Goal: Task Accomplishment & Management: Complete application form

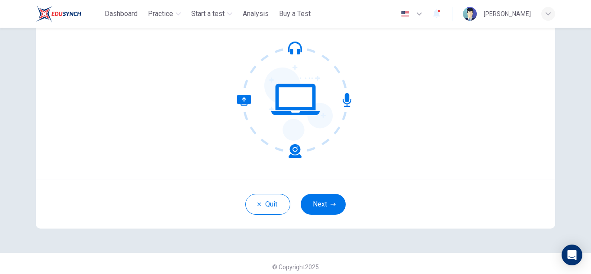
scroll to position [85, 0]
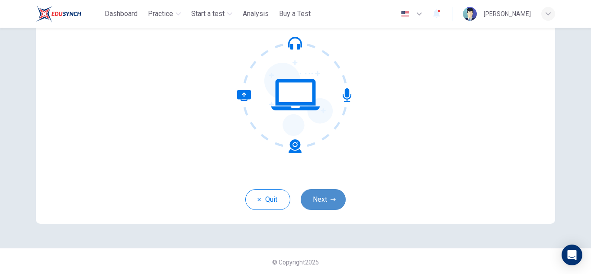
click at [322, 197] on button "Next" at bounding box center [322, 199] width 45 height 21
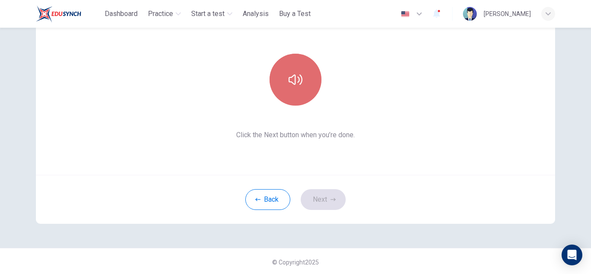
click at [297, 95] on button "button" at bounding box center [295, 80] width 52 height 52
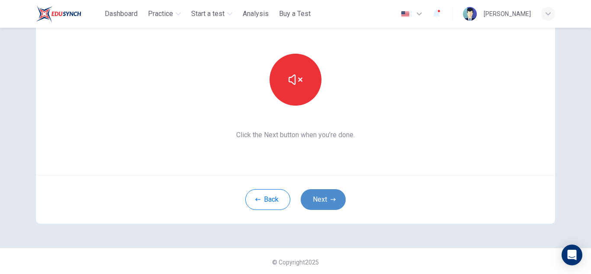
click at [317, 207] on button "Next" at bounding box center [322, 199] width 45 height 21
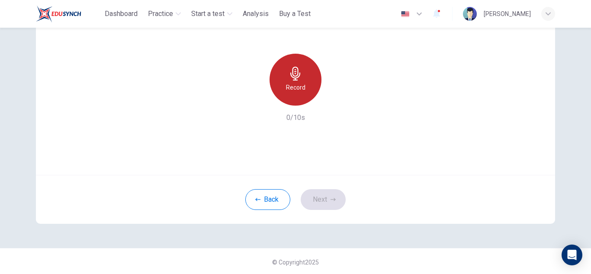
click at [310, 92] on div "Record" at bounding box center [295, 80] width 52 height 52
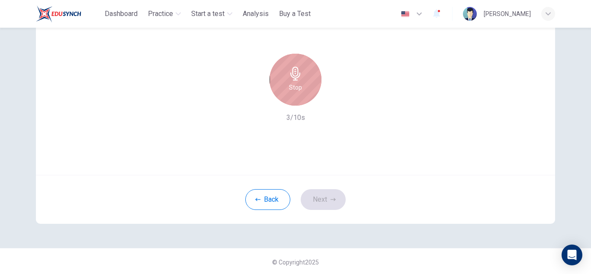
click at [295, 66] on div "Stop" at bounding box center [295, 80] width 52 height 52
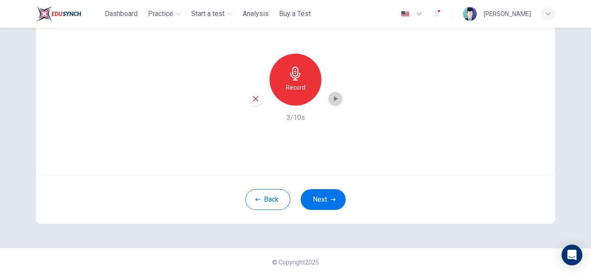
click at [335, 101] on icon "button" at bounding box center [335, 98] width 9 height 9
click at [326, 196] on button "Next" at bounding box center [322, 199] width 45 height 21
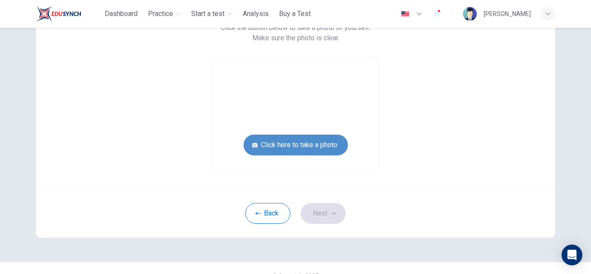
click at [326, 147] on button "Click here to take a photo" at bounding box center [295, 144] width 104 height 21
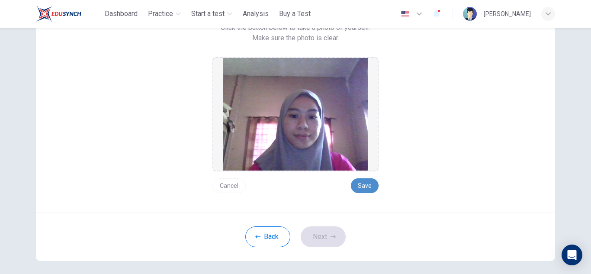
click at [368, 186] on button "Save" at bounding box center [365, 185] width 28 height 15
click at [323, 235] on button "Next" at bounding box center [322, 236] width 45 height 21
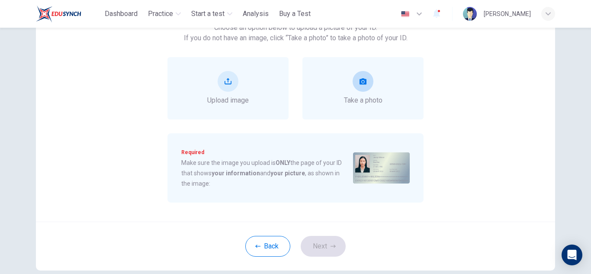
click at [366, 99] on span "Take a photo" at bounding box center [363, 100] width 38 height 10
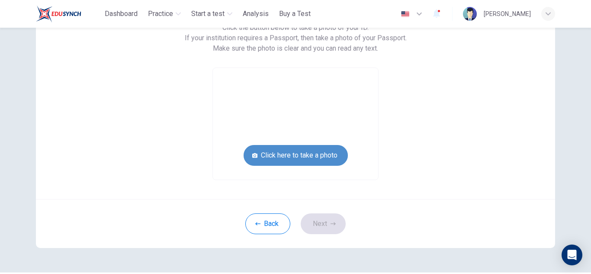
click at [321, 151] on button "Click here to take a photo" at bounding box center [295, 155] width 104 height 21
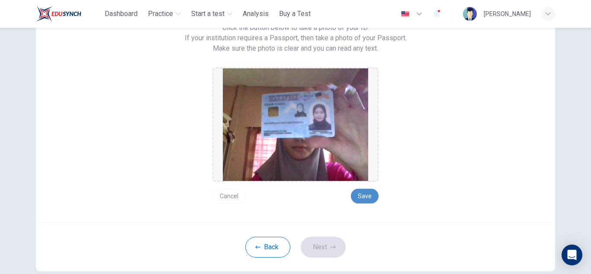
click at [372, 195] on button "Save" at bounding box center [365, 195] width 28 height 15
click at [334, 239] on button "Next" at bounding box center [322, 246] width 45 height 21
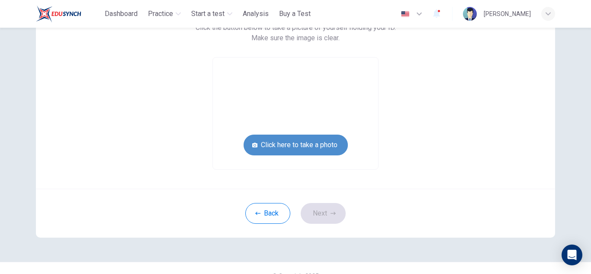
click at [323, 148] on button "Click here to take a photo" at bounding box center [295, 144] width 104 height 21
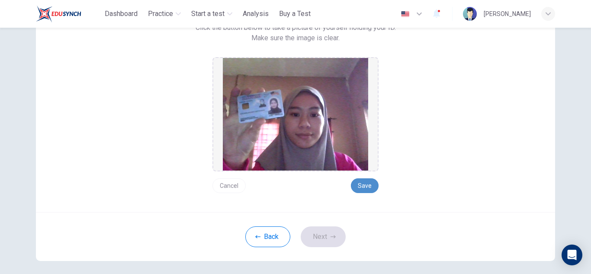
click at [374, 182] on button "Save" at bounding box center [365, 185] width 28 height 15
click at [328, 231] on button "Next" at bounding box center [322, 236] width 45 height 21
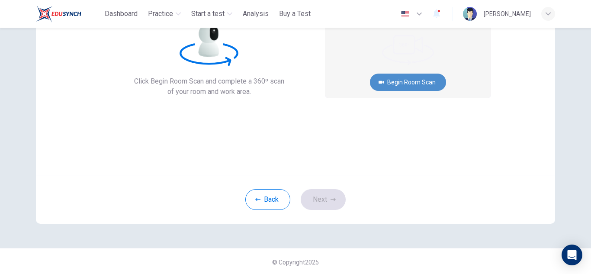
click at [427, 80] on button "Begin Room Scan" at bounding box center [408, 81] width 76 height 17
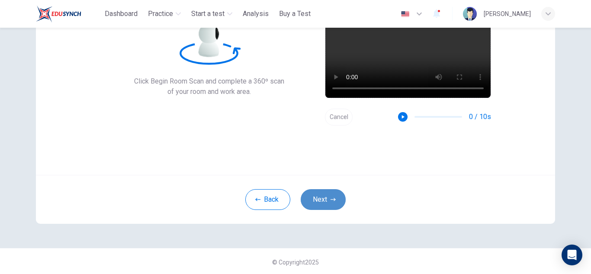
click at [323, 195] on button "Next" at bounding box center [322, 199] width 45 height 21
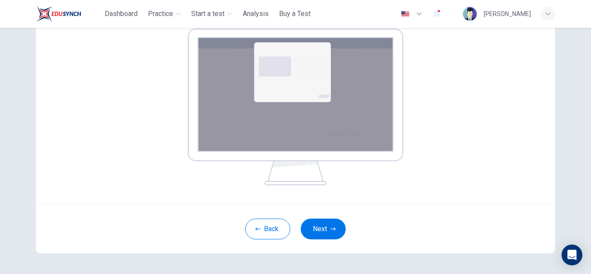
scroll to position [147, 0]
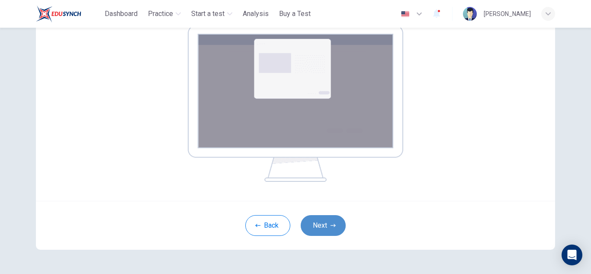
click at [325, 218] on button "Next" at bounding box center [322, 225] width 45 height 21
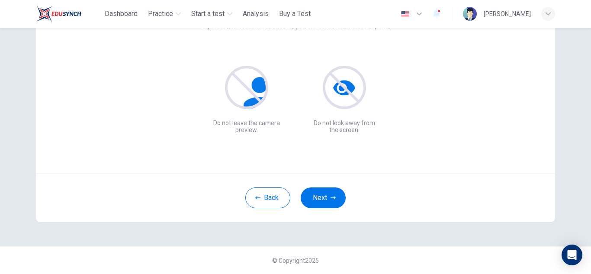
scroll to position [86, 0]
click at [339, 193] on button "Next" at bounding box center [322, 197] width 45 height 21
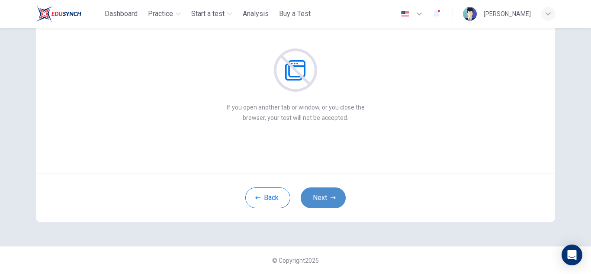
click at [339, 193] on button "Next" at bounding box center [322, 197] width 45 height 21
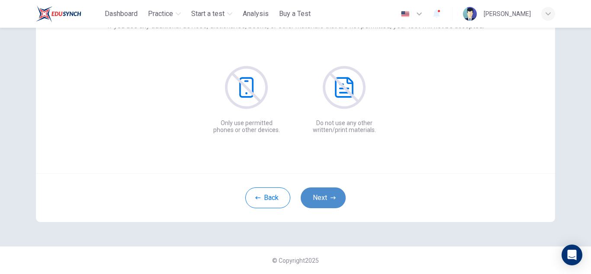
click at [339, 193] on button "Next" at bounding box center [322, 197] width 45 height 21
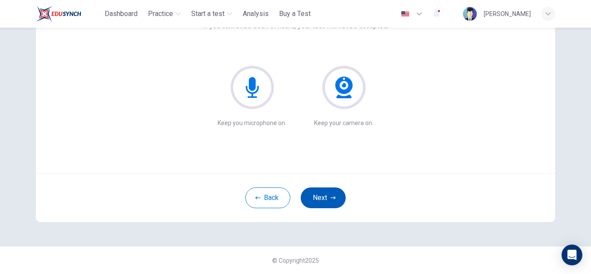
click at [339, 193] on button "Next" at bounding box center [322, 197] width 45 height 21
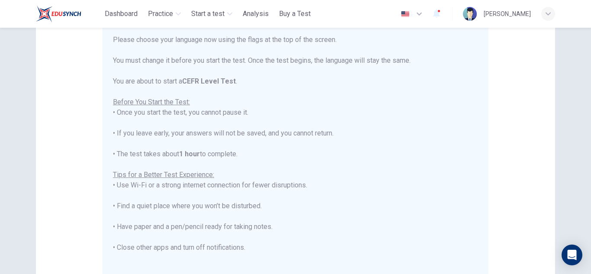
scroll to position [0, 0]
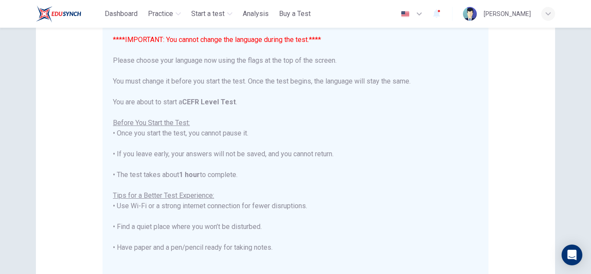
click at [424, 15] on icon "button" at bounding box center [419, 14] width 10 height 10
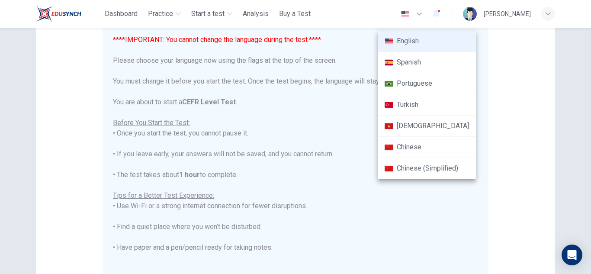
click at [498, 77] on div at bounding box center [295, 137] width 591 height 274
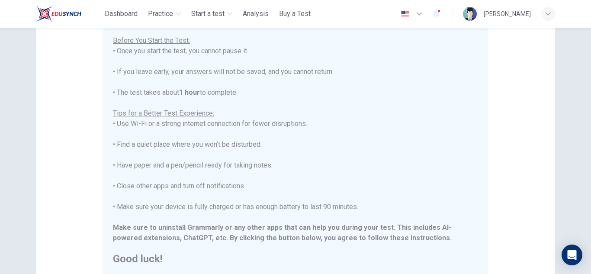
scroll to position [83, 0]
click at [527, 143] on div "Disclaimer: ****IMPORTANT: You cannot change the language during the test.**** …" at bounding box center [295, 129] width 519 height 328
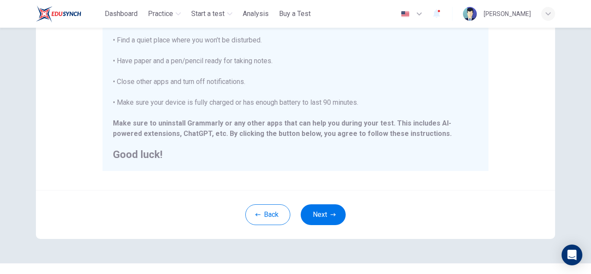
scroll to position [207, 0]
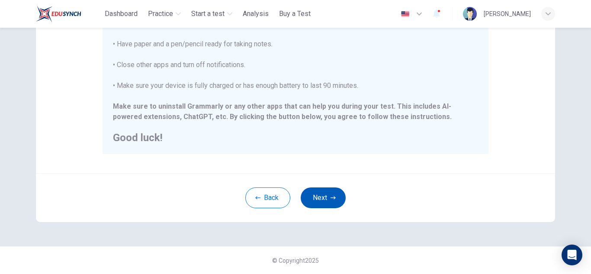
click at [327, 208] on button "Next" at bounding box center [322, 197] width 45 height 21
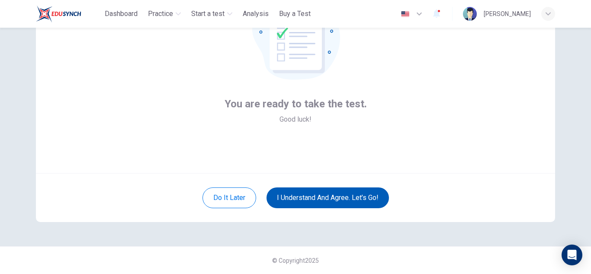
scroll to position [86, 0]
click at [322, 195] on button "I understand and agree. Let’s go!" at bounding box center [327, 197] width 122 height 21
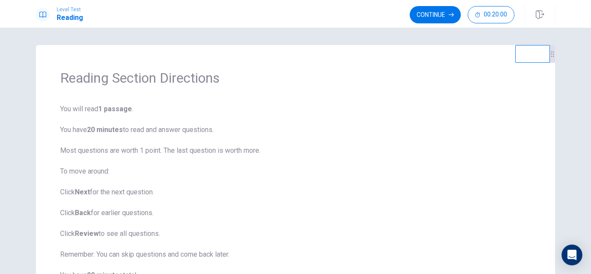
click at [326, 35] on div "Reading Section Directions You will read 1 passage . You have 20 minutes to rea…" at bounding box center [295, 151] width 591 height 246
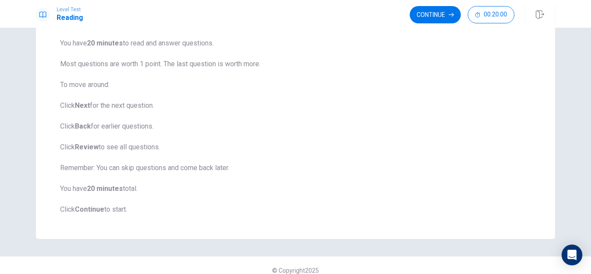
scroll to position [96, 0]
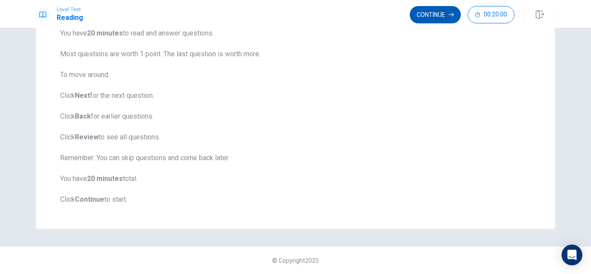
click at [446, 14] on button "Continue" at bounding box center [434, 14] width 51 height 17
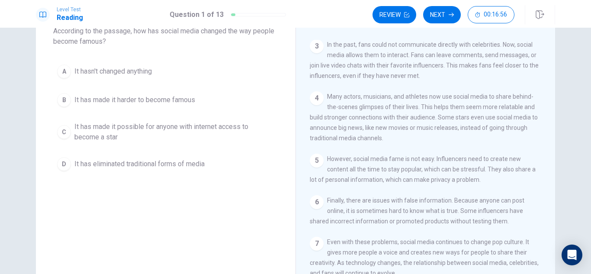
scroll to position [58, 0]
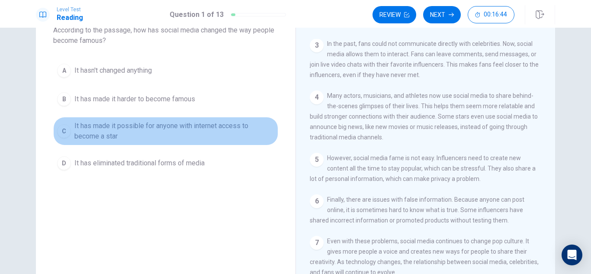
click at [68, 129] on div "C" at bounding box center [64, 131] width 14 height 14
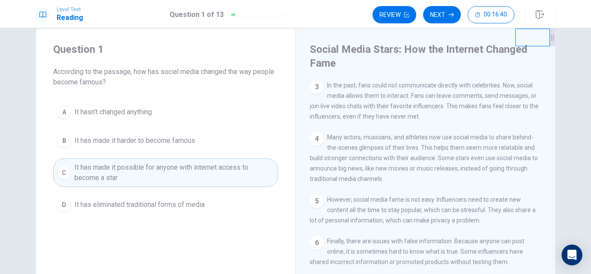
scroll to position [0, 0]
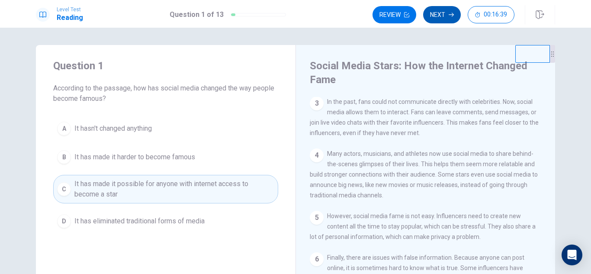
click at [449, 19] on button "Next" at bounding box center [442, 14] width 38 height 17
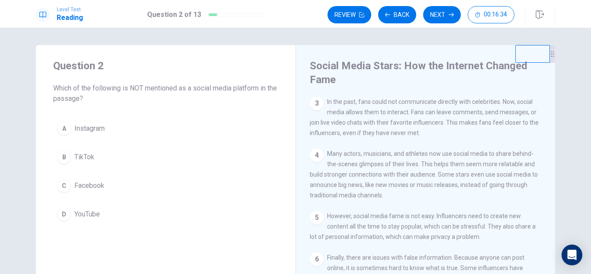
click at [570, 38] on div "Question 2 Which of the following is NOT mentioned as a social media platform i…" at bounding box center [295, 151] width 591 height 246
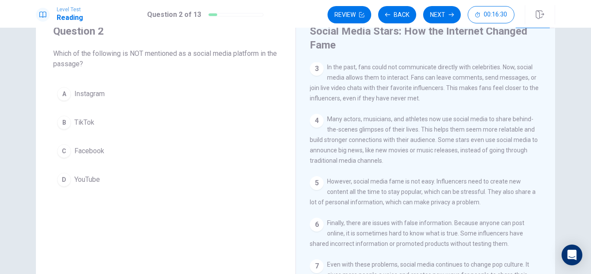
scroll to position [52, 0]
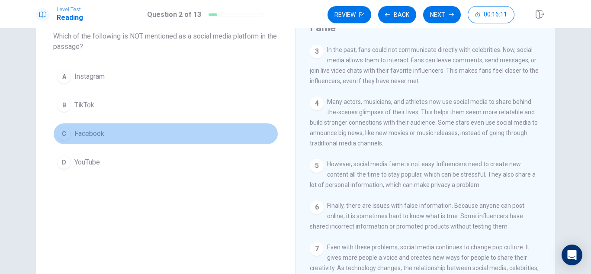
click at [86, 130] on span "Facebook" at bounding box center [89, 133] width 30 height 10
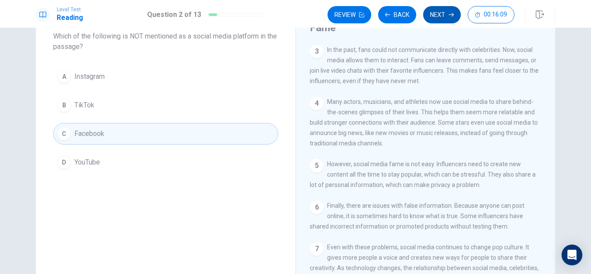
click at [440, 13] on button "Next" at bounding box center [442, 14] width 38 height 17
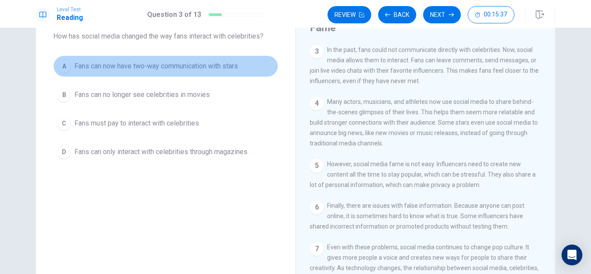
click at [150, 62] on span "Fans can now have two-way communication with stars" at bounding box center [155, 66] width 163 height 10
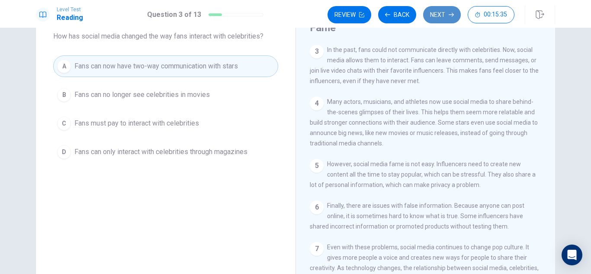
click at [436, 17] on button "Next" at bounding box center [442, 14] width 38 height 17
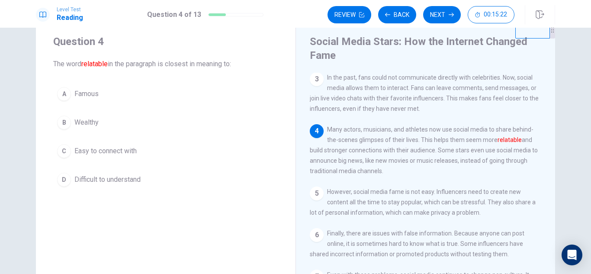
scroll to position [42, 0]
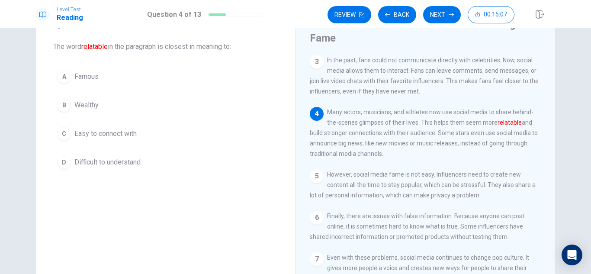
click at [79, 131] on span "Easy to connect with" at bounding box center [105, 133] width 62 height 10
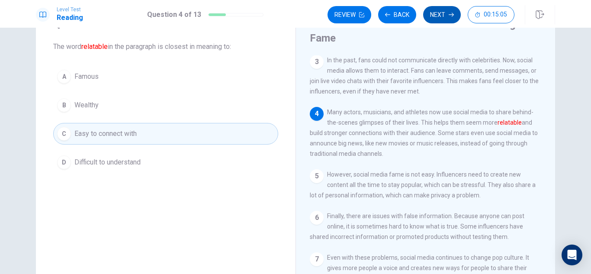
click at [446, 15] on button "Next" at bounding box center [442, 14] width 38 height 17
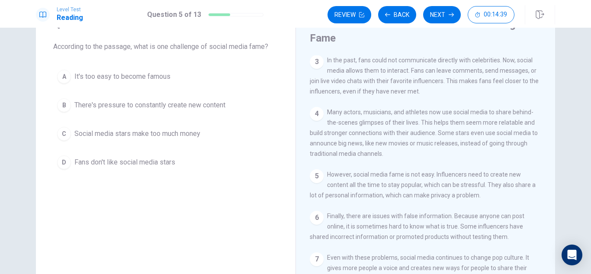
click at [132, 97] on button "B There's pressure to constantly create new content" at bounding box center [165, 105] width 225 height 22
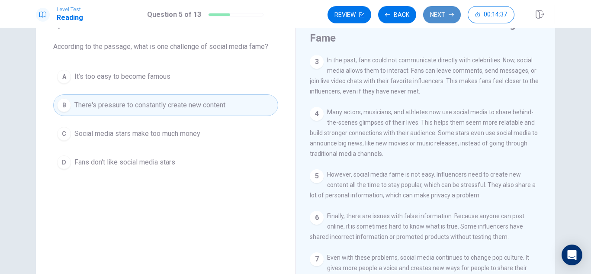
click at [442, 12] on button "Next" at bounding box center [442, 14] width 38 height 17
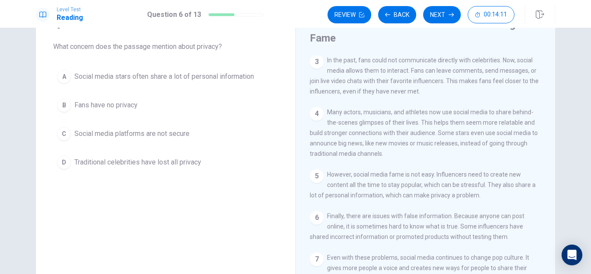
click at [92, 83] on button "A Social media stars often share a lot of personal information" at bounding box center [165, 77] width 225 height 22
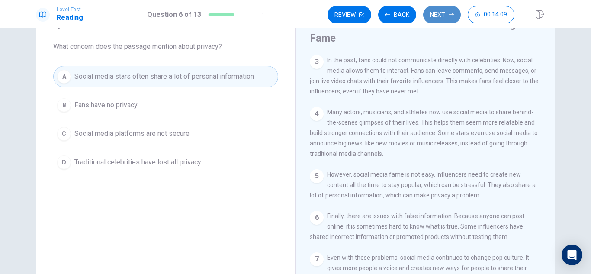
click at [446, 15] on button "Next" at bounding box center [442, 14] width 38 height 17
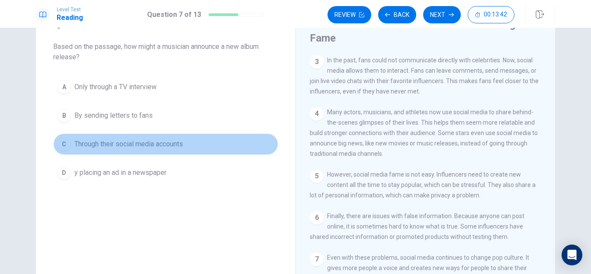
click at [81, 141] on span "Through their social media accounts" at bounding box center [128, 144] width 109 height 10
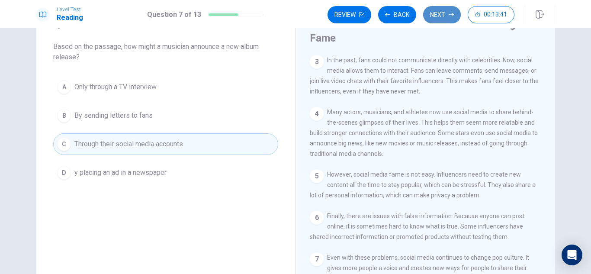
click at [434, 14] on button "Next" at bounding box center [442, 14] width 38 height 17
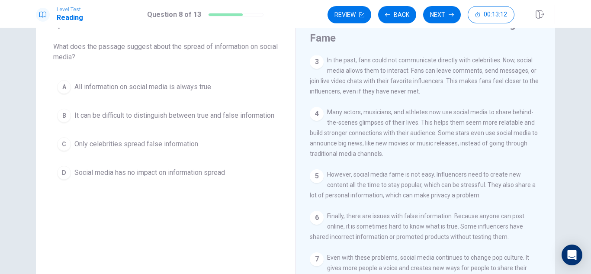
click at [139, 108] on button "B It can be difficult to distinguish between true and false information" at bounding box center [165, 116] width 225 height 22
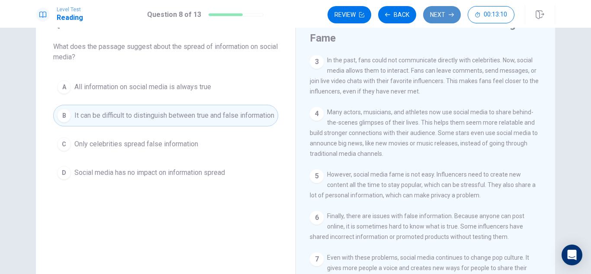
click at [430, 11] on button "Next" at bounding box center [442, 14] width 38 height 17
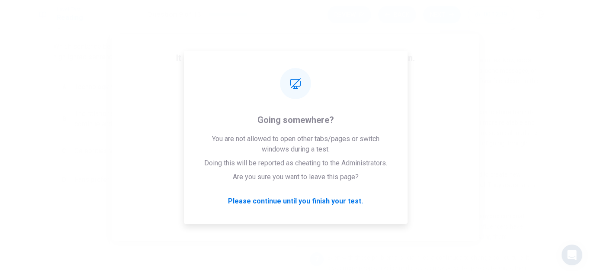
click at [535, 62] on div "It looks like there is a problem with your internet connection. You have 9 minu…" at bounding box center [295, 137] width 591 height 274
click at [344, 199] on div "09:46 Click to reconnect" at bounding box center [296, 141] width 192 height 124
click at [518, 133] on div "It looks like there is a problem with your internet connection. You have 9 minu…" at bounding box center [295, 137] width 591 height 274
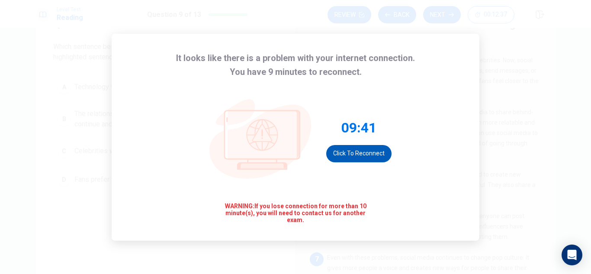
click at [382, 153] on button "Click to reconnect" at bounding box center [358, 153] width 65 height 17
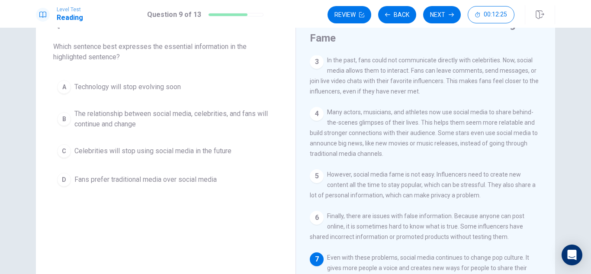
click at [117, 116] on span "The relationship between social media, celebrities, and fans will continue and …" at bounding box center [174, 119] width 200 height 21
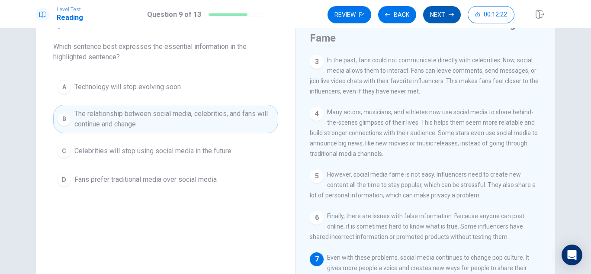
click at [441, 19] on button "Next" at bounding box center [442, 14] width 38 height 17
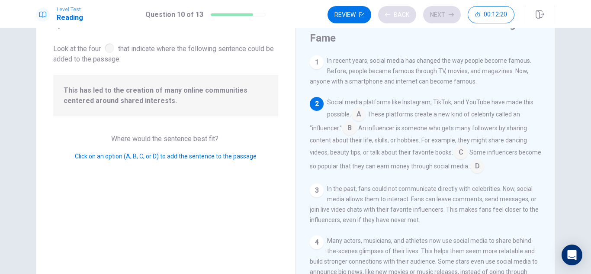
scroll to position [43, 0]
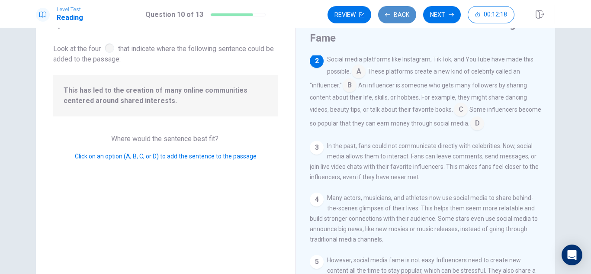
click at [381, 15] on button "Back" at bounding box center [397, 14] width 38 height 17
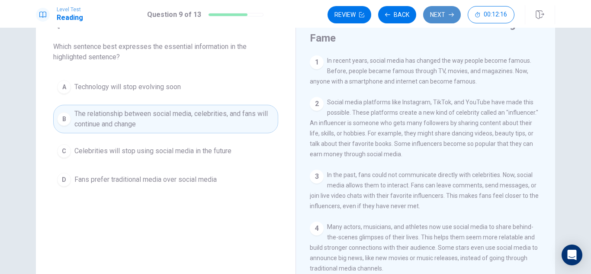
click at [447, 12] on button "Next" at bounding box center [442, 14] width 38 height 17
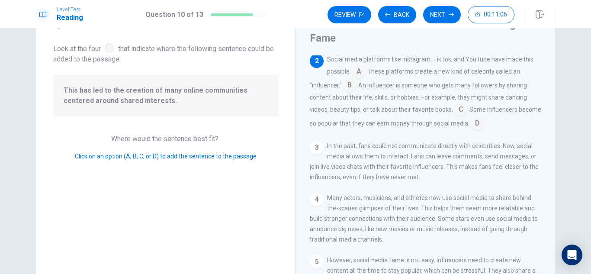
click at [346, 88] on input at bounding box center [349, 86] width 14 height 14
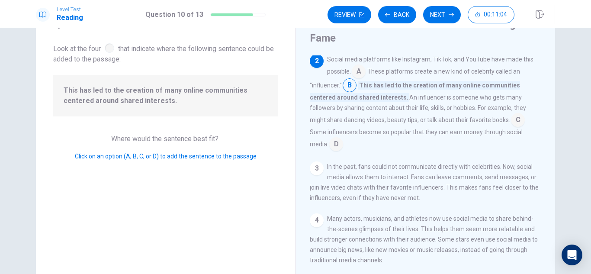
click at [360, 72] on input at bounding box center [358, 72] width 14 height 14
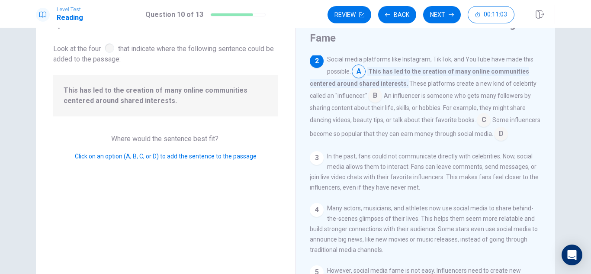
click at [375, 96] on input at bounding box center [375, 96] width 14 height 14
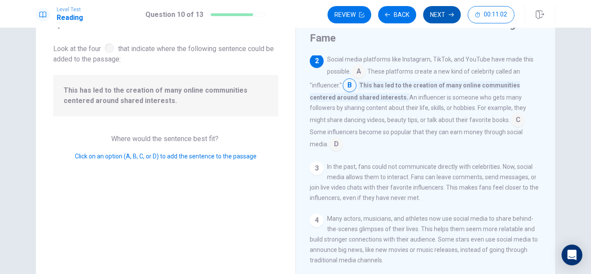
click at [450, 15] on icon "button" at bounding box center [450, 14] width 5 height 5
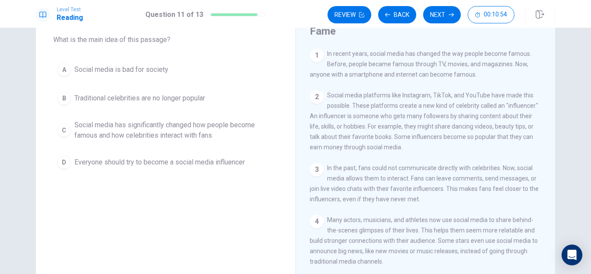
scroll to position [54, 0]
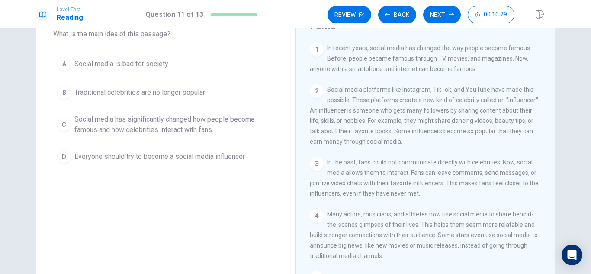
click at [148, 119] on span "Social media has significantly changed how people become famous and how celebri…" at bounding box center [174, 124] width 200 height 21
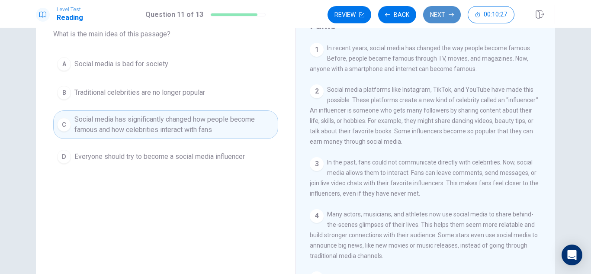
click at [446, 14] on button "Next" at bounding box center [442, 14] width 38 height 17
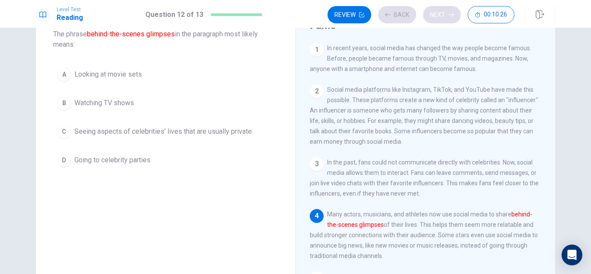
scroll to position [64, 0]
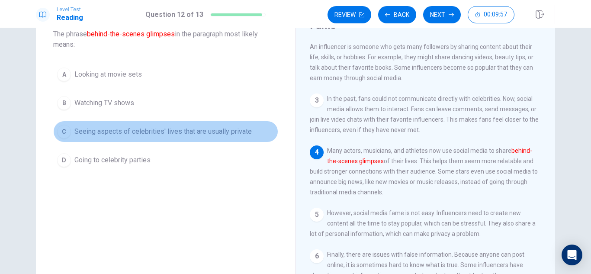
click at [97, 125] on button "C Seeing aspects of celebrities' lives that are usually private" at bounding box center [165, 132] width 225 height 22
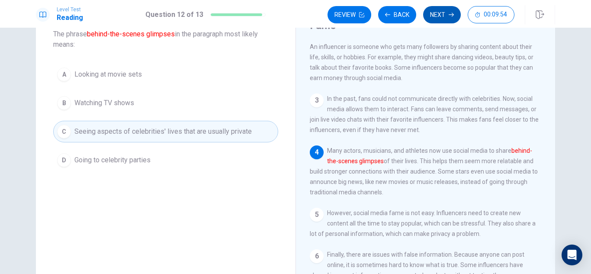
click at [441, 22] on button "Next" at bounding box center [442, 14] width 38 height 17
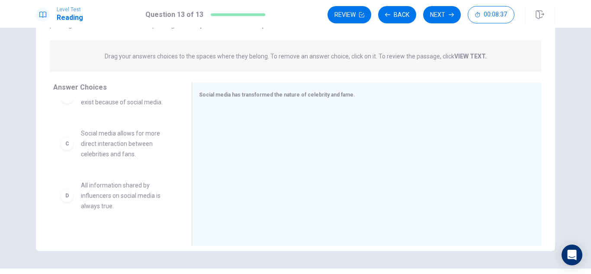
scroll to position [0, 0]
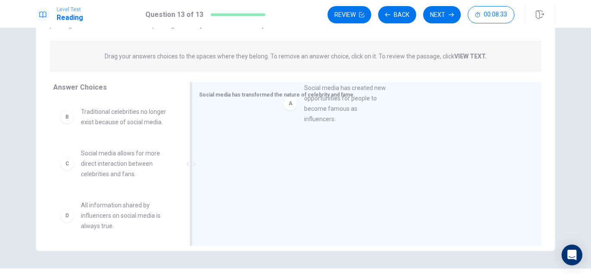
drag, startPoint x: 144, startPoint y: 119, endPoint x: 372, endPoint y: 98, distance: 228.3
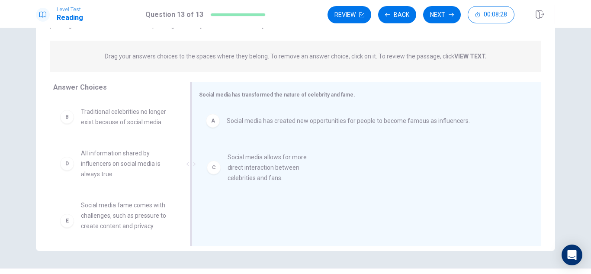
drag, startPoint x: 107, startPoint y: 166, endPoint x: 259, endPoint y: 172, distance: 151.9
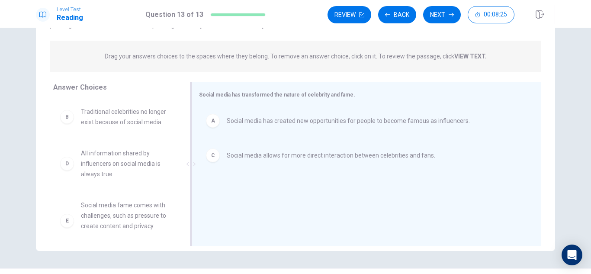
scroll to position [2, 0]
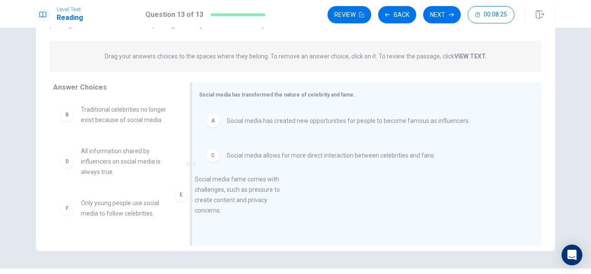
drag, startPoint x: 145, startPoint y: 211, endPoint x: 267, endPoint y: 188, distance: 124.0
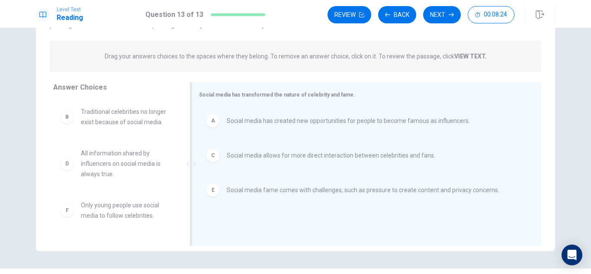
scroll to position [0, 0]
click at [445, 16] on button "Next" at bounding box center [442, 14] width 38 height 17
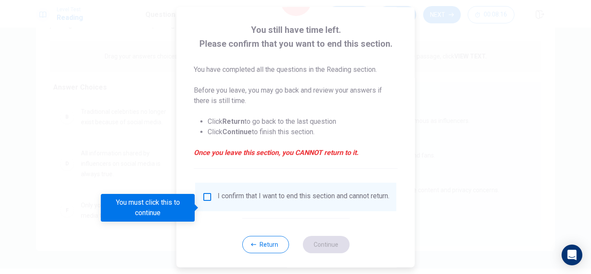
scroll to position [49, 0]
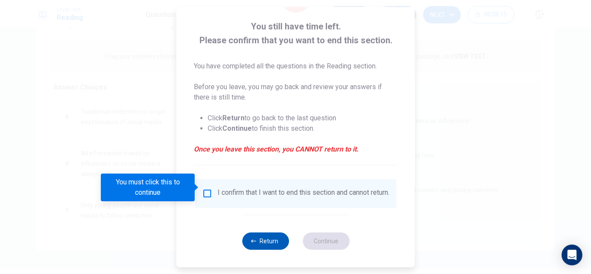
click at [275, 239] on button "Return" at bounding box center [265, 240] width 47 height 17
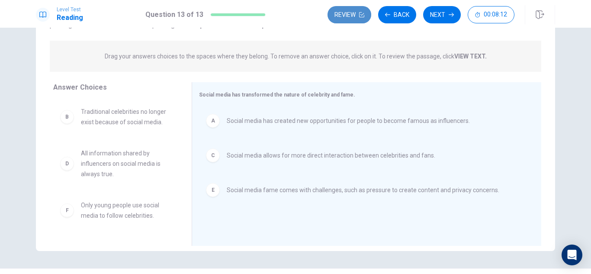
click at [353, 19] on button "Review" at bounding box center [349, 14] width 44 height 17
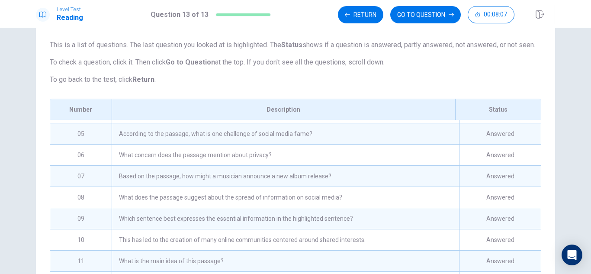
scroll to position [0, 0]
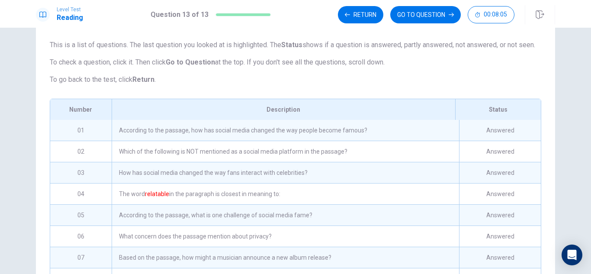
click at [312, 140] on div "According to the passage, how has social media changed the way people become fa…" at bounding box center [285, 130] width 347 height 21
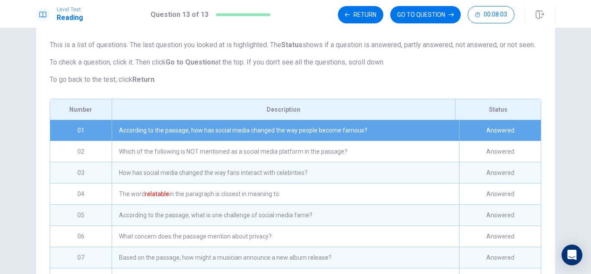
click at [376, 138] on div "According to the passage, how has social media changed the way people become fa…" at bounding box center [285, 130] width 347 height 21
click at [413, 18] on button "GO TO QUESTION" at bounding box center [425, 14] width 70 height 17
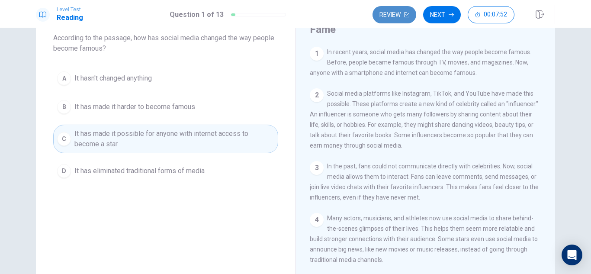
click at [401, 10] on button "Review" at bounding box center [394, 14] width 44 height 17
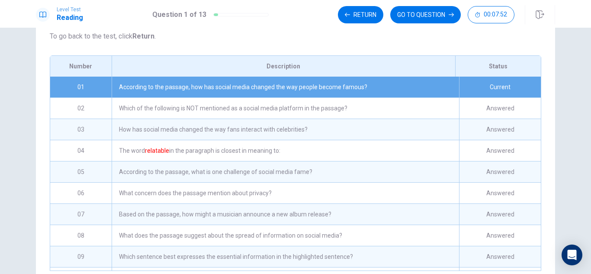
scroll to position [153, 0]
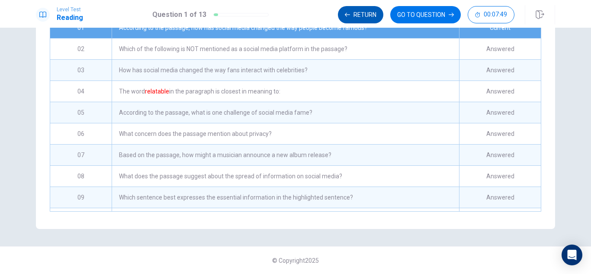
click at [369, 13] on button "Return" at bounding box center [360, 14] width 45 height 17
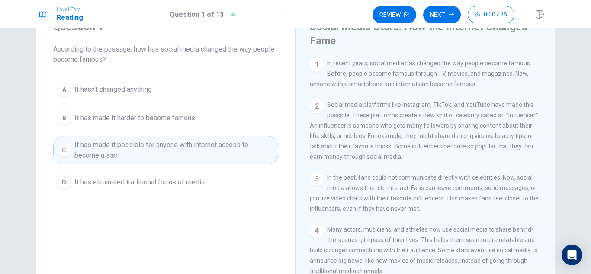
scroll to position [56, 0]
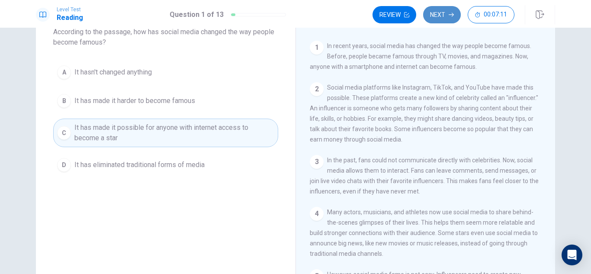
click at [442, 19] on button "Next" at bounding box center [442, 14] width 38 height 17
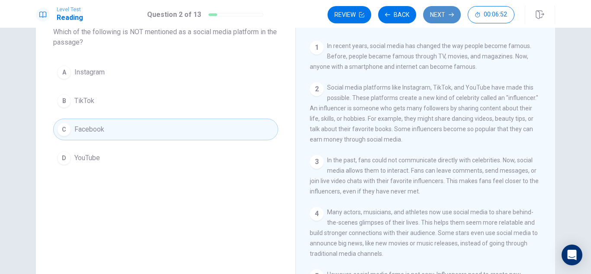
click at [432, 10] on button "Next" at bounding box center [442, 14] width 38 height 17
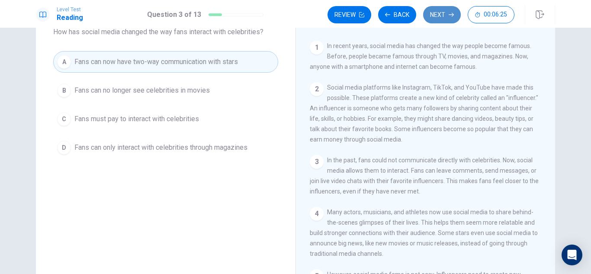
click at [446, 16] on button "Next" at bounding box center [442, 14] width 38 height 17
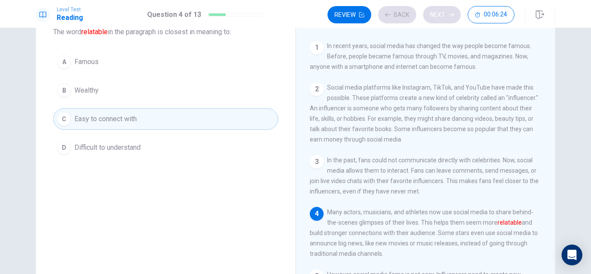
scroll to position [64, 0]
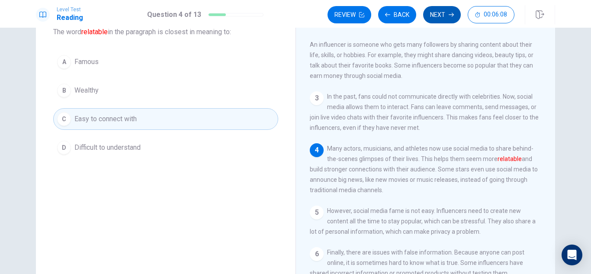
click at [446, 16] on button "Next" at bounding box center [442, 14] width 38 height 17
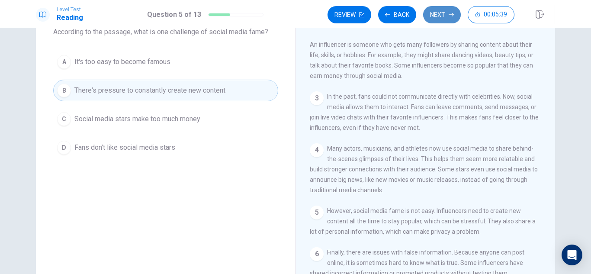
click at [446, 16] on button "Next" at bounding box center [442, 14] width 38 height 17
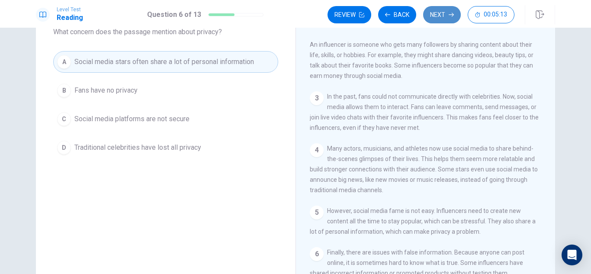
click at [446, 16] on button "Next" at bounding box center [442, 14] width 38 height 17
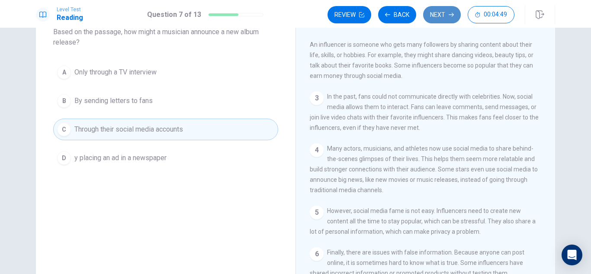
click at [446, 16] on button "Next" at bounding box center [442, 14] width 38 height 17
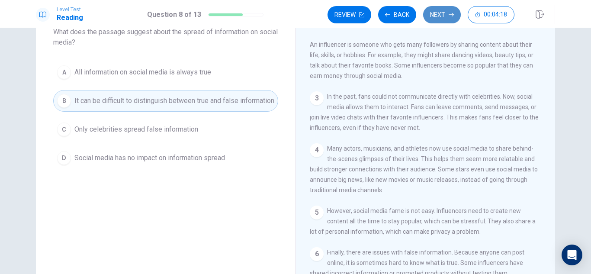
click at [448, 20] on button "Next" at bounding box center [442, 14] width 38 height 17
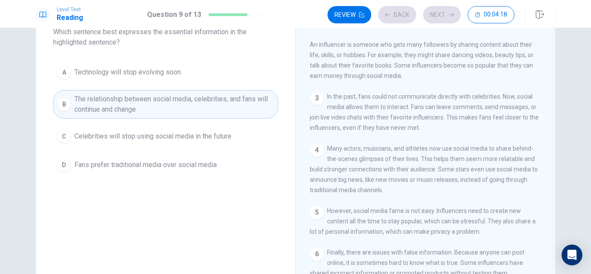
scroll to position [127, 0]
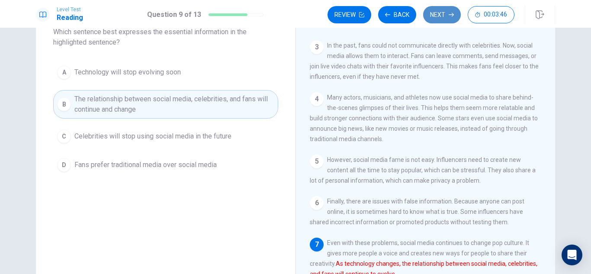
click at [439, 19] on button "Next" at bounding box center [442, 14] width 38 height 17
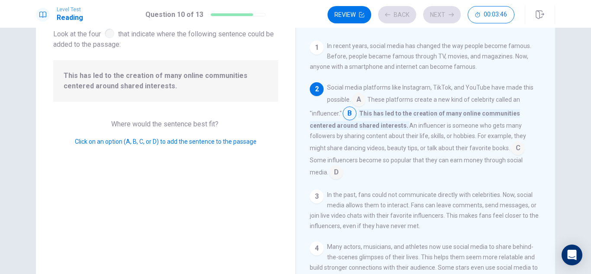
scroll to position [43, 0]
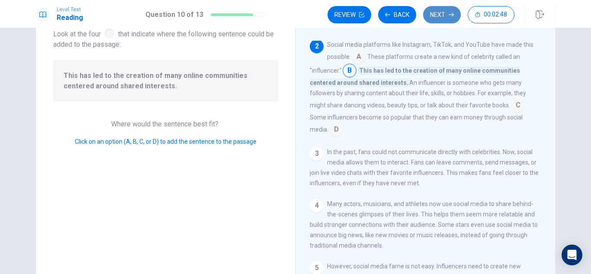
click at [446, 15] on button "Next" at bounding box center [442, 14] width 38 height 17
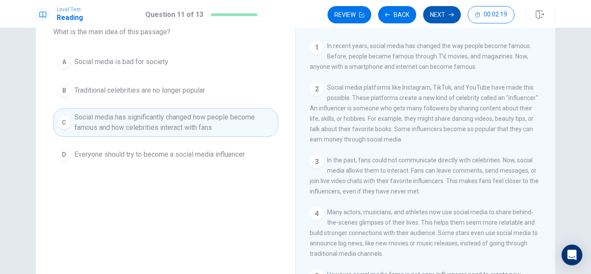
click at [453, 12] on button "Next" at bounding box center [442, 14] width 38 height 17
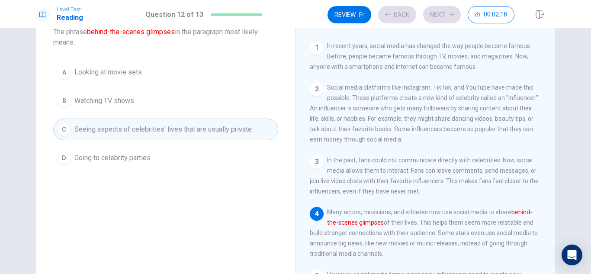
scroll to position [64, 0]
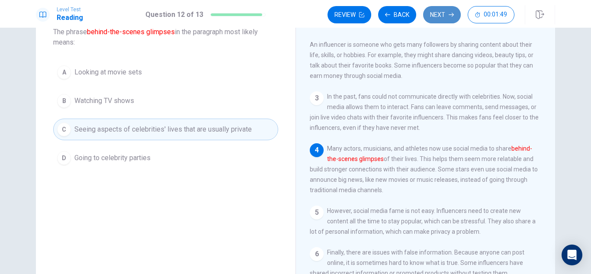
click at [456, 7] on button "Next" at bounding box center [442, 14] width 38 height 17
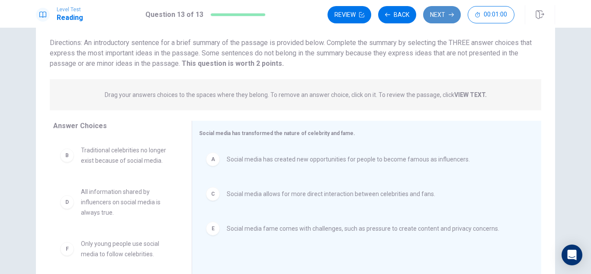
click at [450, 12] on button "Next" at bounding box center [442, 14] width 38 height 17
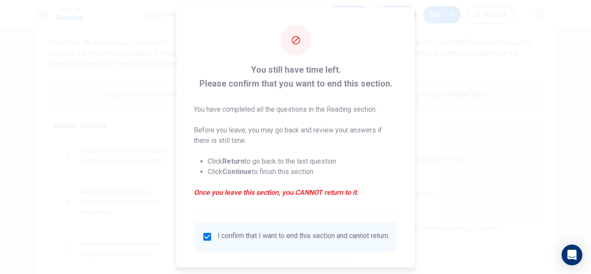
scroll to position [49, 0]
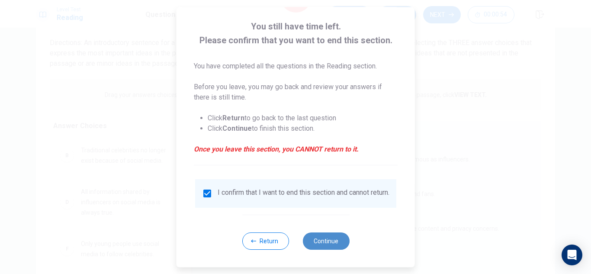
click at [335, 236] on button "Continue" at bounding box center [325, 240] width 47 height 17
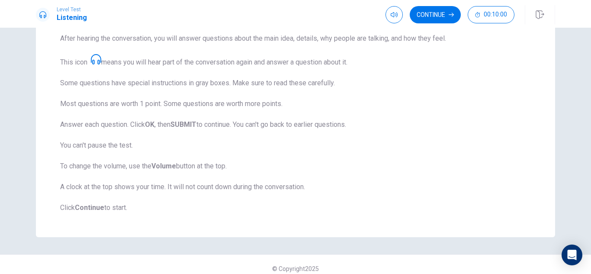
scroll to position [133, 0]
click at [442, 20] on button "Continue" at bounding box center [434, 14] width 51 height 17
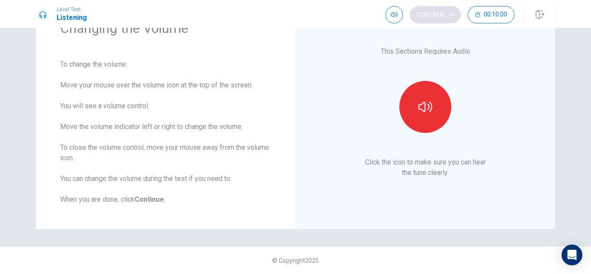
scroll to position [50, 0]
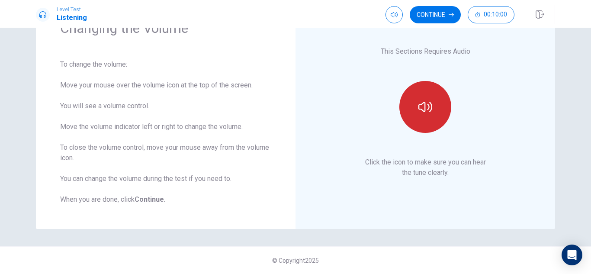
click at [428, 108] on icon "button" at bounding box center [425, 107] width 14 height 14
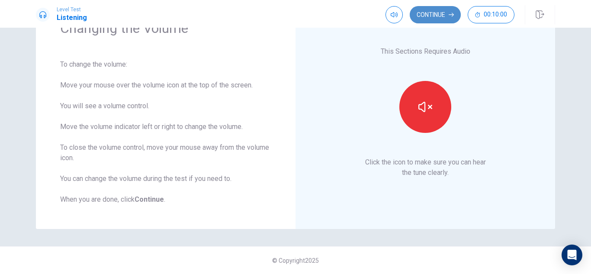
click at [441, 19] on button "Continue" at bounding box center [434, 14] width 51 height 17
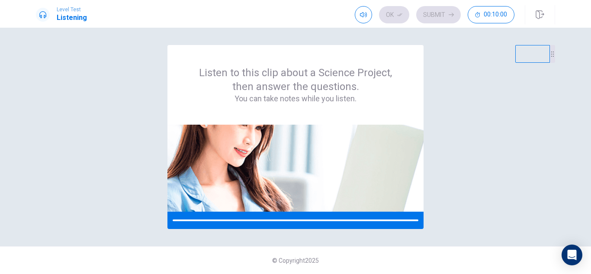
scroll to position [0, 0]
click at [456, 37] on div "Listen to this clip about a Science Project, then answer the questions. You can…" at bounding box center [295, 151] width 591 height 246
click at [583, 42] on div "Listen to this clip about a Science Project, then answer the questions. You can…" at bounding box center [295, 151] width 591 height 246
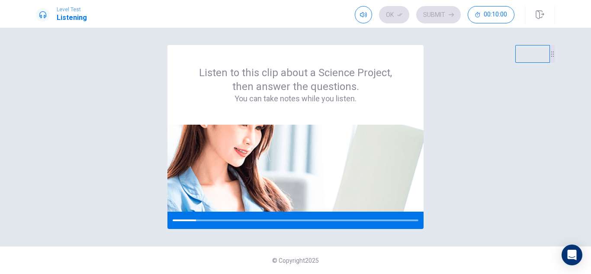
click at [581, 34] on div "Listen to this clip about a Science Project, then answer the questions. You can…" at bounding box center [295, 151] width 591 height 246
click at [331, 45] on div "Listen to this clip about a Science Project, then answer the questions. You can…" at bounding box center [295, 151] width 591 height 246
click at [330, 46] on div "Listen to this clip about a Science Project, then answer the questions. You can…" at bounding box center [295, 85] width 256 height 80
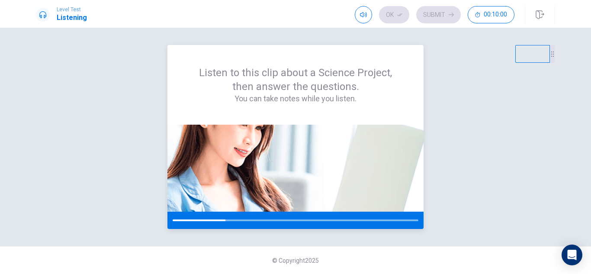
click at [330, 46] on div "Listen to this clip about a Science Project, then answer the questions. You can…" at bounding box center [295, 85] width 256 height 80
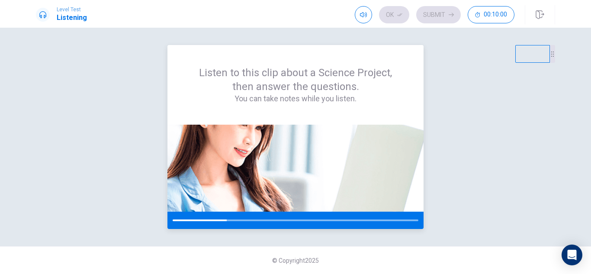
click at [330, 46] on div "Listen to this clip about a Science Project, then answer the questions. You can…" at bounding box center [295, 85] width 256 height 80
click at [322, 48] on div "Listen to this clip about a Science Project, then answer the questions. You can…" at bounding box center [295, 85] width 256 height 80
click at [349, 41] on div "Listen to this clip about a Science Project, then answer the questions. You can…" at bounding box center [295, 151] width 591 height 246
click at [299, 36] on div "Listen to this clip about a Science Project, then answer the questions. You can…" at bounding box center [295, 151] width 591 height 246
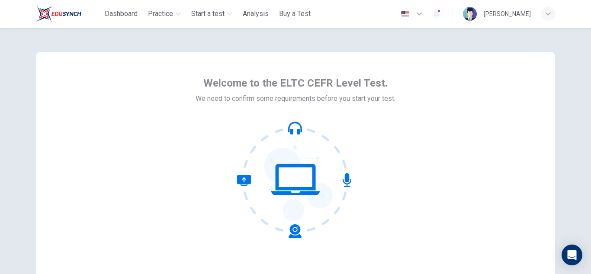
scroll to position [85, 0]
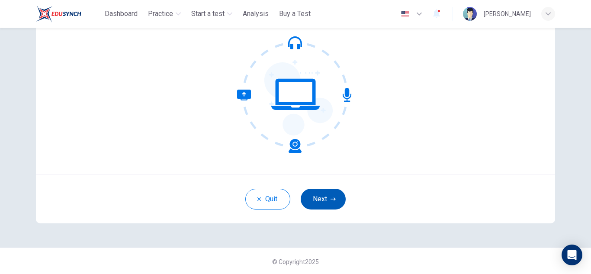
click at [331, 195] on button "Next" at bounding box center [322, 198] width 45 height 21
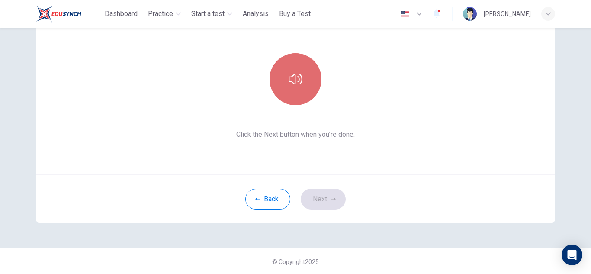
click at [295, 93] on button "button" at bounding box center [295, 79] width 52 height 52
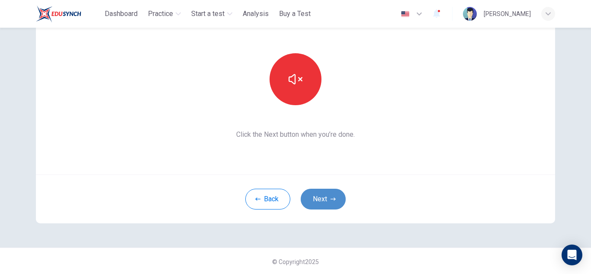
click at [319, 192] on button "Next" at bounding box center [322, 198] width 45 height 21
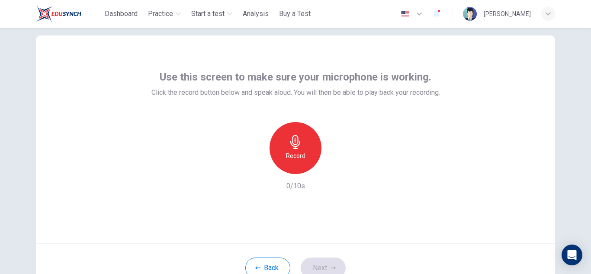
scroll to position [22, 0]
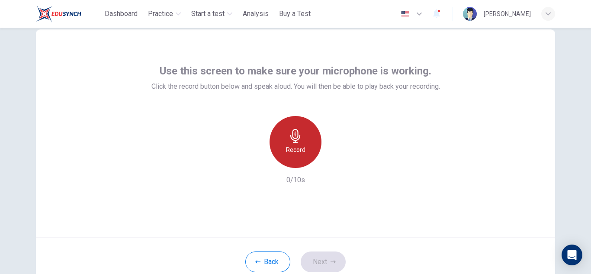
click at [303, 140] on div "Record" at bounding box center [295, 142] width 52 height 52
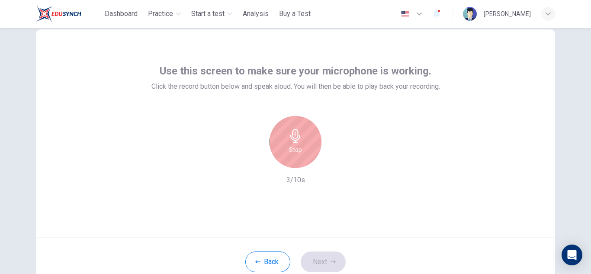
click at [297, 151] on h6 "Stop" at bounding box center [295, 149] width 13 height 10
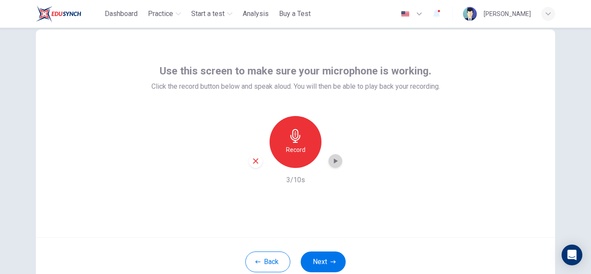
click at [336, 159] on icon "button" at bounding box center [335, 160] width 9 height 9
click at [324, 258] on button "Next" at bounding box center [322, 261] width 45 height 21
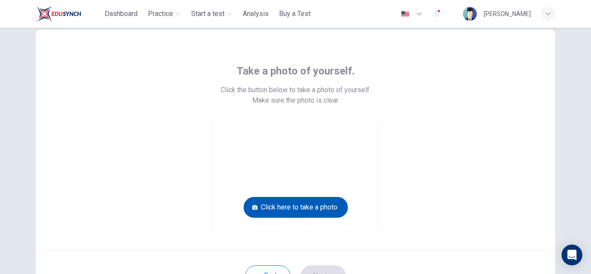
click at [307, 205] on button "Click here to take a photo" at bounding box center [295, 207] width 104 height 21
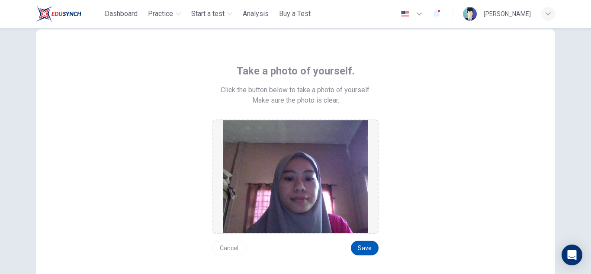
click at [366, 250] on button "Save" at bounding box center [365, 247] width 28 height 15
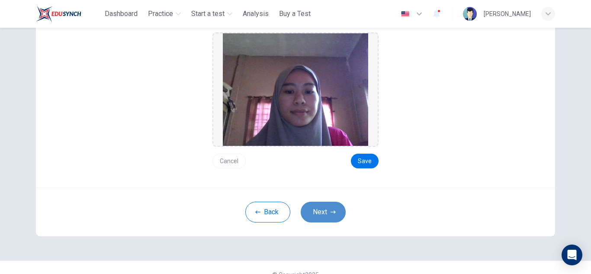
click at [335, 204] on button "Next" at bounding box center [322, 211] width 45 height 21
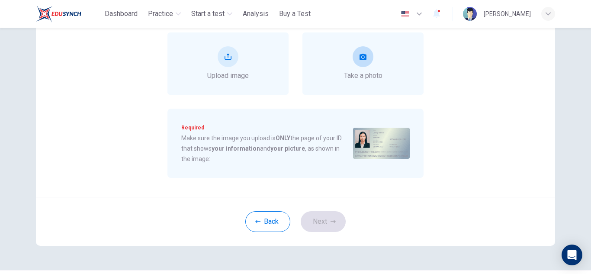
click at [374, 67] on div "Take a photo" at bounding box center [363, 63] width 38 height 35
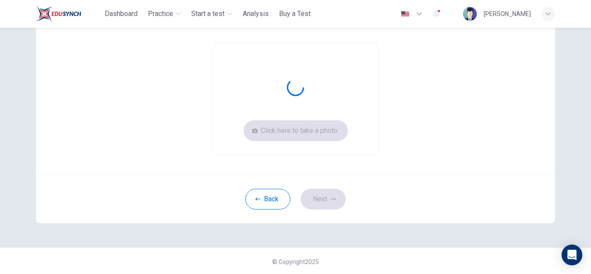
scroll to position [51, 0]
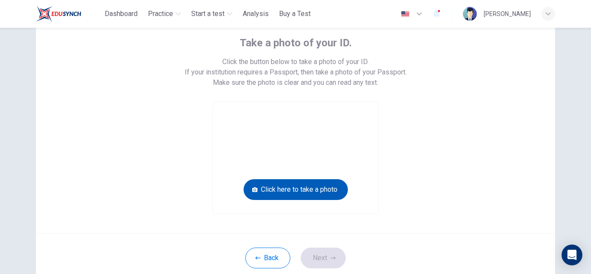
click at [314, 183] on button "Click here to take a photo" at bounding box center [295, 189] width 104 height 21
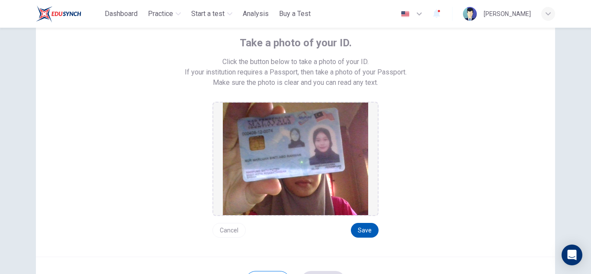
click at [361, 235] on button "Save" at bounding box center [365, 230] width 28 height 15
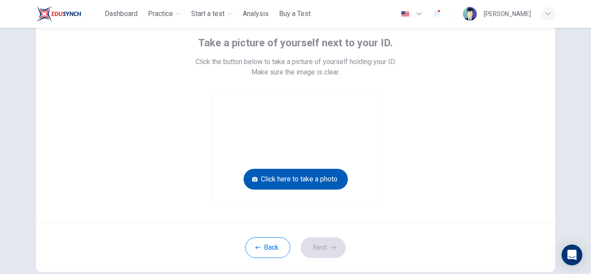
click at [331, 186] on button "Click here to take a photo" at bounding box center [295, 179] width 104 height 21
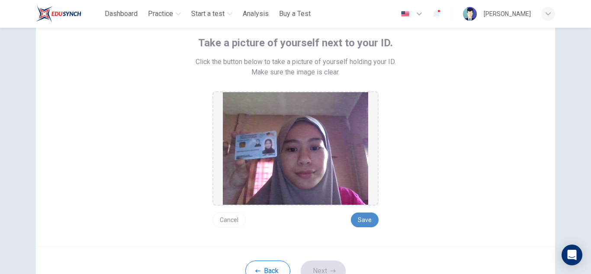
click at [370, 221] on button "Save" at bounding box center [365, 219] width 28 height 15
click at [319, 268] on button "Next" at bounding box center [322, 270] width 45 height 21
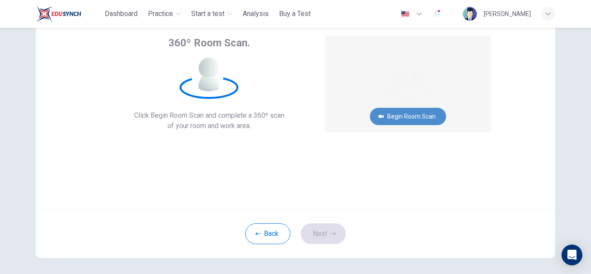
click at [419, 116] on button "Begin Room Scan" at bounding box center [408, 116] width 76 height 17
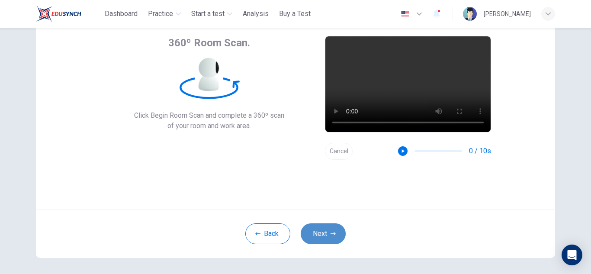
click at [326, 229] on button "Next" at bounding box center [322, 233] width 45 height 21
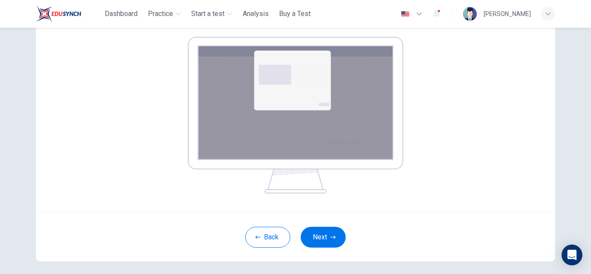
scroll to position [137, 0]
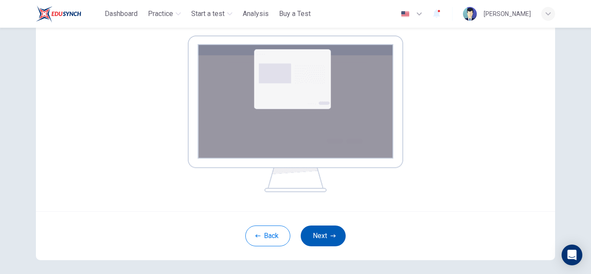
click at [324, 233] on button "Next" at bounding box center [322, 235] width 45 height 21
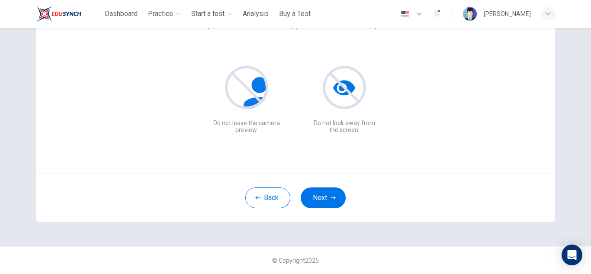
scroll to position [86, 0]
click at [327, 193] on button "Next" at bounding box center [322, 197] width 45 height 21
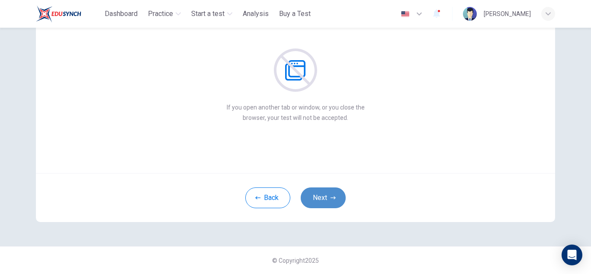
click at [327, 193] on button "Next" at bounding box center [322, 197] width 45 height 21
click at [320, 195] on button "Next" at bounding box center [322, 197] width 45 height 21
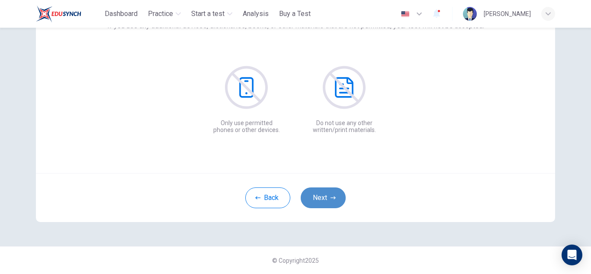
click at [320, 195] on button "Next" at bounding box center [322, 197] width 45 height 21
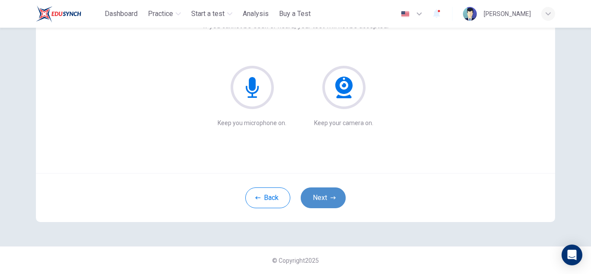
click at [320, 195] on button "Next" at bounding box center [322, 197] width 45 height 21
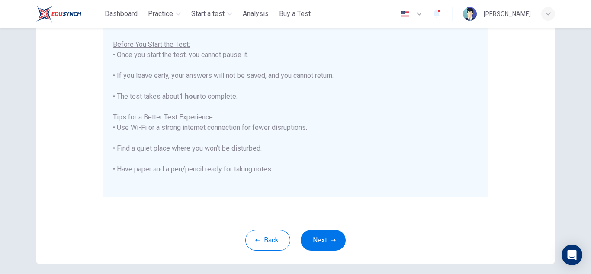
scroll to position [207, 0]
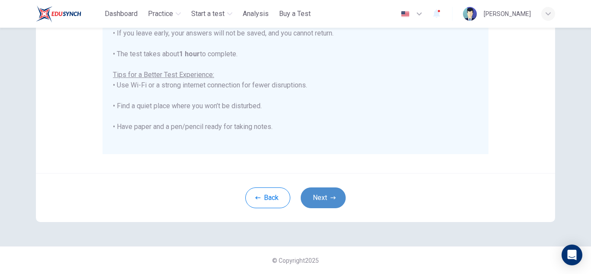
click at [324, 200] on button "Next" at bounding box center [322, 197] width 45 height 21
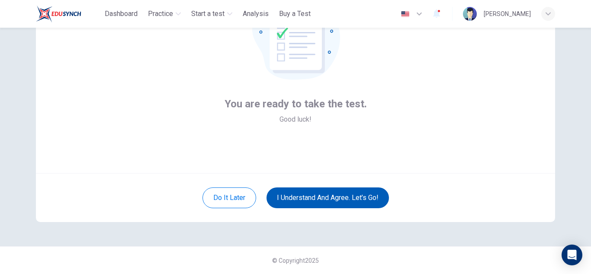
scroll to position [86, 0]
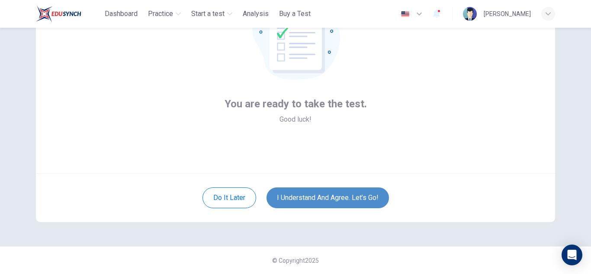
click at [324, 200] on button "I understand and agree. Let’s go!" at bounding box center [327, 197] width 122 height 21
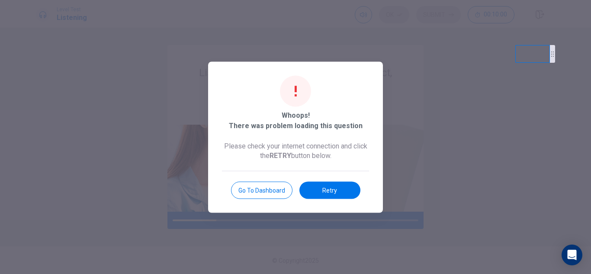
click at [589, 33] on div at bounding box center [295, 137] width 591 height 274
drag, startPoint x: 530, startPoint y: 47, endPoint x: 467, endPoint y: 37, distance: 63.5
click at [467, 37] on body "This site uses cookies, as explained in our Privacy Policy . If you agree to th…" at bounding box center [295, 137] width 591 height 274
click at [467, 37] on div at bounding box center [295, 137] width 591 height 274
click at [495, 45] on video at bounding box center [496, 54] width 35 height 18
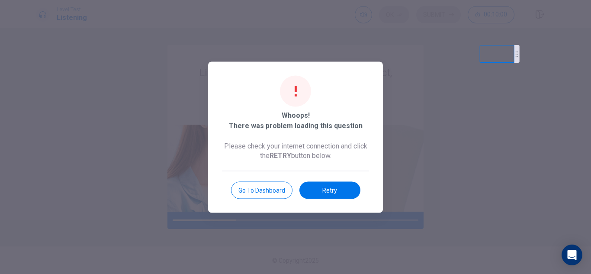
drag, startPoint x: 495, startPoint y: 45, endPoint x: 456, endPoint y: 44, distance: 38.5
click at [456, 44] on body "This site uses cookies, as explained in our Privacy Policy . If you agree to th…" at bounding box center [295, 137] width 591 height 274
click at [456, 44] on div at bounding box center [295, 137] width 591 height 274
click at [468, 45] on video at bounding box center [465, 54] width 35 height 18
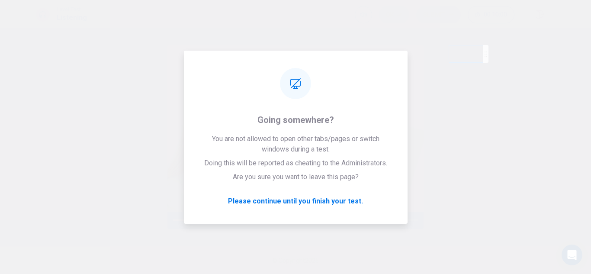
click at [468, 45] on video at bounding box center [465, 54] width 35 height 18
drag, startPoint x: 468, startPoint y: 45, endPoint x: 342, endPoint y: 204, distance: 203.4
click at [466, 46] on video at bounding box center [463, 54] width 35 height 18
click at [342, 204] on div "Whoops! There was problem loading this question Please check your internet conn…" at bounding box center [295, 136] width 175 height 151
click at [255, 203] on div "Whoops! There was problem loading this question Please check your internet conn…" at bounding box center [295, 136] width 175 height 151
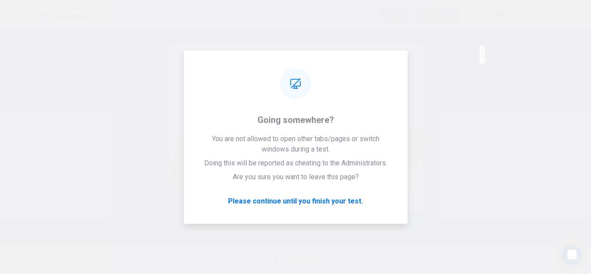
click at [495, 154] on div at bounding box center [295, 137] width 591 height 274
click at [285, 207] on div "Whoops! There was problem loading this question Please check your internet conn…" at bounding box center [295, 136] width 175 height 151
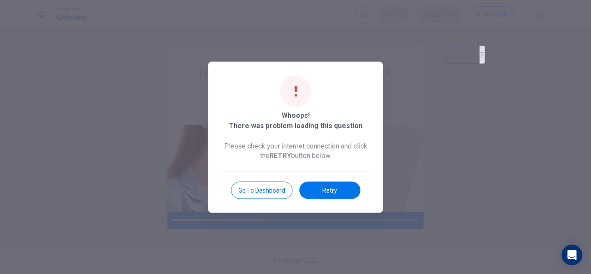
click at [155, 40] on div at bounding box center [295, 137] width 591 height 274
click at [571, 47] on div at bounding box center [295, 137] width 591 height 274
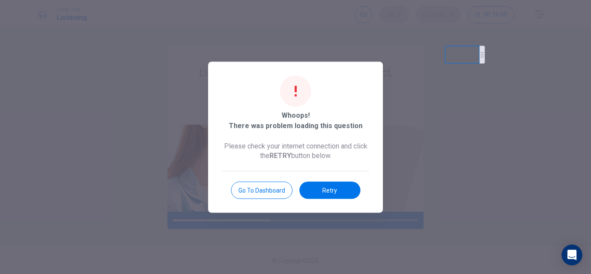
click at [562, 40] on div at bounding box center [295, 137] width 591 height 274
drag, startPoint x: 562, startPoint y: 40, endPoint x: 319, endPoint y: 43, distance: 242.5
click at [562, 40] on div at bounding box center [295, 137] width 591 height 274
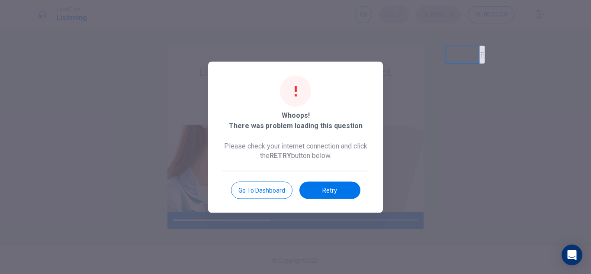
click at [573, 43] on div at bounding box center [295, 137] width 591 height 274
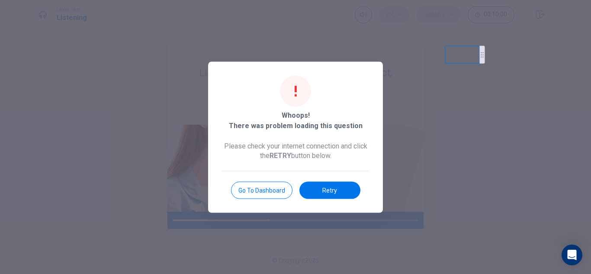
click at [573, 43] on div at bounding box center [295, 137] width 591 height 274
click at [319, 43] on div at bounding box center [295, 137] width 591 height 274
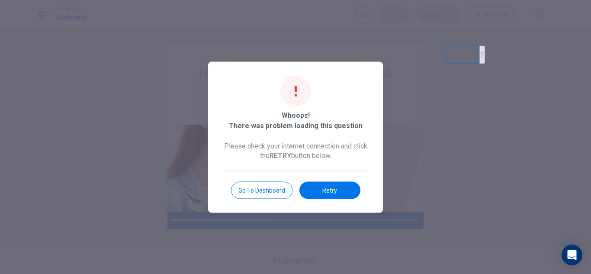
click at [319, 43] on div at bounding box center [295, 137] width 591 height 274
click at [590, 46] on div at bounding box center [295, 137] width 591 height 274
click at [575, 51] on div at bounding box center [295, 137] width 591 height 274
click at [324, 46] on div at bounding box center [295, 137] width 591 height 274
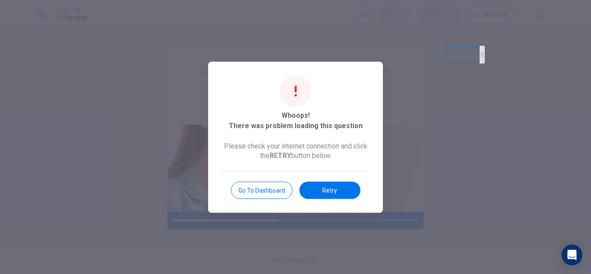
click at [324, 46] on div at bounding box center [295, 137] width 591 height 274
click at [230, 43] on div at bounding box center [295, 137] width 591 height 274
click at [229, 13] on div at bounding box center [295, 137] width 591 height 274
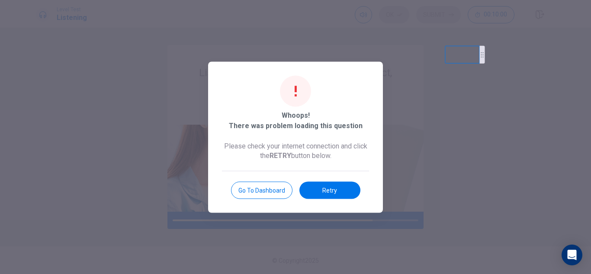
click at [437, 41] on body "This site uses cookies, as explained in our Privacy Policy . If you agree to th…" at bounding box center [295, 137] width 591 height 274
click at [461, 50] on video at bounding box center [460, 54] width 35 height 18
click at [456, 46] on video at bounding box center [460, 54] width 35 height 18
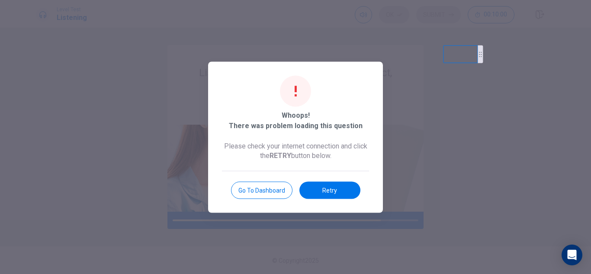
click at [456, 46] on video at bounding box center [460, 54] width 35 height 18
drag, startPoint x: 456, startPoint y: 46, endPoint x: 348, endPoint y: 182, distance: 173.6
click at [422, 42] on body "This site uses cookies, as explained in our Privacy Policy . If you agree to th…" at bounding box center [295, 137] width 591 height 274
click at [366, 47] on video at bounding box center [371, 54] width 35 height 18
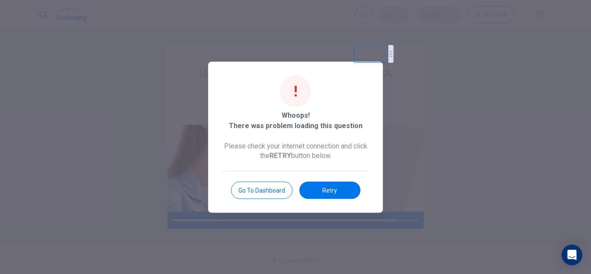
click at [366, 47] on video at bounding box center [371, 54] width 35 height 18
drag, startPoint x: 366, startPoint y: 47, endPoint x: 421, endPoint y: 42, distance: 55.1
click at [444, 43] on body "This site uses cookies, as explained in our Privacy Policy . If you agree to th…" at bounding box center [295, 137] width 591 height 274
click at [472, 37] on body "This site uses cookies, as explained in our Privacy Policy . If you agree to th…" at bounding box center [295, 137] width 591 height 274
click at [373, 47] on video at bounding box center [371, 54] width 35 height 18
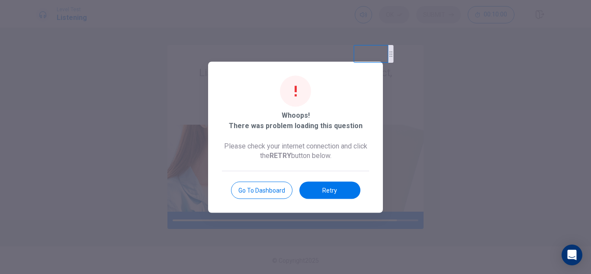
click at [421, 42] on body "This site uses cookies, as explained in our Privacy Policy . If you agree to th…" at bounding box center [295, 137] width 591 height 274
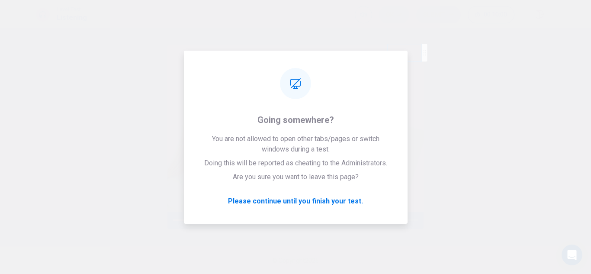
drag, startPoint x: 421, startPoint y: 42, endPoint x: 437, endPoint y: 101, distance: 61.3
click at [421, 42] on div at bounding box center [295, 137] width 591 height 274
click at [440, 200] on div at bounding box center [295, 137] width 591 height 274
click at [314, 200] on div "Whoops! There was problem loading this question Please check your internet conn…" at bounding box center [295, 136] width 175 height 151
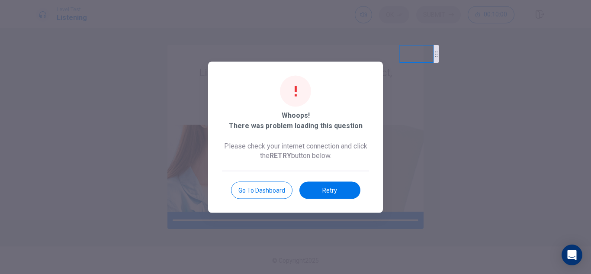
click at [416, 45] on video at bounding box center [416, 54] width 35 height 18
drag, startPoint x: 416, startPoint y: 45, endPoint x: 428, endPoint y: 43, distance: 12.0
click at [432, 43] on body "This site uses cookies, as explained in our Privacy Policy . If you agree to th…" at bounding box center [295, 137] width 591 height 274
click at [428, 43] on div at bounding box center [295, 137] width 591 height 274
click at [394, 43] on div "Listen to this clip about a Science Project, then answer the questions. You can…" at bounding box center [295, 151] width 591 height 246
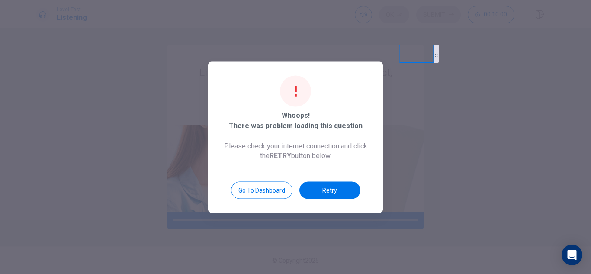
click at [394, 43] on div "Listen to this clip about a Science Project, then answer the questions. You can…" at bounding box center [295, 151] width 591 height 246
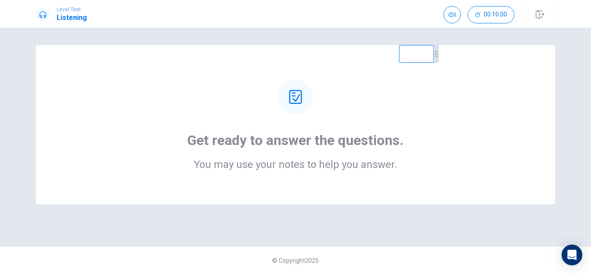
click at [422, 48] on video at bounding box center [416, 54] width 35 height 18
drag, startPoint x: 422, startPoint y: 48, endPoint x: 499, endPoint y: 50, distance: 77.4
click at [433, 50] on video at bounding box center [416, 54] width 35 height 18
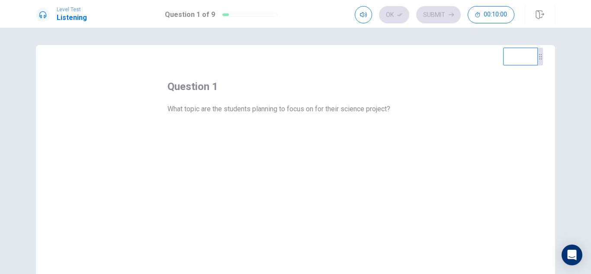
scroll to position [69, 0]
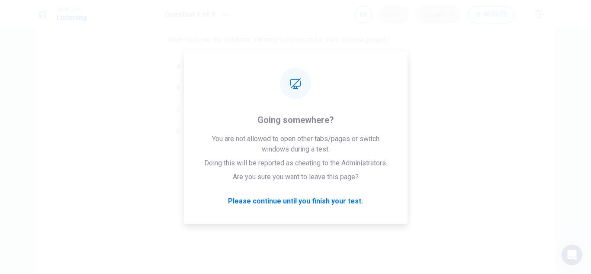
click at [327, 203] on div "question 1 What topic are the students planning to focus on for their science p…" at bounding box center [295, 126] width 519 height 300
click at [433, 161] on div "question 1 What topic are the students planning to focus on for their science p…" at bounding box center [295, 126] width 519 height 300
click at [300, 200] on div "question 1 What topic are the students planning to focus on for their science p…" at bounding box center [295, 126] width 519 height 300
click at [165, 134] on div "question 1 What topic are the students planning to focus on for their science p…" at bounding box center [295, 126] width 519 height 300
click at [321, 204] on div "question 1 What topic are the students planning to focus on for their science p…" at bounding box center [295, 126] width 519 height 300
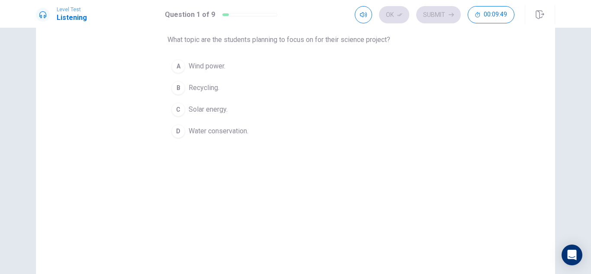
click at [513, 149] on div "question 1 What topic are the students planning to focus on for their science p…" at bounding box center [295, 126] width 519 height 300
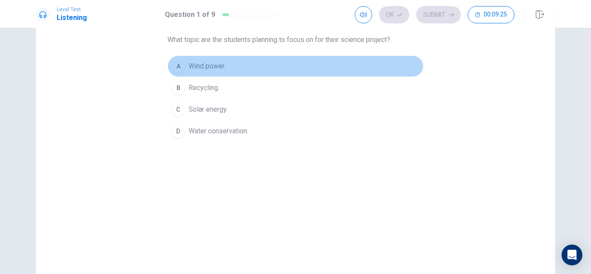
click at [223, 70] on span "Wind power." at bounding box center [206, 66] width 37 height 10
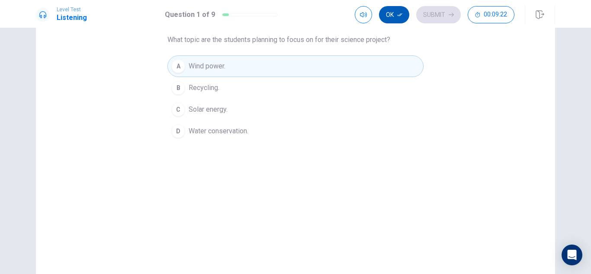
click at [396, 14] on button "Ok" at bounding box center [394, 14] width 30 height 17
click at [439, 16] on button "Submit" at bounding box center [438, 14] width 45 height 17
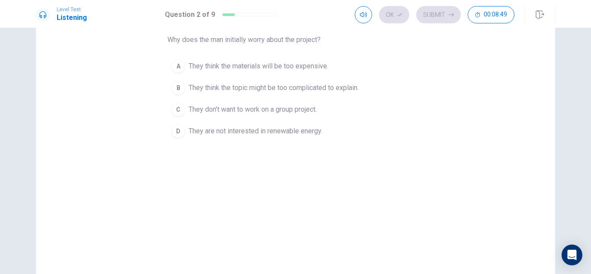
click at [178, 88] on div "B" at bounding box center [178, 88] width 14 height 14
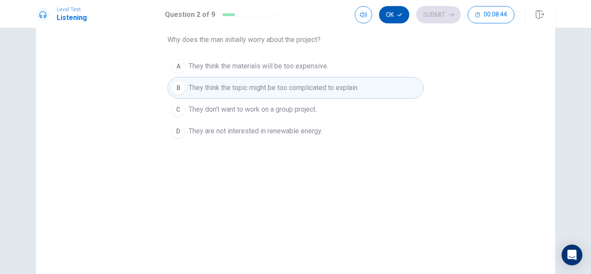
click at [398, 16] on icon "button" at bounding box center [399, 14] width 5 height 3
click at [447, 16] on button "Submit" at bounding box center [438, 14] width 45 height 17
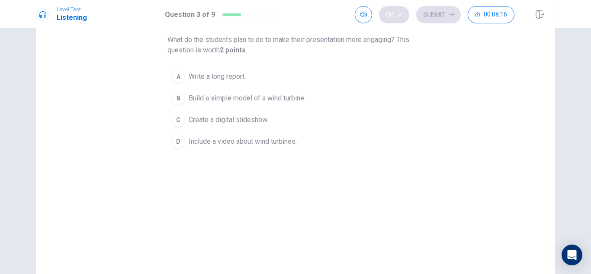
click at [211, 91] on button "B Build a simple model of a wind turbine." at bounding box center [295, 98] width 256 height 22
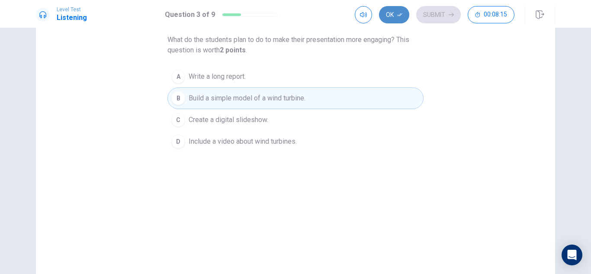
click at [396, 16] on button "Ok" at bounding box center [394, 14] width 30 height 17
click at [435, 16] on button "Submit" at bounding box center [438, 14] width 45 height 17
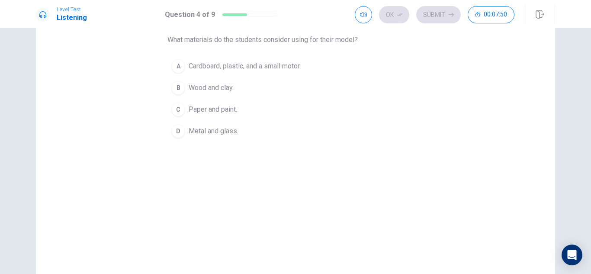
click at [248, 68] on span "Cardboard, plastic, and a small motor." at bounding box center [244, 66] width 112 height 10
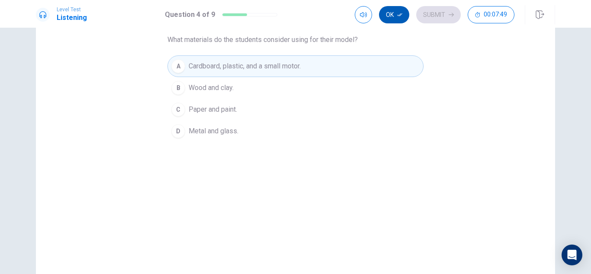
click at [397, 14] on icon "button" at bounding box center [399, 14] width 5 height 5
click at [439, 15] on button "Submit" at bounding box center [438, 14] width 45 height 17
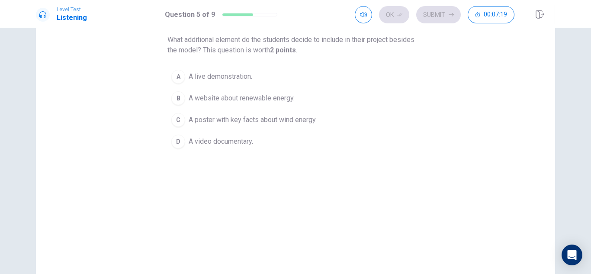
click at [195, 114] on button "C A poster with key facts about wind energy." at bounding box center [295, 120] width 256 height 22
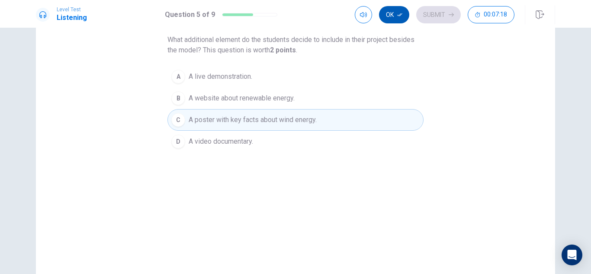
click at [393, 14] on button "Ok" at bounding box center [394, 14] width 30 height 17
click at [444, 11] on button "Submit" at bounding box center [438, 14] width 45 height 17
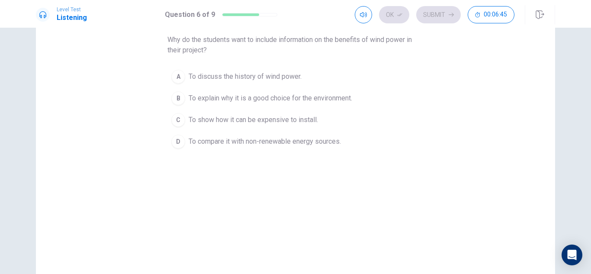
click at [274, 97] on span "To explain why it is a good choice for the environment." at bounding box center [269, 98] width 163 height 10
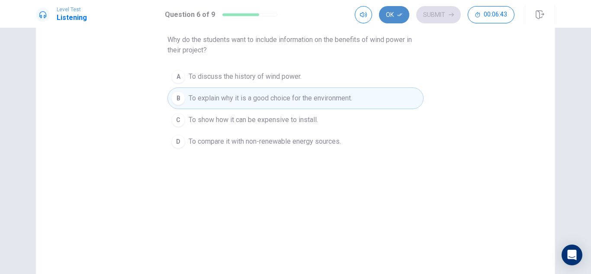
click at [392, 12] on button "Ok" at bounding box center [394, 14] width 30 height 17
click at [440, 13] on button "Submit" at bounding box center [438, 14] width 45 height 17
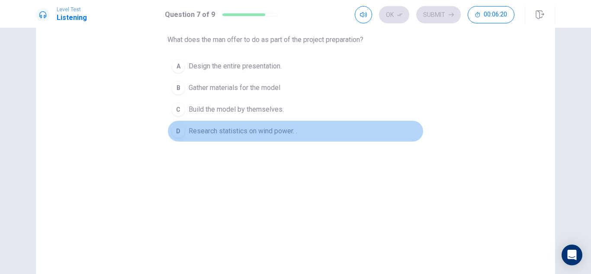
click at [210, 126] on span "Research statistics on wind power. ." at bounding box center [242, 131] width 109 height 10
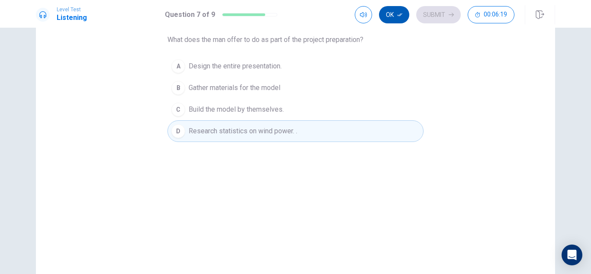
click at [390, 11] on button "Ok" at bounding box center [394, 14] width 30 height 17
click at [432, 13] on button "Submit" at bounding box center [438, 14] width 45 height 17
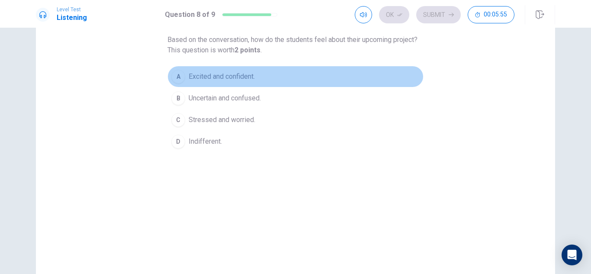
click at [224, 80] on span "Excited and confident." at bounding box center [221, 76] width 66 height 10
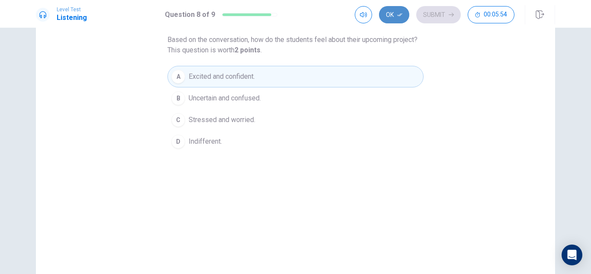
click at [405, 14] on button "Ok" at bounding box center [394, 14] width 30 height 17
click at [434, 9] on button "Submit" at bounding box center [438, 14] width 45 height 17
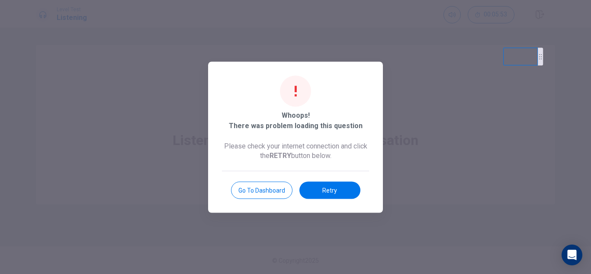
scroll to position [0, 0]
click at [415, 41] on div at bounding box center [295, 137] width 591 height 274
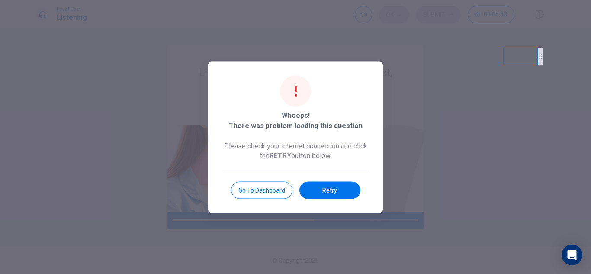
click at [526, 49] on video at bounding box center [520, 57] width 35 height 18
click at [526, 56] on video at bounding box center [520, 57] width 35 height 18
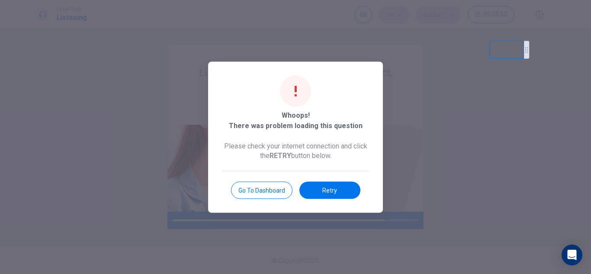
drag, startPoint x: 526, startPoint y: 56, endPoint x: 512, endPoint y: 42, distance: 19.3
click at [512, 42] on video at bounding box center [506, 50] width 35 height 18
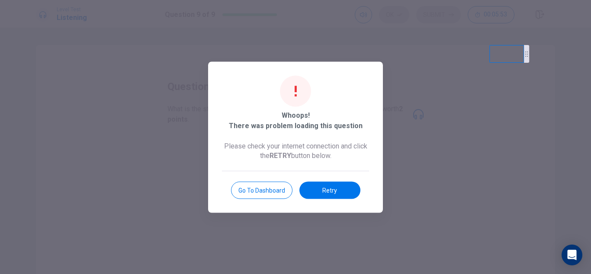
click at [326, 188] on button "Retry" at bounding box center [329, 189] width 61 height 17
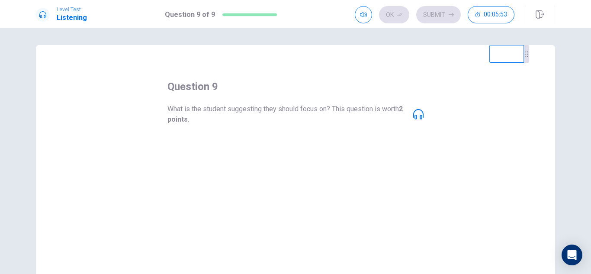
click at [493, 48] on video at bounding box center [506, 54] width 35 height 18
drag, startPoint x: 493, startPoint y: 48, endPoint x: 351, endPoint y: 104, distance: 153.3
click at [489, 46] on video at bounding box center [506, 54] width 35 height 18
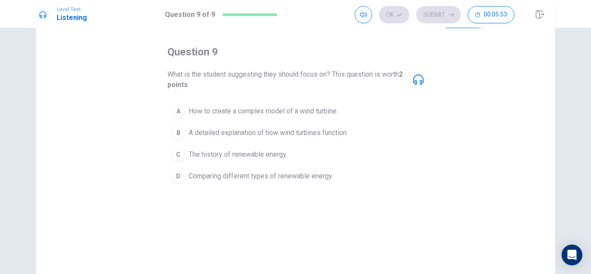
scroll to position [52, 0]
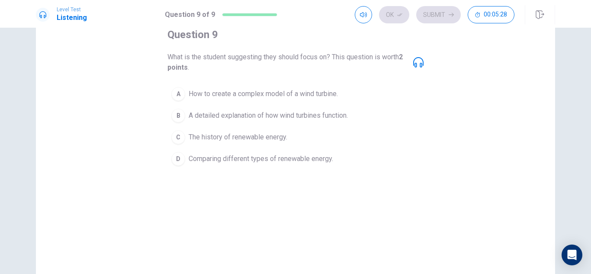
click at [249, 112] on span "A detailed explanation of how wind turbines function." at bounding box center [267, 115] width 159 height 10
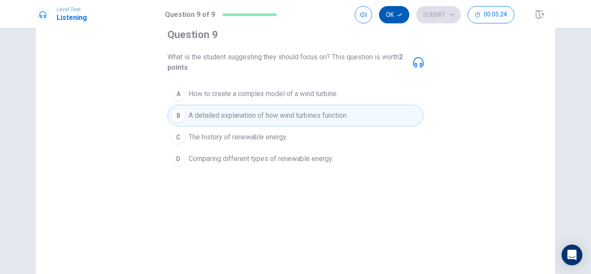
click at [392, 18] on button "Ok" at bounding box center [394, 14] width 30 height 17
click at [440, 13] on button "Submit" at bounding box center [438, 14] width 45 height 17
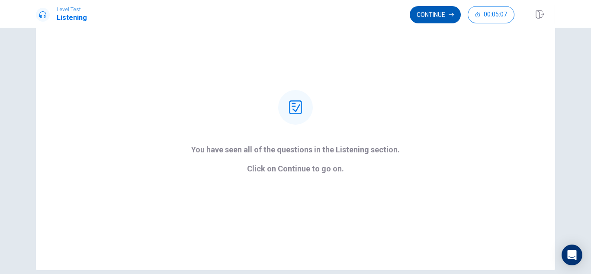
click at [447, 19] on button "Continue" at bounding box center [434, 14] width 51 height 17
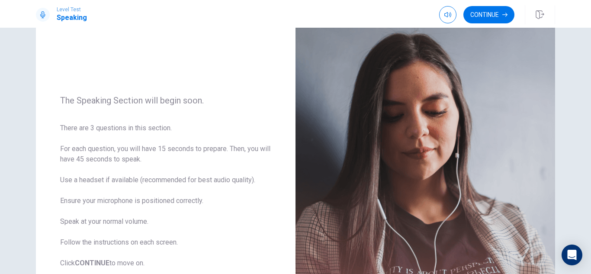
scroll to position [80, 0]
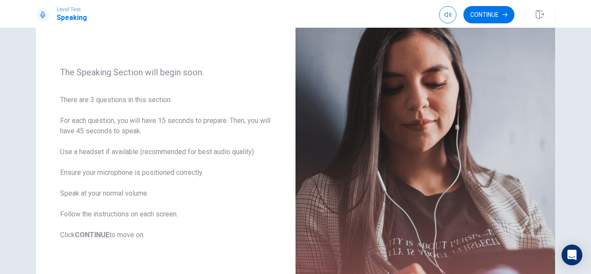
drag, startPoint x: 583, startPoint y: 95, endPoint x: 584, endPoint y: 111, distance: 16.5
click at [584, 111] on div "The Speaking Section will begin soon. There are 3 questions in this section. Fo…" at bounding box center [295, 151] width 591 height 246
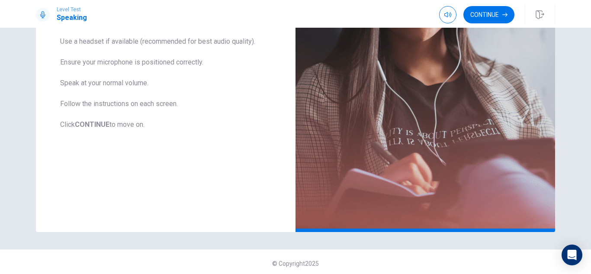
scroll to position [193, 0]
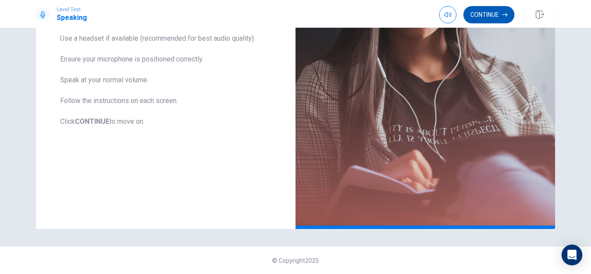
click at [501, 14] on button "Continue" at bounding box center [488, 14] width 51 height 17
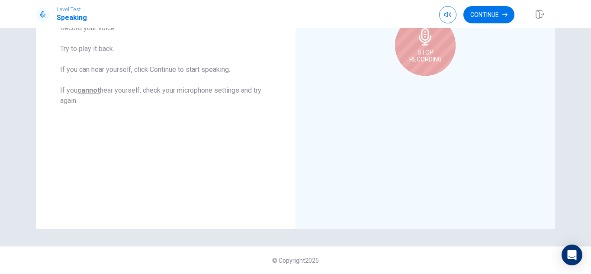
click at [419, 45] on icon at bounding box center [424, 36] width 13 height 17
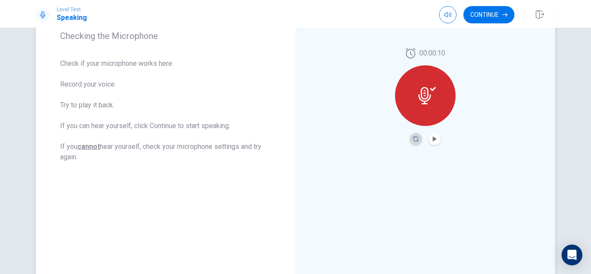
click at [414, 138] on icon "Record Again" at bounding box center [415, 138] width 5 height 5
click at [434, 135] on button "Play Audio" at bounding box center [434, 139] width 12 height 12
click at [433, 135] on button "Pause Audio" at bounding box center [434, 139] width 12 height 12
click at [428, 138] on button "Pause Audio" at bounding box center [434, 139] width 12 height 12
click at [413, 133] on button "Record Again" at bounding box center [415, 139] width 12 height 12
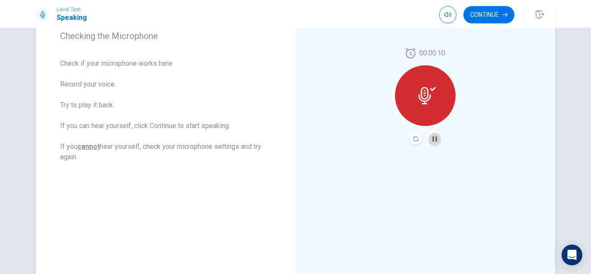
click at [435, 133] on button "Pause Audio" at bounding box center [434, 139] width 12 height 12
drag, startPoint x: 585, startPoint y: 95, endPoint x: 579, endPoint y: 56, distance: 38.9
click at [579, 56] on div "Checking the Microphone Check if your microphone works here. Record your voice.…" at bounding box center [295, 151] width 591 height 246
click at [428, 93] on icon at bounding box center [426, 95] width 17 height 17
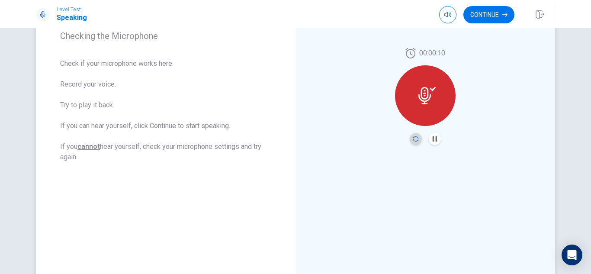
click at [413, 140] on icon "Record Again" at bounding box center [415, 138] width 5 height 5
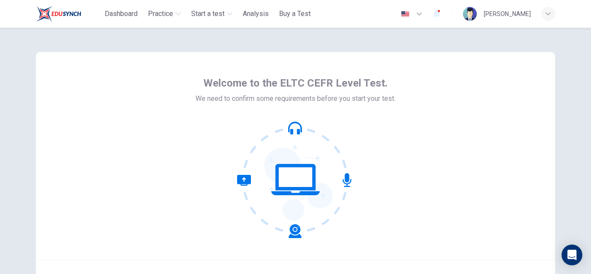
scroll to position [77, 0]
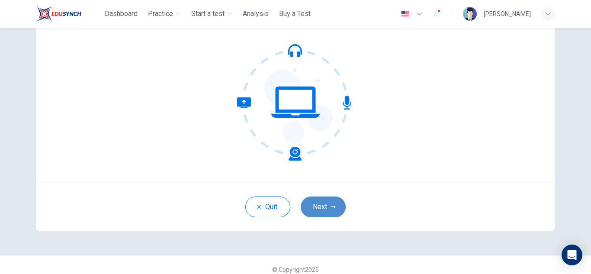
click at [330, 206] on icon "button" at bounding box center [332, 206] width 5 height 5
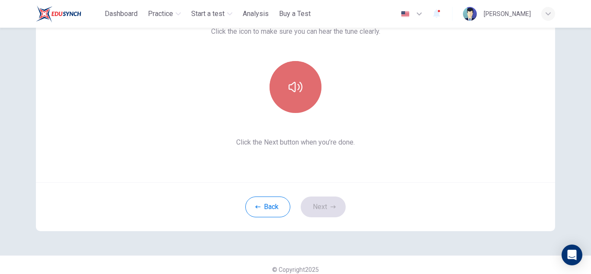
click at [298, 90] on icon "button" at bounding box center [295, 87] width 14 height 10
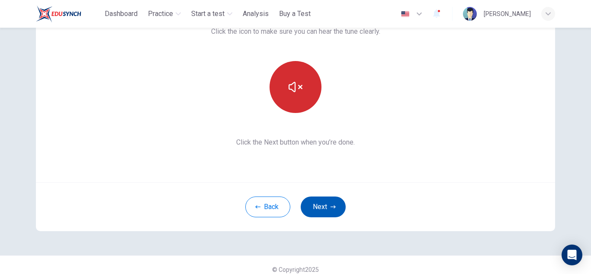
click at [316, 204] on button "Next" at bounding box center [322, 206] width 45 height 21
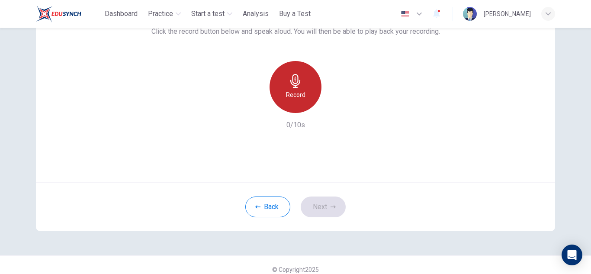
click at [298, 85] on icon "button" at bounding box center [295, 81] width 14 height 14
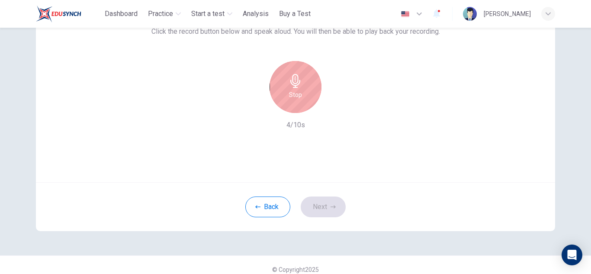
click at [302, 86] on div "Stop" at bounding box center [295, 87] width 52 height 52
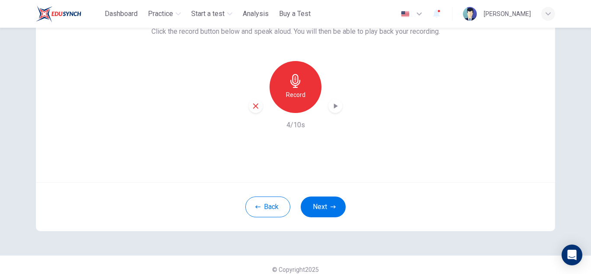
click at [336, 106] on icon "button" at bounding box center [335, 106] width 9 height 9
click at [322, 208] on button "Next" at bounding box center [322, 206] width 45 height 21
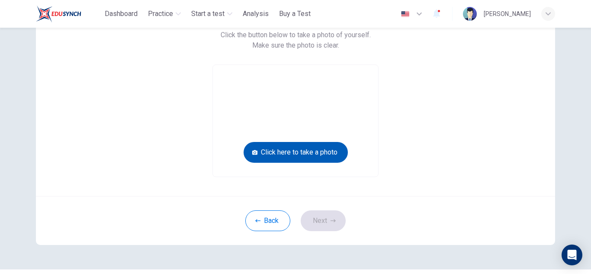
click at [324, 155] on button "Click here to take a photo" at bounding box center [295, 152] width 104 height 21
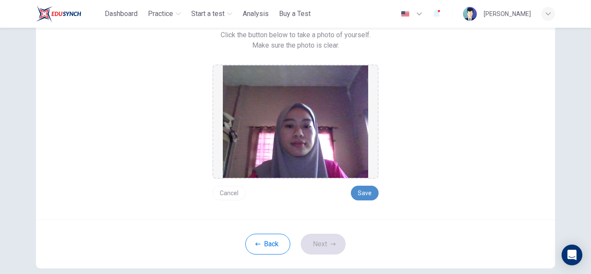
click at [369, 198] on button "Save" at bounding box center [365, 192] width 28 height 15
click at [330, 238] on button "Next" at bounding box center [322, 243] width 45 height 21
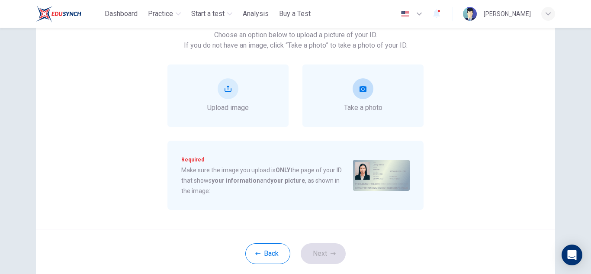
click at [371, 93] on div "Take a photo" at bounding box center [363, 95] width 38 height 35
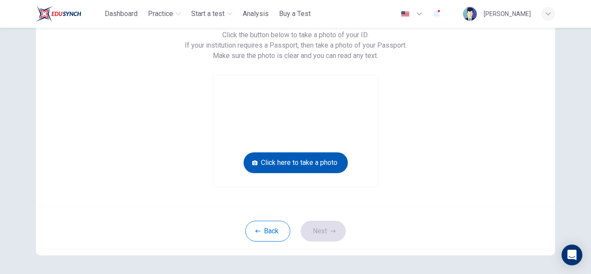
click at [310, 168] on button "Click here to take a photo" at bounding box center [295, 162] width 104 height 21
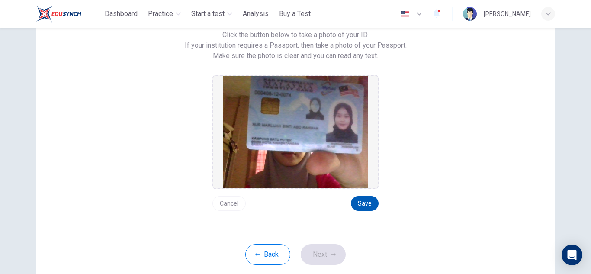
click at [367, 199] on button "Save" at bounding box center [365, 203] width 28 height 15
click at [327, 245] on button "Next" at bounding box center [322, 254] width 45 height 21
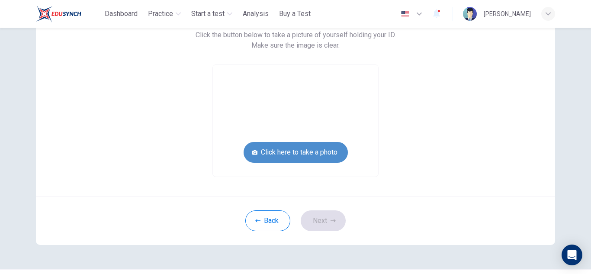
click at [315, 147] on button "Click here to take a photo" at bounding box center [295, 152] width 104 height 21
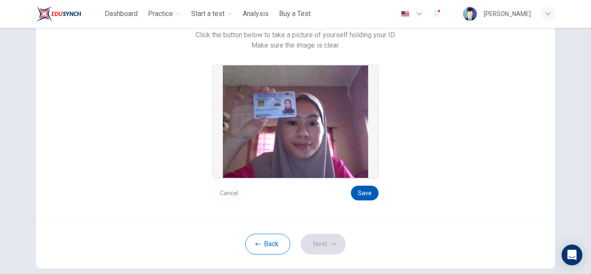
click at [357, 192] on button "Save" at bounding box center [365, 192] width 28 height 15
click at [310, 246] on button "Next" at bounding box center [322, 243] width 45 height 21
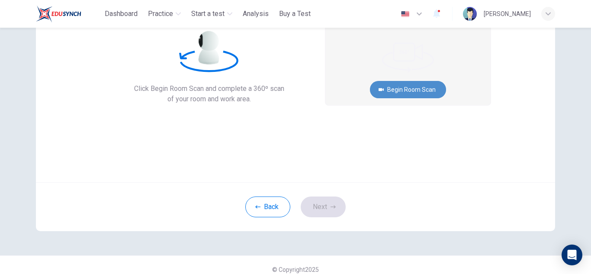
click at [421, 86] on button "Begin Room Scan" at bounding box center [408, 89] width 76 height 17
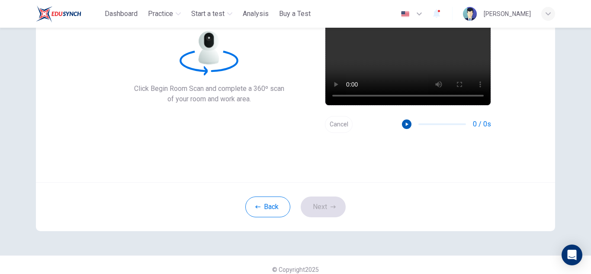
click at [406, 126] on icon "button" at bounding box center [407, 123] width 3 height 3
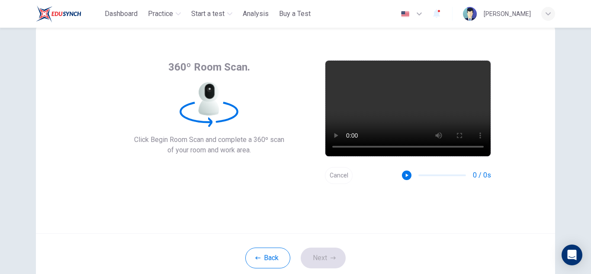
click at [526, 133] on div "360º Room Scan. Click Begin Room Scan and complete a 360º scan of your room and…" at bounding box center [295, 130] width 519 height 208
click at [338, 184] on button "Cancel" at bounding box center [339, 175] width 28 height 17
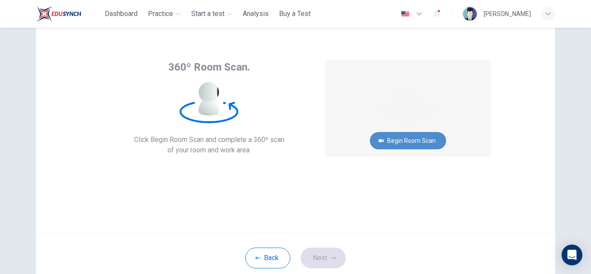
click at [412, 149] on button "Begin Room Scan" at bounding box center [408, 140] width 76 height 17
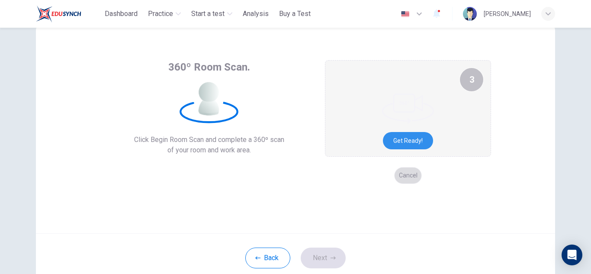
click at [414, 184] on button "Cancel" at bounding box center [408, 175] width 28 height 17
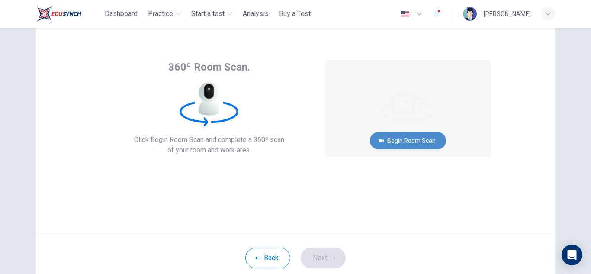
click at [415, 149] on button "Begin Room Scan" at bounding box center [408, 140] width 76 height 17
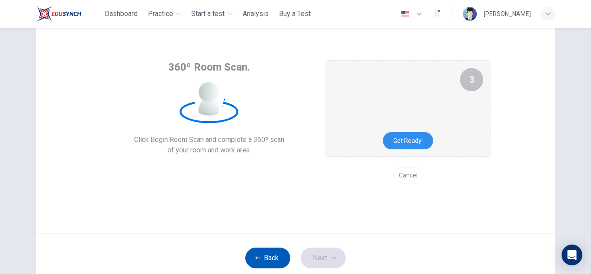
click at [278, 262] on button "Back" at bounding box center [267, 257] width 45 height 21
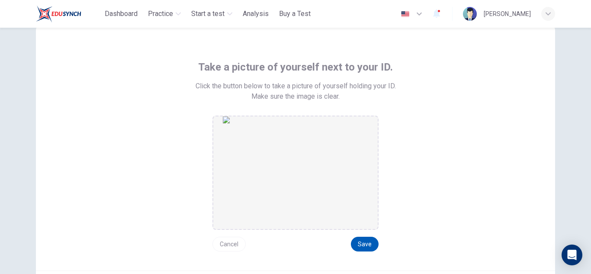
click at [355, 251] on button "Save" at bounding box center [365, 243] width 28 height 15
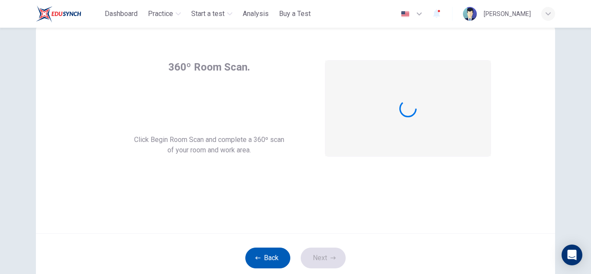
click at [271, 251] on button "Back" at bounding box center [267, 257] width 45 height 21
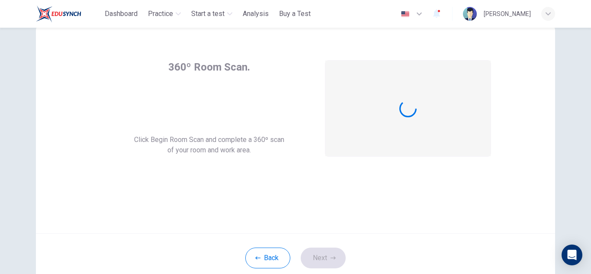
click at [406, 134] on div at bounding box center [407, 109] width 165 height 96
click at [271, 258] on button "Back" at bounding box center [267, 257] width 45 height 21
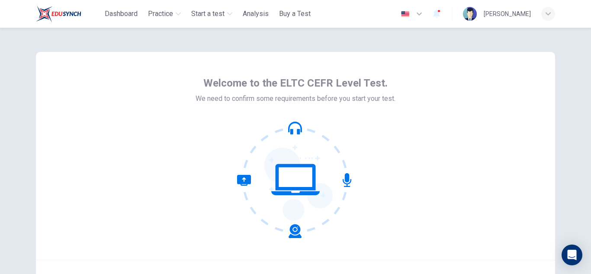
scroll to position [86, 0]
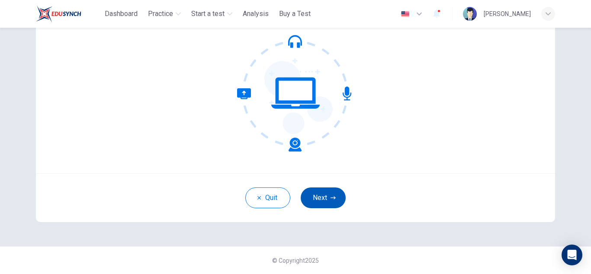
click at [315, 192] on button "Next" at bounding box center [322, 197] width 45 height 21
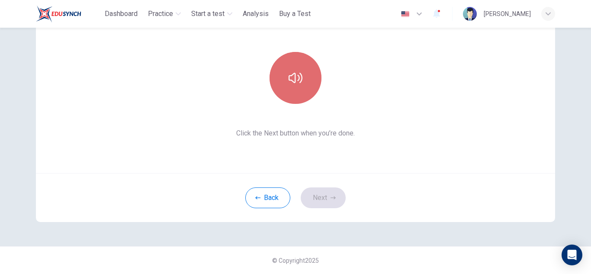
click at [288, 79] on icon "button" at bounding box center [295, 78] width 14 height 14
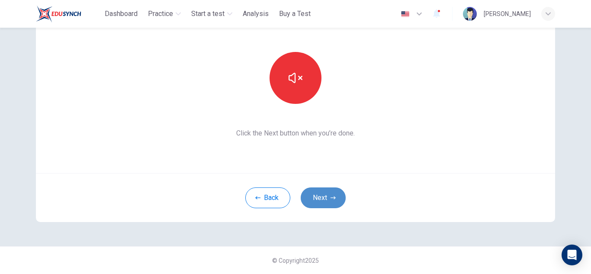
click at [331, 200] on icon "button" at bounding box center [332, 197] width 5 height 5
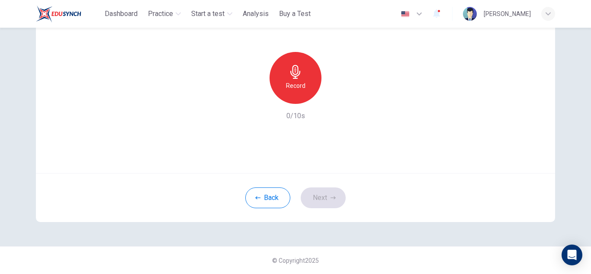
click at [302, 92] on div "Record" at bounding box center [295, 78] width 52 height 52
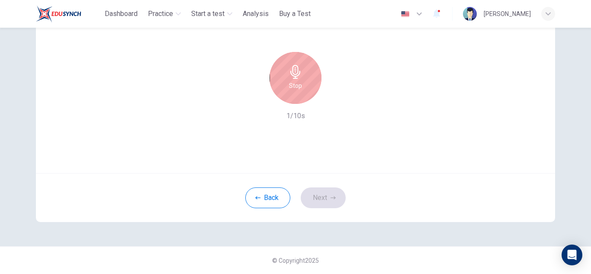
click at [302, 92] on div "Stop" at bounding box center [295, 78] width 52 height 52
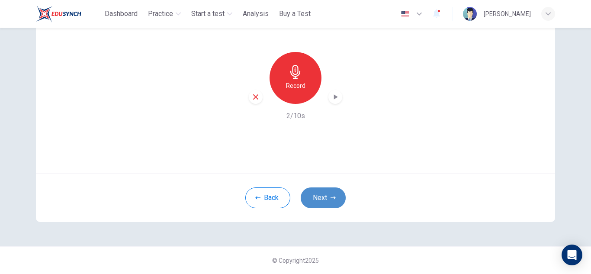
click at [329, 193] on button "Next" at bounding box center [322, 197] width 45 height 21
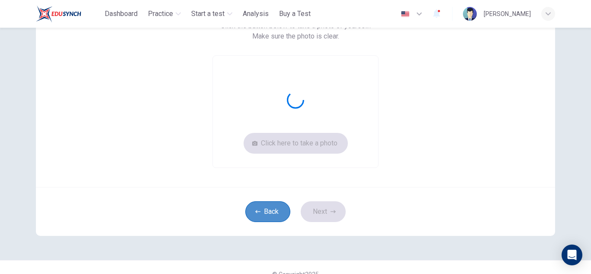
click at [269, 212] on button "Back" at bounding box center [267, 211] width 45 height 21
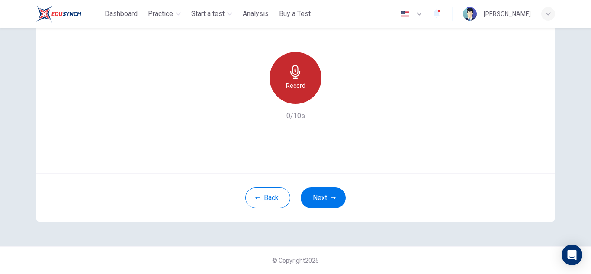
click at [297, 70] on icon "button" at bounding box center [295, 72] width 14 height 14
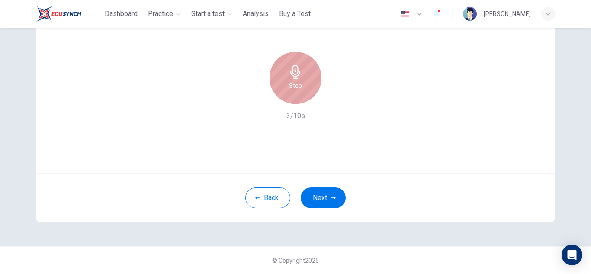
click at [293, 64] on div "Stop" at bounding box center [295, 78] width 52 height 52
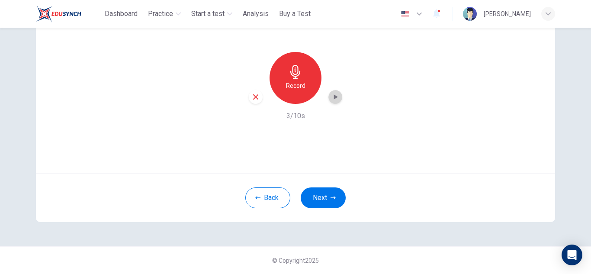
click at [334, 98] on icon "button" at bounding box center [336, 96] width 4 height 5
click at [326, 195] on button "Next" at bounding box center [322, 197] width 45 height 21
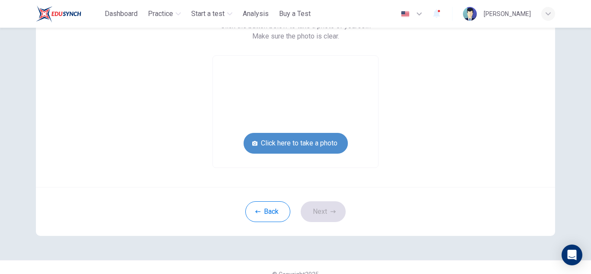
click at [313, 149] on button "Click here to take a photo" at bounding box center [295, 143] width 104 height 21
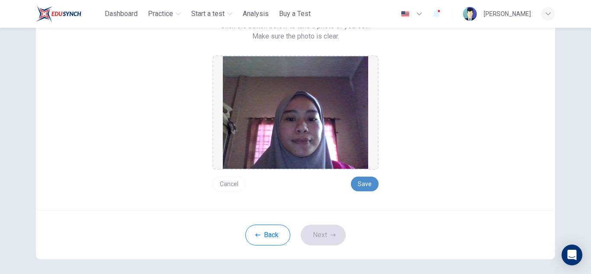
click at [368, 183] on button "Save" at bounding box center [365, 183] width 28 height 15
click at [330, 233] on icon "button" at bounding box center [332, 234] width 5 height 5
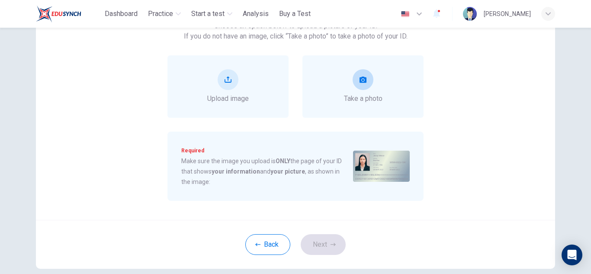
click at [381, 86] on div "Take a photo" at bounding box center [362, 86] width 121 height 62
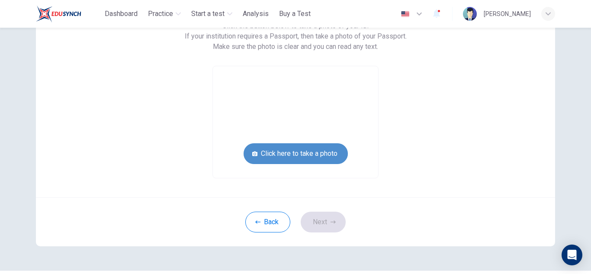
click at [322, 153] on button "Click here to take a photo" at bounding box center [295, 153] width 104 height 21
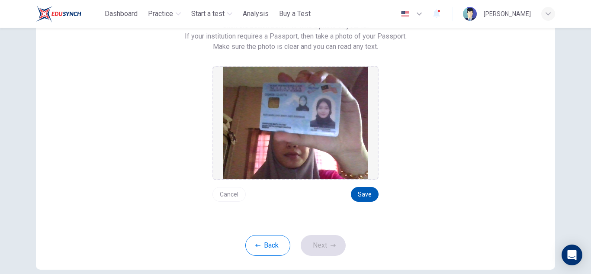
click at [363, 198] on button "Save" at bounding box center [365, 194] width 28 height 15
click at [330, 243] on icon "button" at bounding box center [332, 245] width 5 height 5
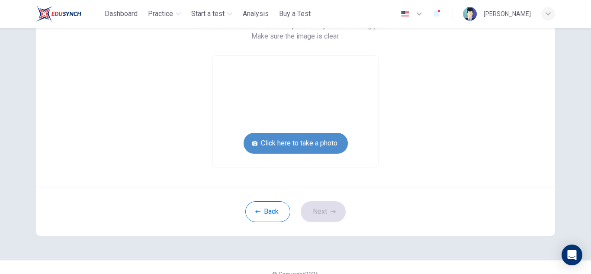
click at [314, 149] on button "Click here to take a photo" at bounding box center [295, 143] width 104 height 21
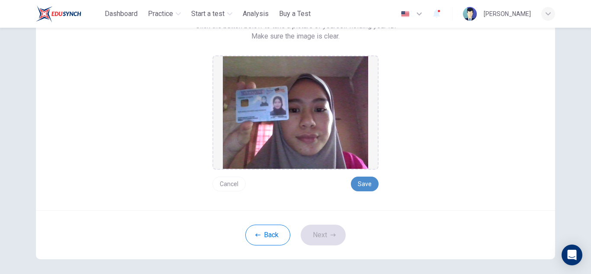
click at [370, 183] on button "Save" at bounding box center [365, 183] width 28 height 15
click at [334, 231] on button "Next" at bounding box center [322, 234] width 45 height 21
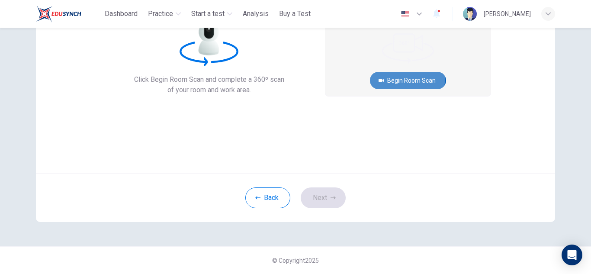
click at [410, 77] on button "Begin Room Scan" at bounding box center [408, 80] width 76 height 17
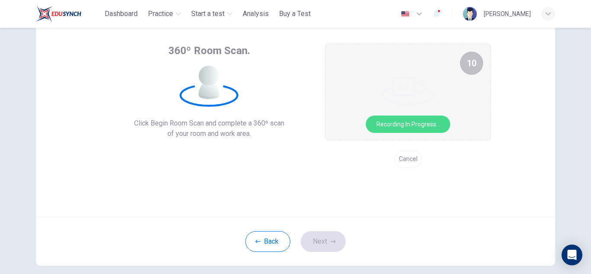
scroll to position [43, 0]
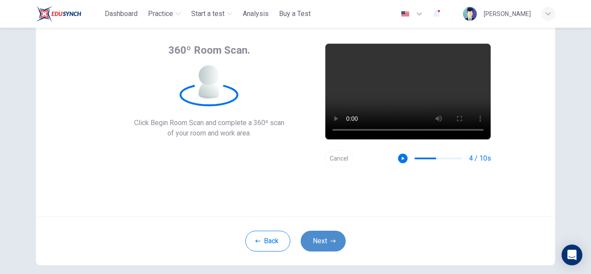
click at [324, 242] on button "Next" at bounding box center [322, 240] width 45 height 21
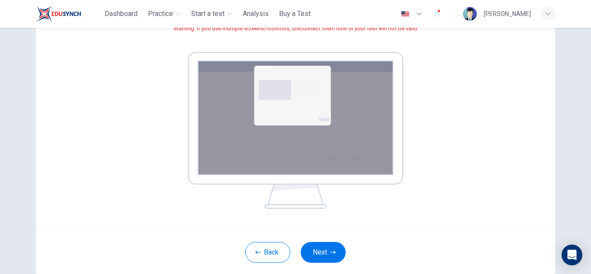
scroll to position [175, 0]
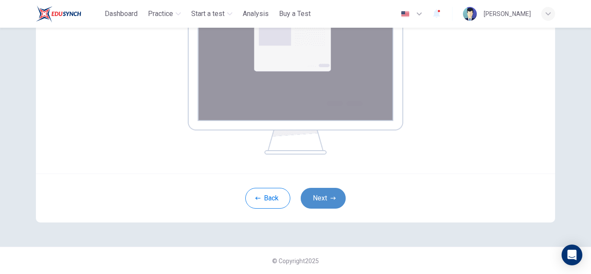
click at [322, 194] on button "Next" at bounding box center [322, 198] width 45 height 21
click at [335, 199] on button "Next" at bounding box center [322, 198] width 45 height 21
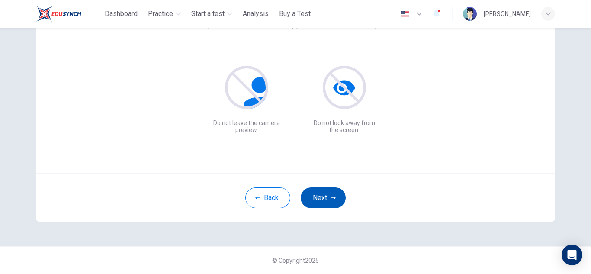
scroll to position [86, 0]
click at [326, 197] on button "Next" at bounding box center [322, 197] width 45 height 21
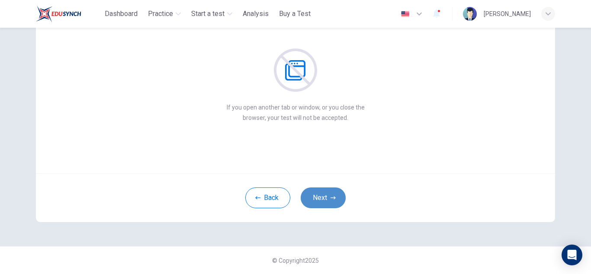
click at [326, 197] on button "Next" at bounding box center [322, 197] width 45 height 21
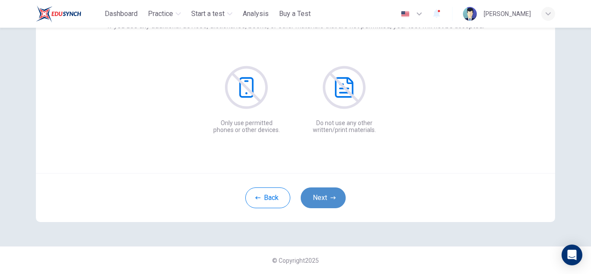
click at [326, 197] on button "Next" at bounding box center [322, 197] width 45 height 21
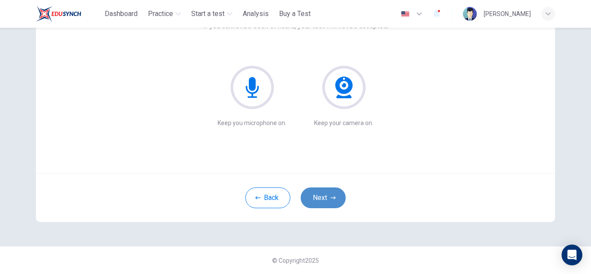
click at [326, 197] on button "Next" at bounding box center [322, 197] width 45 height 21
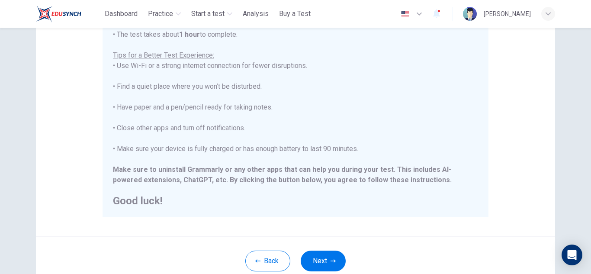
scroll to position [190, 0]
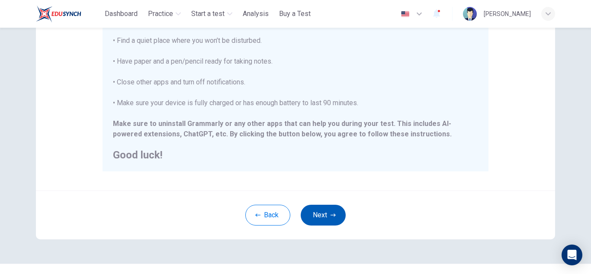
click at [334, 212] on button "Next" at bounding box center [322, 214] width 45 height 21
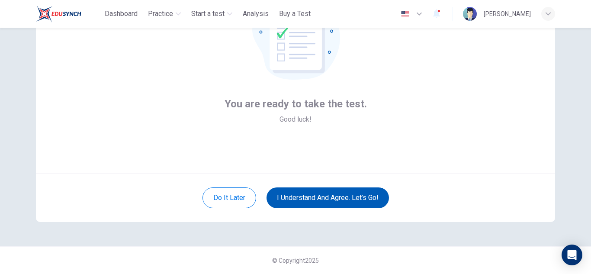
scroll to position [86, 0]
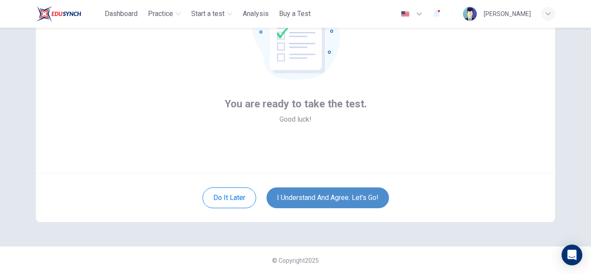
click at [349, 194] on button "I understand and agree. Let’s go!" at bounding box center [327, 197] width 122 height 21
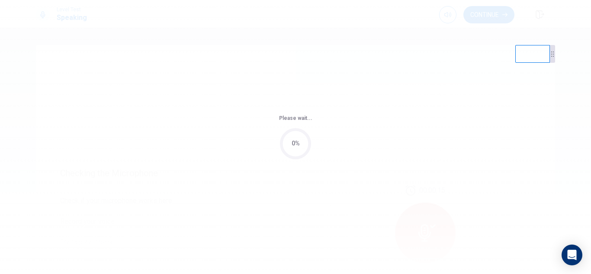
drag, startPoint x: 590, startPoint y: 156, endPoint x: 584, endPoint y: 131, distance: 25.8
click at [584, 131] on div "Please wait... 0%" at bounding box center [295, 137] width 591 height 274
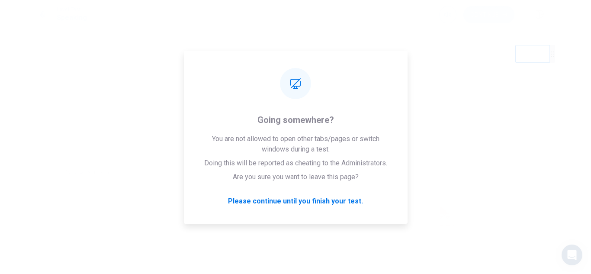
scroll to position [89, 0]
click at [512, 161] on div "Please wait... 100%" at bounding box center [295, 137] width 591 height 274
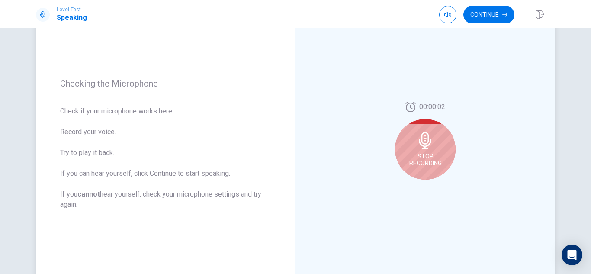
click at [418, 137] on icon at bounding box center [424, 140] width 13 height 17
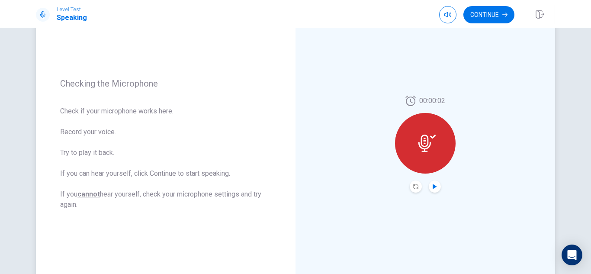
click at [432, 185] on icon "Play Audio" at bounding box center [434, 186] width 4 height 5
click at [496, 17] on button "Continue" at bounding box center [488, 14] width 51 height 17
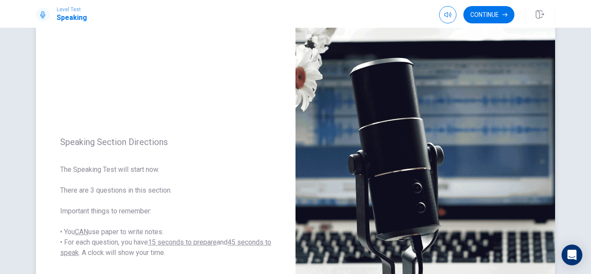
scroll to position [105, 0]
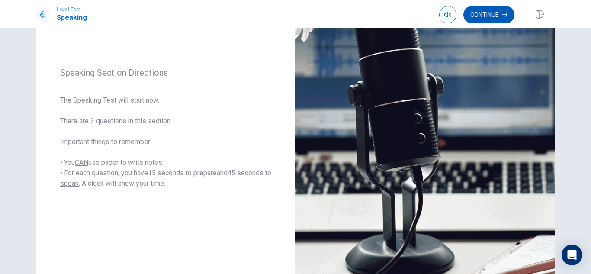
click at [494, 17] on button "Continue" at bounding box center [488, 14] width 51 height 17
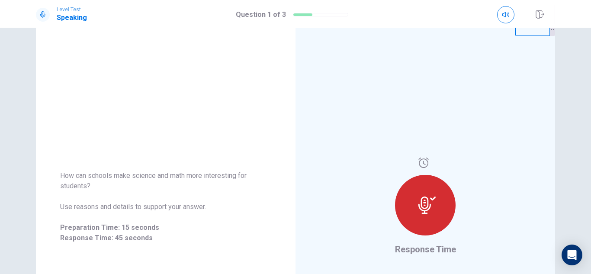
scroll to position [52, 0]
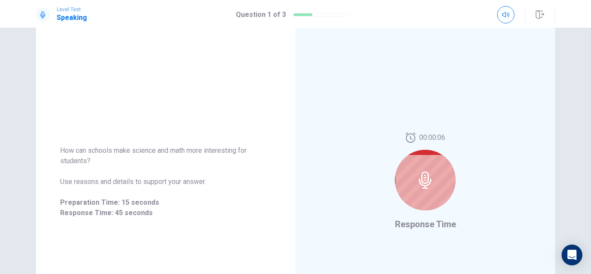
drag, startPoint x: 585, startPoint y: 96, endPoint x: 586, endPoint y: 48, distance: 48.0
click at [586, 48] on div "How can schools make science and math more interesting for students? Use reason…" at bounding box center [295, 151] width 591 height 246
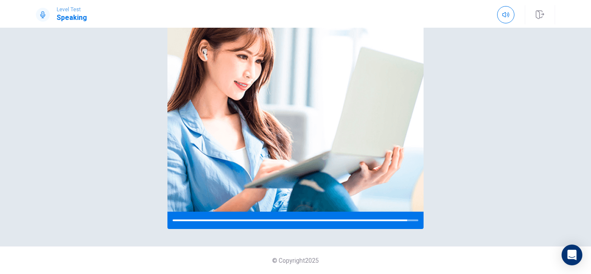
scroll to position [134, 0]
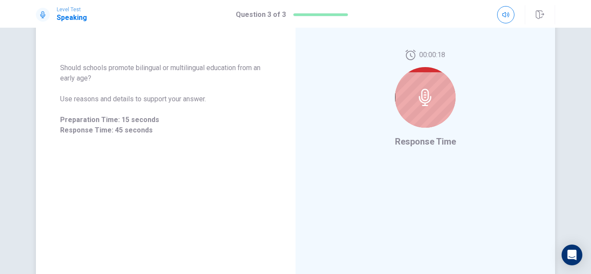
click at [428, 106] on icon at bounding box center [424, 97] width 17 height 17
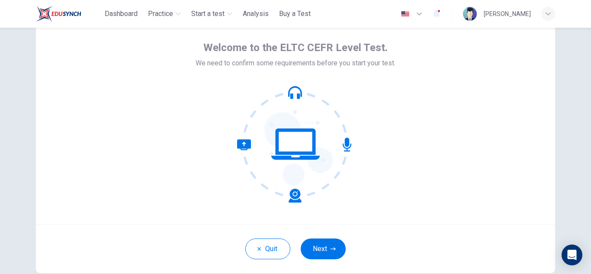
scroll to position [56, 0]
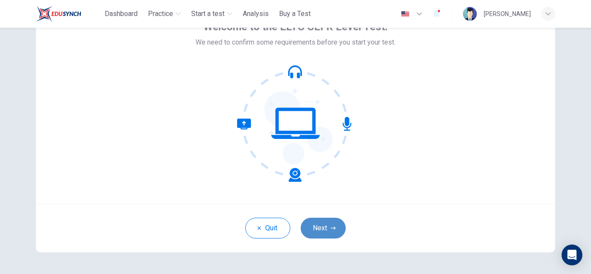
click at [320, 235] on button "Next" at bounding box center [322, 227] width 45 height 21
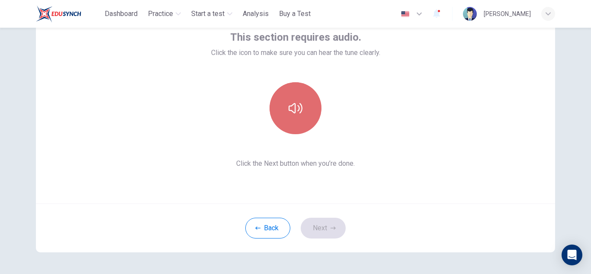
click at [294, 100] on button "button" at bounding box center [295, 108] width 52 height 52
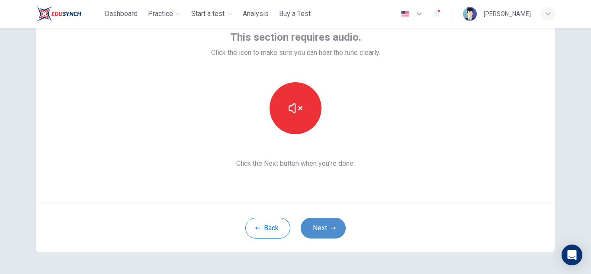
click at [323, 227] on button "Next" at bounding box center [322, 227] width 45 height 21
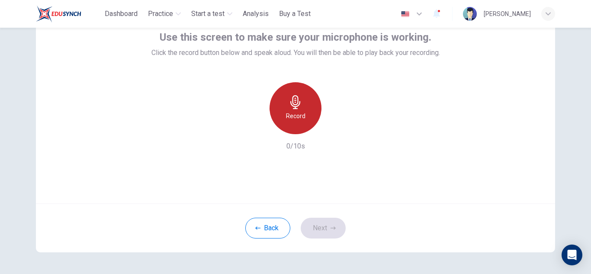
click at [286, 104] on div "Record" at bounding box center [295, 108] width 52 height 52
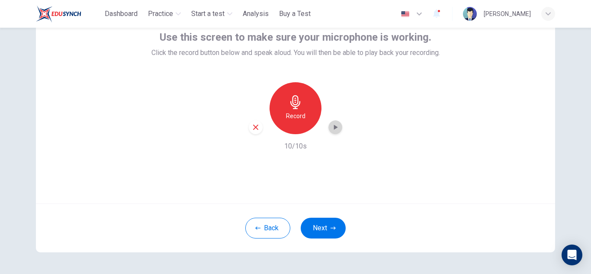
click at [331, 124] on icon "button" at bounding box center [335, 127] width 9 height 9
click at [330, 227] on icon "button" at bounding box center [332, 227] width 5 height 5
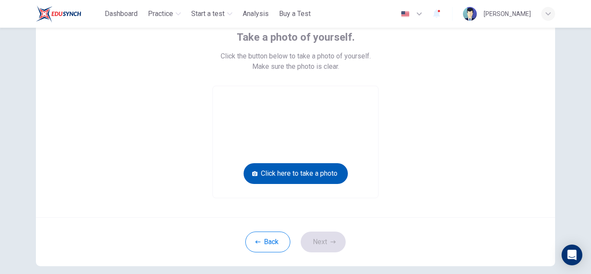
click at [303, 183] on button "Click here to take a photo" at bounding box center [295, 173] width 104 height 21
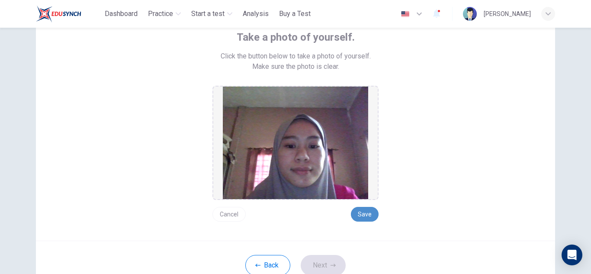
click at [365, 217] on button "Save" at bounding box center [365, 214] width 28 height 15
click at [339, 252] on div "Back Next" at bounding box center [295, 264] width 519 height 49
click at [327, 261] on button "Next" at bounding box center [322, 265] width 45 height 21
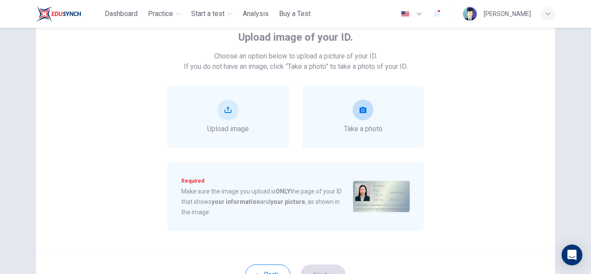
click at [363, 98] on div "Take a photo" at bounding box center [362, 117] width 121 height 62
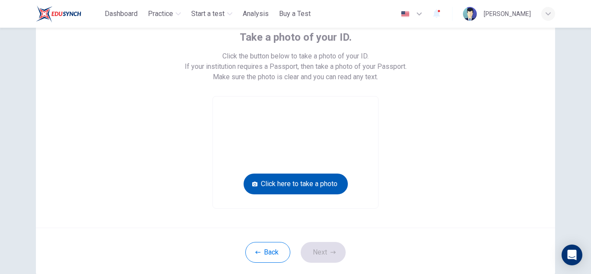
click at [319, 185] on button "Click here to take a photo" at bounding box center [295, 183] width 104 height 21
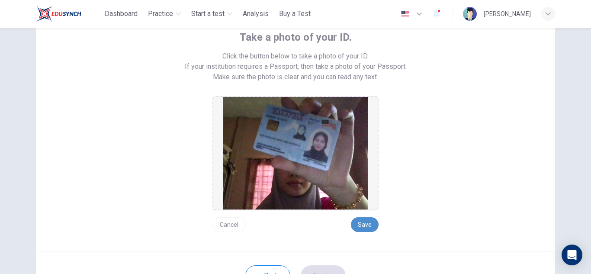
click at [363, 224] on button "Save" at bounding box center [365, 224] width 28 height 15
click at [328, 267] on button "Next" at bounding box center [322, 275] width 45 height 21
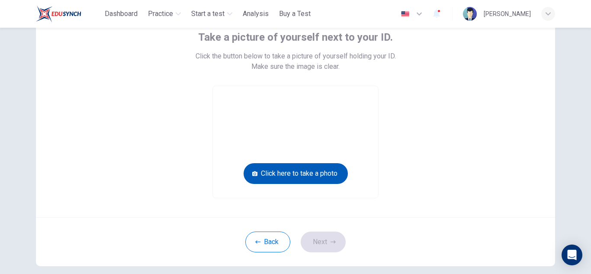
click at [319, 172] on button "Click here to take a photo" at bounding box center [295, 173] width 104 height 21
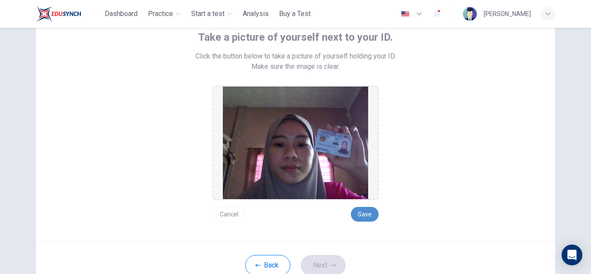
click at [360, 211] on button "Save" at bounding box center [365, 214] width 28 height 15
click at [328, 268] on button "Next" at bounding box center [322, 265] width 45 height 21
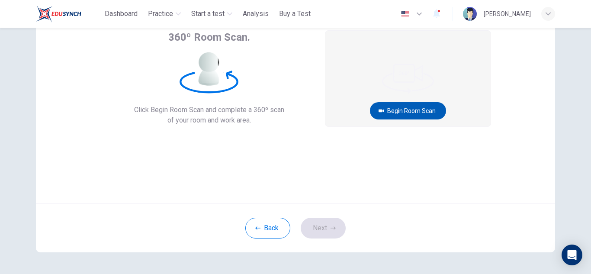
click at [405, 109] on button "Begin Room Scan" at bounding box center [408, 110] width 76 height 17
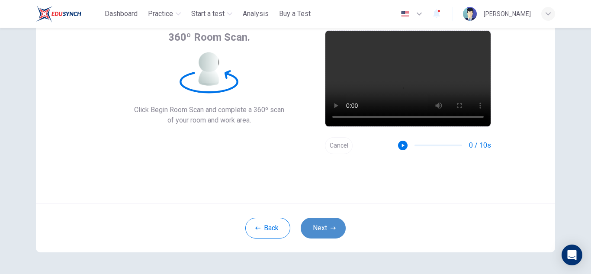
click at [323, 233] on button "Next" at bounding box center [322, 227] width 45 height 21
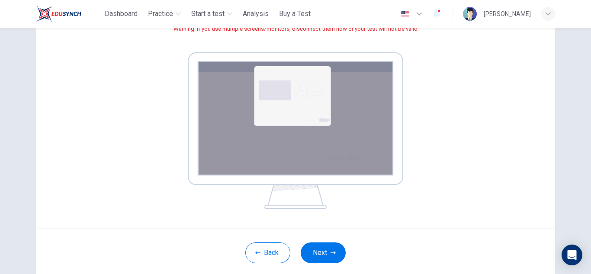
scroll to position [129, 0]
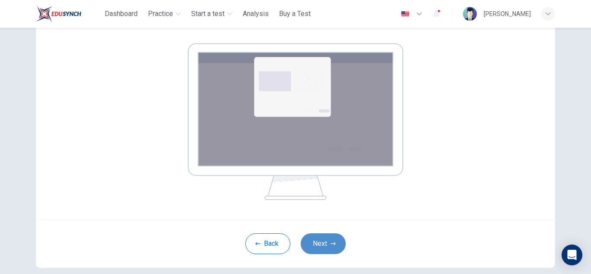
click at [325, 245] on button "Next" at bounding box center [322, 243] width 45 height 21
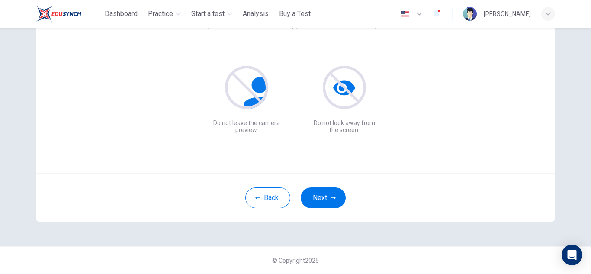
scroll to position [86, 0]
click at [330, 199] on icon "button" at bounding box center [332, 197] width 5 height 5
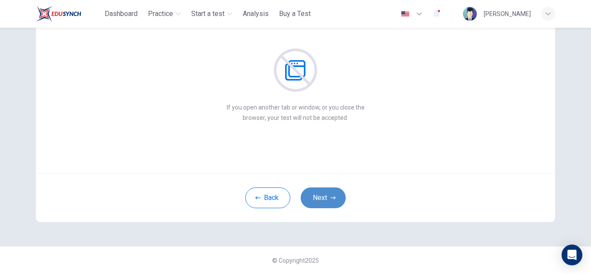
click at [330, 199] on icon "button" at bounding box center [332, 197] width 5 height 5
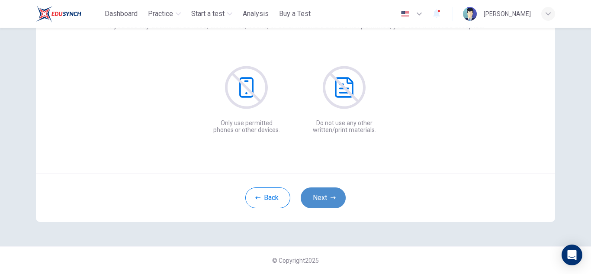
click at [330, 199] on icon "button" at bounding box center [332, 197] width 5 height 5
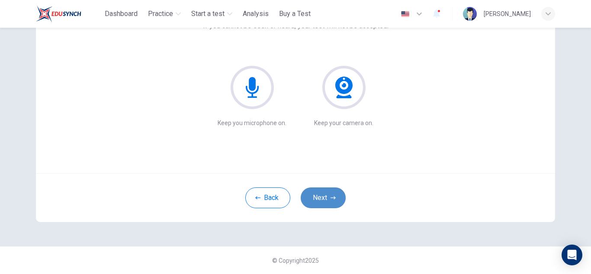
click at [330, 199] on icon "button" at bounding box center [332, 197] width 5 height 5
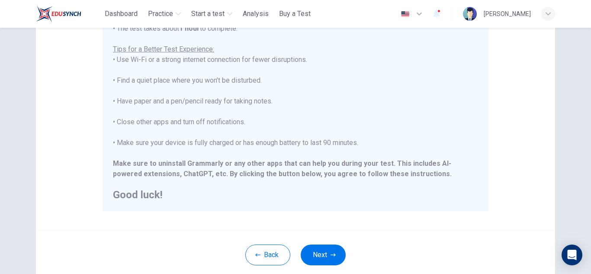
scroll to position [207, 0]
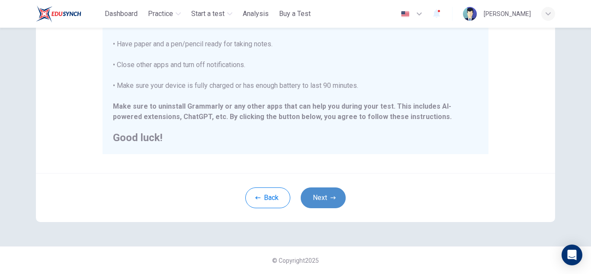
click at [325, 197] on button "Next" at bounding box center [322, 197] width 45 height 21
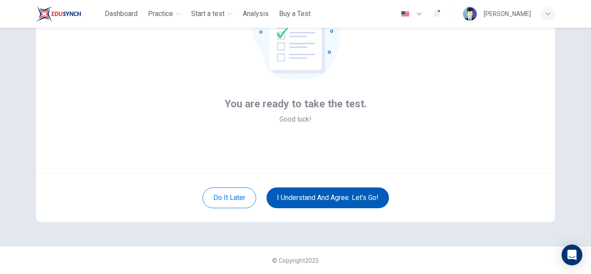
scroll to position [86, 0]
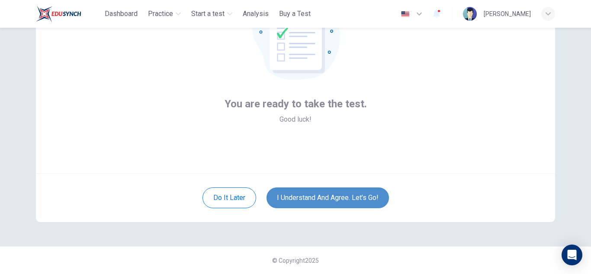
click at [338, 196] on button "I understand and agree. Let’s go!" at bounding box center [327, 197] width 122 height 21
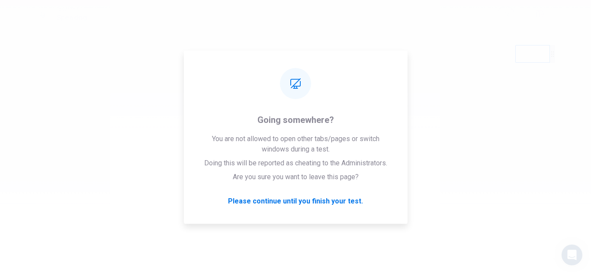
click at [501, 139] on div "Please wait... 100%" at bounding box center [295, 137] width 591 height 274
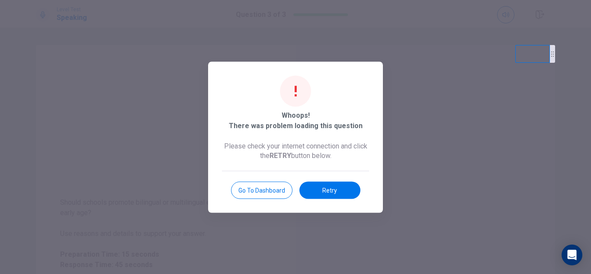
drag, startPoint x: 525, startPoint y: 46, endPoint x: 486, endPoint y: 44, distance: 39.0
click at [486, 44] on body "This site uses cookies, as explained in our Privacy Policy . If you agree to th…" at bounding box center [295, 137] width 591 height 274
click at [328, 189] on button "Retry" at bounding box center [329, 189] width 61 height 17
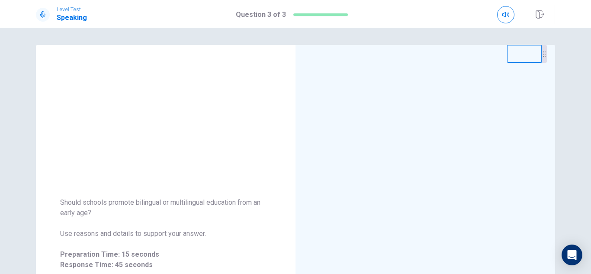
click at [520, 51] on video at bounding box center [524, 54] width 35 height 18
drag, startPoint x: 520, startPoint y: 51, endPoint x: 504, endPoint y: 48, distance: 16.7
click at [504, 48] on video at bounding box center [507, 53] width 35 height 18
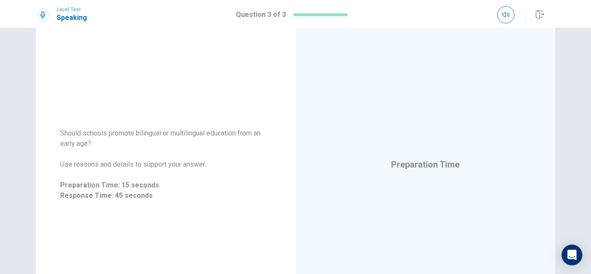
scroll to position [86, 0]
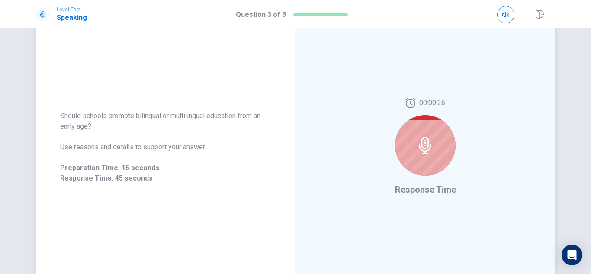
click at [429, 151] on icon at bounding box center [424, 145] width 17 height 17
click at [423, 135] on div at bounding box center [425, 145] width 61 height 61
click at [529, 99] on div "Should schools promote bilingual or multilingual education from an early age? U…" at bounding box center [295, 146] width 519 height 377
drag, startPoint x: 502, startPoint y: 47, endPoint x: 143, endPoint y: 34, distance: 359.5
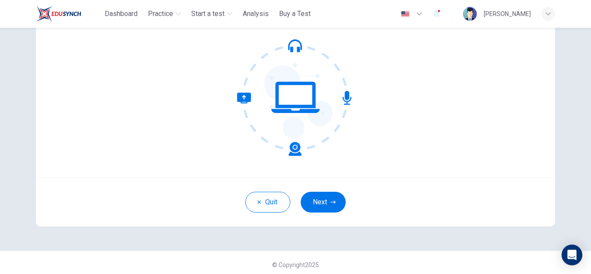
scroll to position [83, 0]
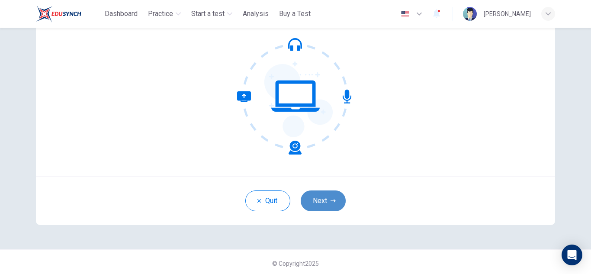
click at [332, 197] on button "Next" at bounding box center [322, 200] width 45 height 21
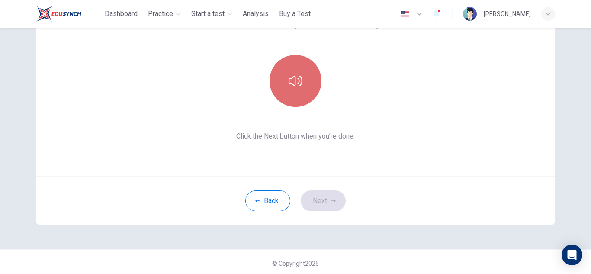
click at [297, 74] on icon "button" at bounding box center [295, 81] width 14 height 14
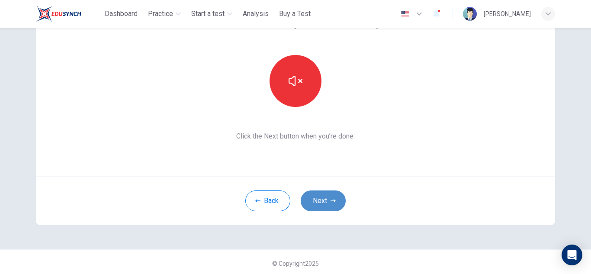
click at [328, 197] on button "Next" at bounding box center [322, 200] width 45 height 21
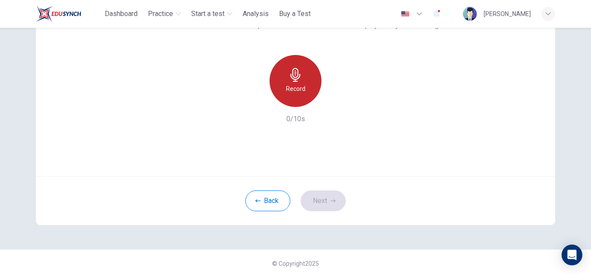
click at [297, 87] on h6 "Record" at bounding box center [295, 88] width 19 height 10
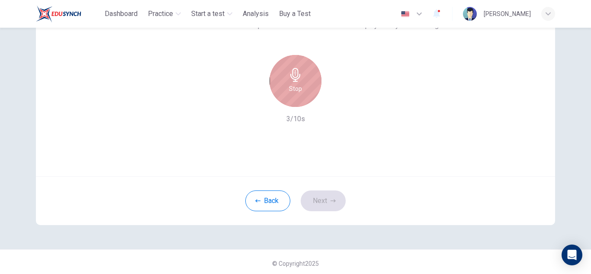
click at [297, 87] on h6 "Stop" at bounding box center [295, 88] width 13 height 10
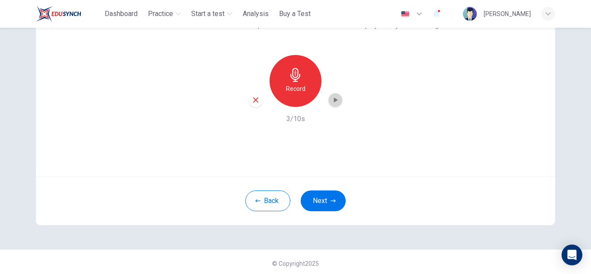
click at [334, 101] on icon "button" at bounding box center [336, 99] width 4 height 5
click at [317, 193] on button "Next" at bounding box center [322, 200] width 45 height 21
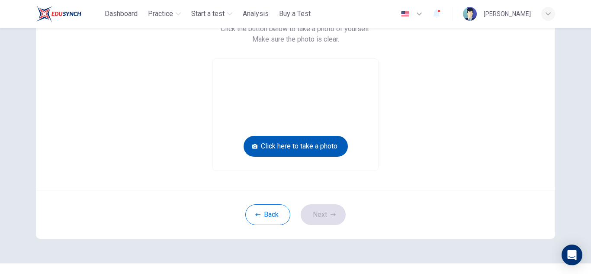
click at [319, 146] on button "Click here to take a photo" at bounding box center [295, 146] width 104 height 21
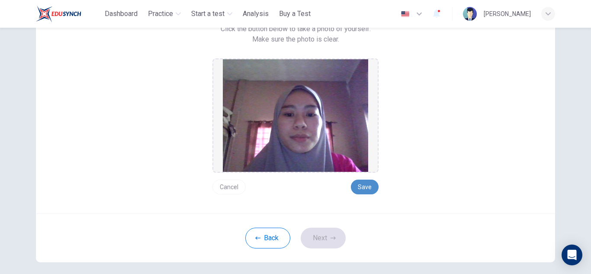
click at [365, 188] on button "Save" at bounding box center [365, 186] width 28 height 15
click at [335, 233] on button "Next" at bounding box center [322, 237] width 45 height 21
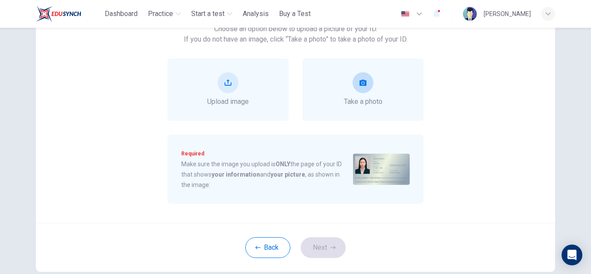
click at [361, 104] on span "Take a photo" at bounding box center [363, 101] width 38 height 10
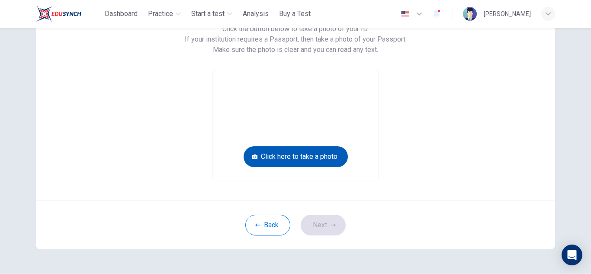
click at [313, 153] on button "Click here to take a photo" at bounding box center [295, 156] width 104 height 21
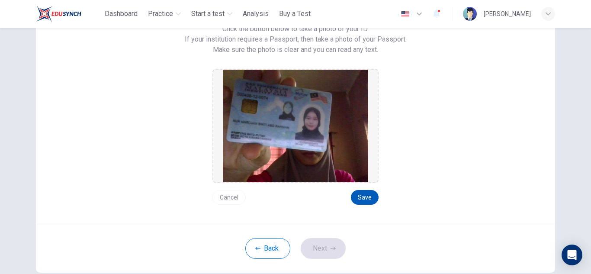
click at [359, 194] on button "Save" at bounding box center [365, 197] width 28 height 15
click at [334, 243] on button "Next" at bounding box center [322, 248] width 45 height 21
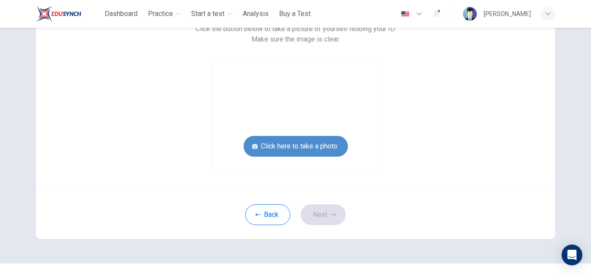
click at [332, 140] on button "Click here to take a photo" at bounding box center [295, 146] width 104 height 21
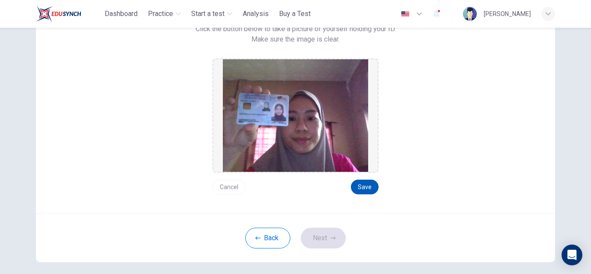
click at [360, 192] on button "Save" at bounding box center [365, 186] width 28 height 15
click at [316, 230] on button "Next" at bounding box center [322, 237] width 45 height 21
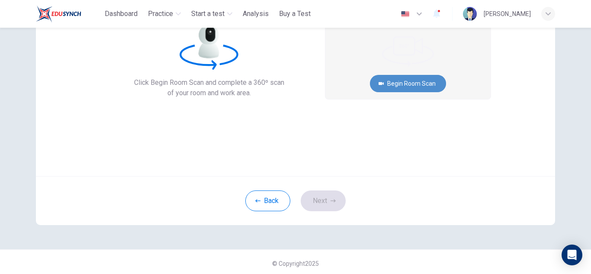
click at [415, 78] on button "Begin Room Scan" at bounding box center [408, 83] width 76 height 17
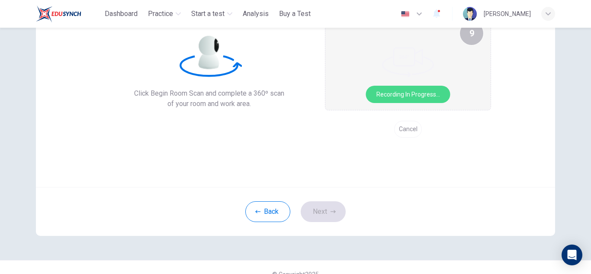
scroll to position [70, 0]
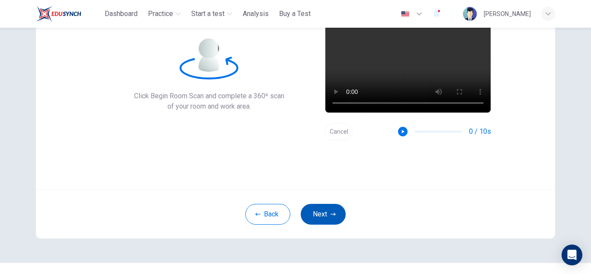
click at [314, 211] on button "Next" at bounding box center [322, 214] width 45 height 21
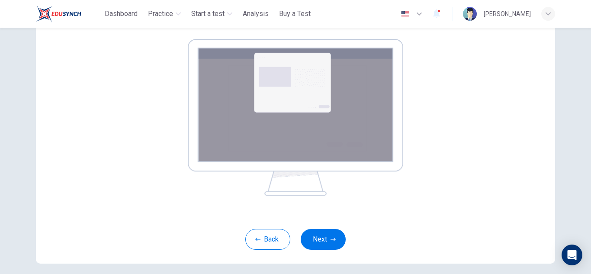
scroll to position [149, 0]
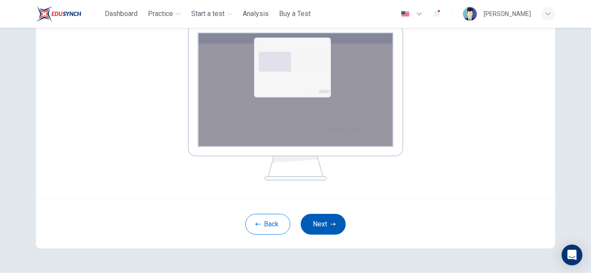
click at [326, 227] on button "Next" at bounding box center [322, 224] width 45 height 21
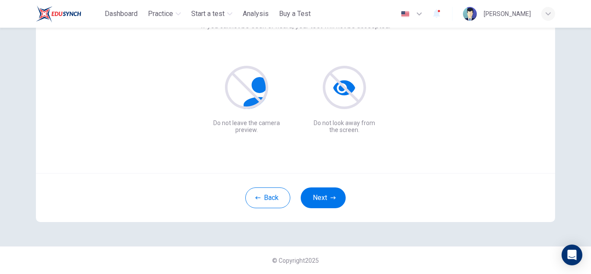
scroll to position [86, 0]
click at [330, 191] on button "Next" at bounding box center [322, 197] width 45 height 21
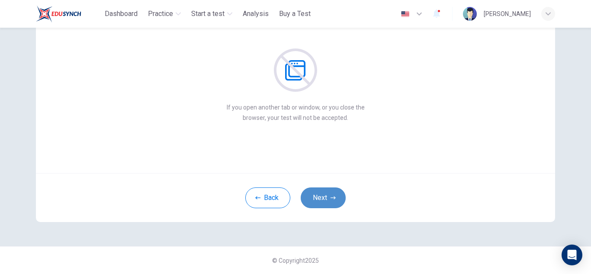
click at [330, 191] on button "Next" at bounding box center [322, 197] width 45 height 21
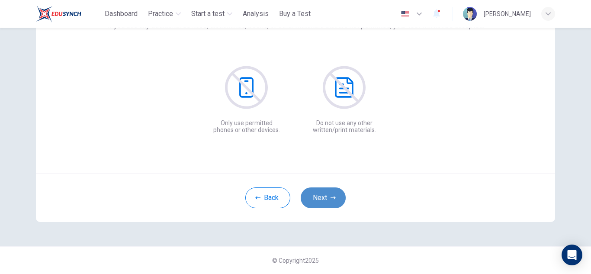
click at [330, 191] on button "Next" at bounding box center [322, 197] width 45 height 21
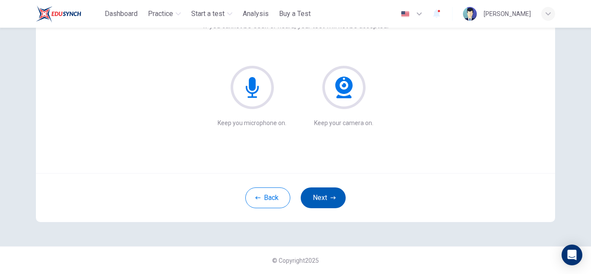
click at [330, 191] on button "Next" at bounding box center [322, 197] width 45 height 21
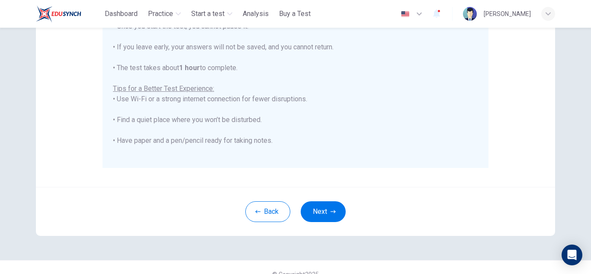
scroll to position [201, 0]
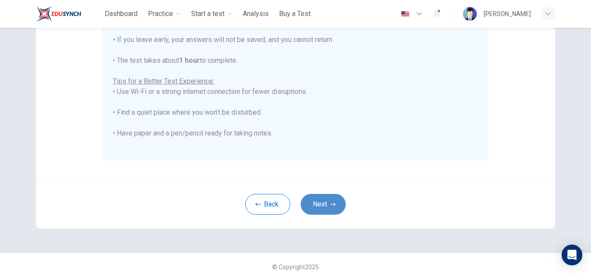
click at [338, 199] on button "Next" at bounding box center [322, 204] width 45 height 21
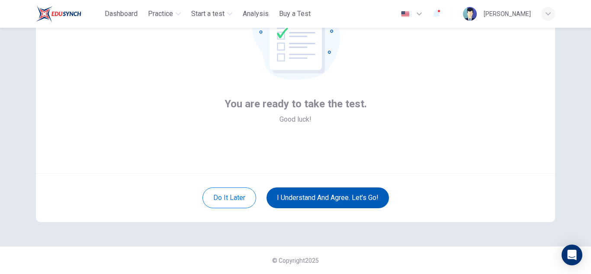
scroll to position [86, 0]
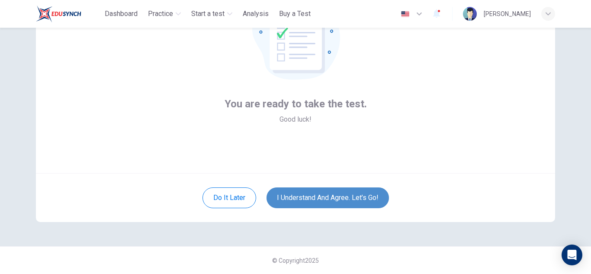
click at [338, 199] on button "I understand and agree. Let’s go!" at bounding box center [327, 197] width 122 height 21
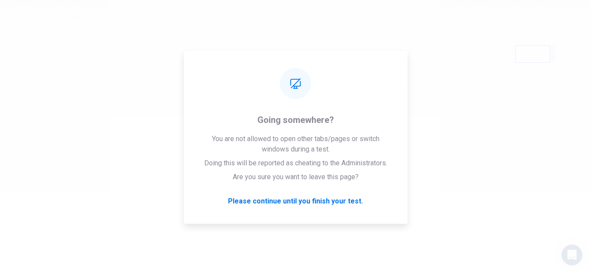
click at [477, 156] on div "Please wait... 100%" at bounding box center [295, 137] width 591 height 274
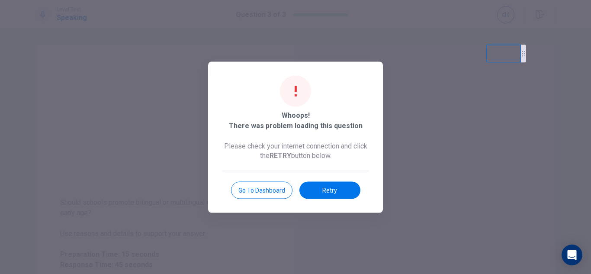
drag, startPoint x: 524, startPoint y: 46, endPoint x: 495, endPoint y: 45, distance: 28.5
click at [495, 45] on video at bounding box center [503, 54] width 35 height 18
click at [338, 183] on button "Retry" at bounding box center [329, 189] width 61 height 17
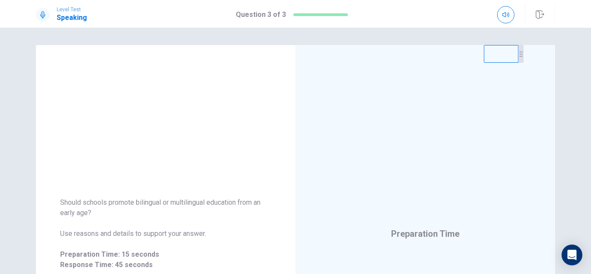
click at [490, 43] on div "Should schools promote bilingual or multilingual education from an early age? U…" at bounding box center [295, 151] width 591 height 246
drag, startPoint x: 483, startPoint y: 43, endPoint x: 454, endPoint y: 48, distance: 29.0
click at [481, 42] on div "Should schools promote bilingual or multilingual education from an early age? U…" at bounding box center [295, 151] width 591 height 246
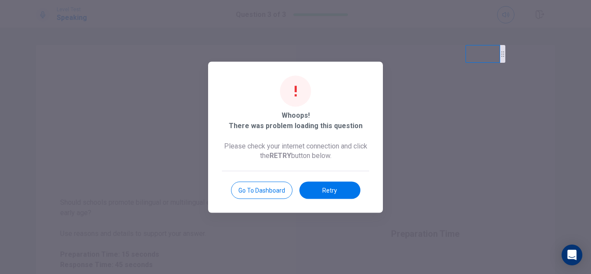
scroll to position [157, 0]
click at [332, 188] on button "Retry" at bounding box center [329, 189] width 61 height 17
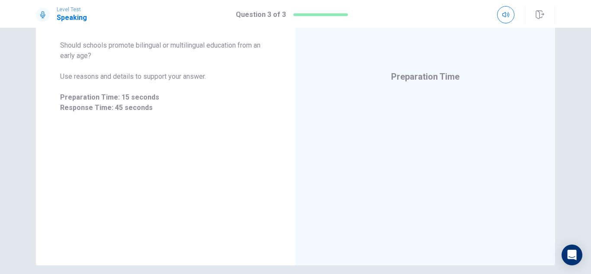
scroll to position [114, 0]
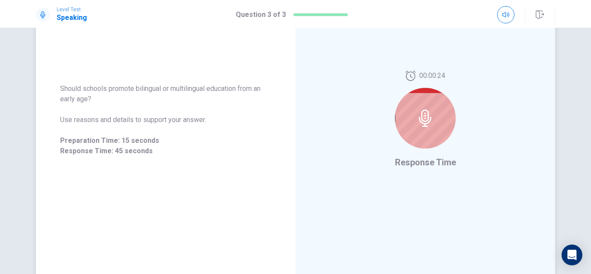
click at [444, 131] on div at bounding box center [425, 118] width 61 height 61
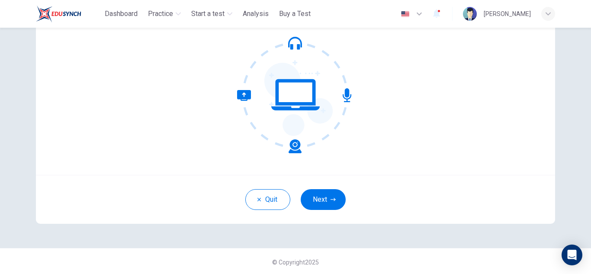
scroll to position [86, 0]
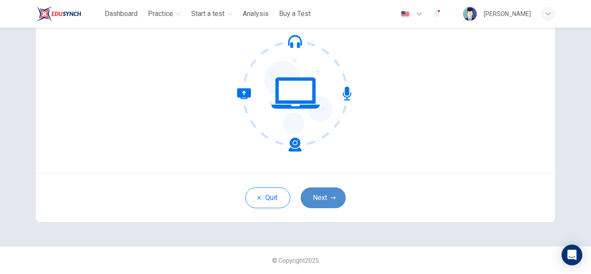
click at [324, 200] on button "Next" at bounding box center [322, 197] width 45 height 21
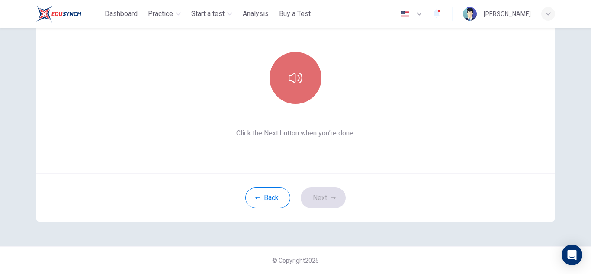
click at [313, 69] on button "button" at bounding box center [295, 78] width 52 height 52
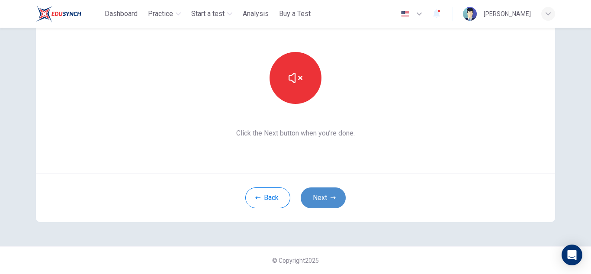
click at [331, 196] on icon "button" at bounding box center [332, 197] width 5 height 5
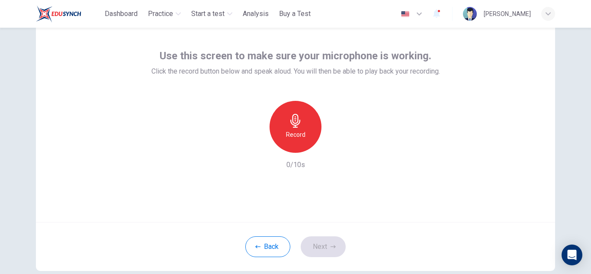
scroll to position [30, 0]
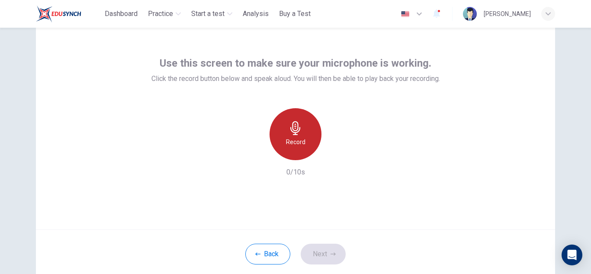
click at [307, 127] on div "Record" at bounding box center [295, 134] width 52 height 52
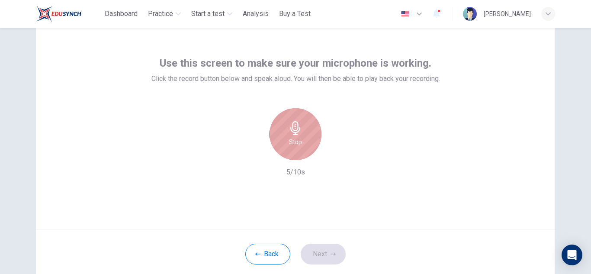
click at [307, 127] on div "Stop" at bounding box center [295, 134] width 52 height 52
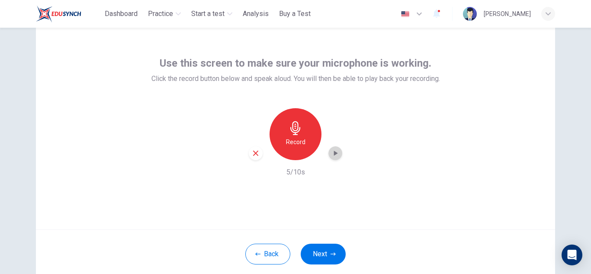
click at [331, 151] on icon "button" at bounding box center [335, 153] width 9 height 9
click at [309, 251] on button "Next" at bounding box center [322, 253] width 45 height 21
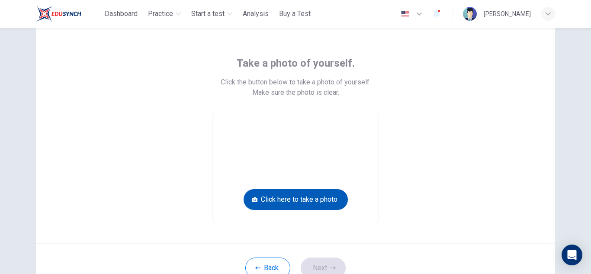
click at [294, 204] on button "Click here to take a photo" at bounding box center [295, 199] width 104 height 21
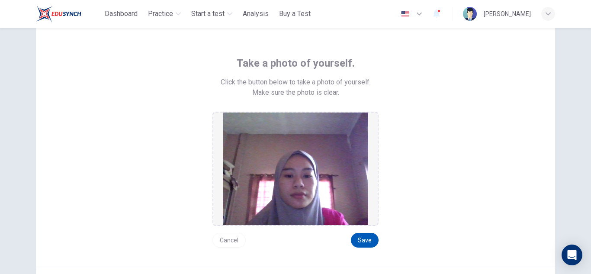
click at [370, 239] on button "Save" at bounding box center [365, 240] width 28 height 15
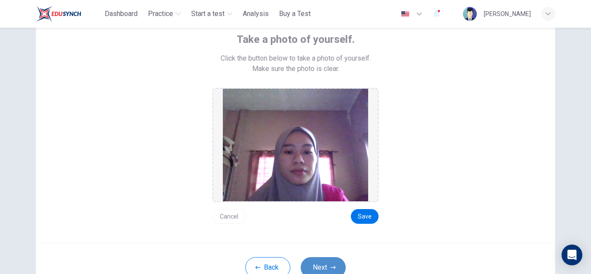
click at [324, 261] on button "Next" at bounding box center [322, 267] width 45 height 21
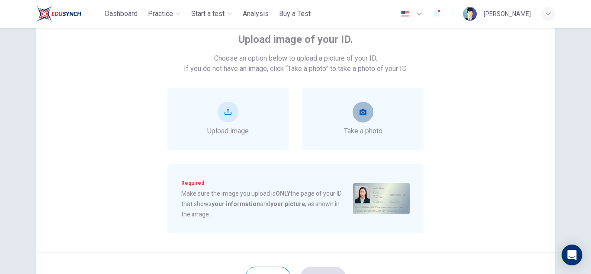
click at [368, 115] on button "take photo" at bounding box center [362, 112] width 21 height 21
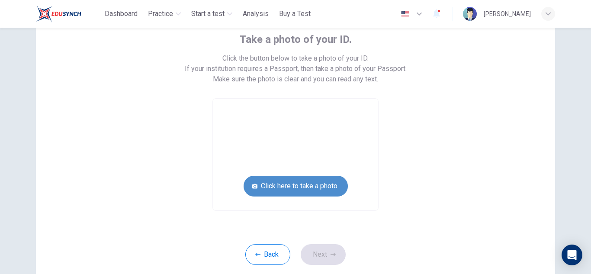
click at [303, 182] on button "Click here to take a photo" at bounding box center [295, 186] width 104 height 21
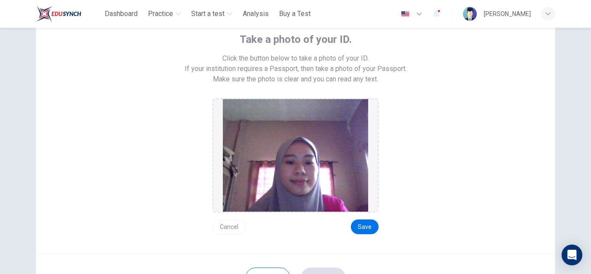
scroll to position [57, 0]
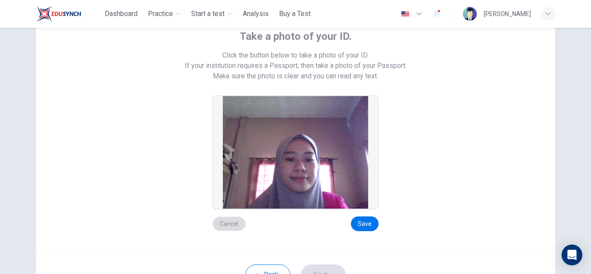
click at [233, 217] on button "Cancel" at bounding box center [228, 223] width 33 height 15
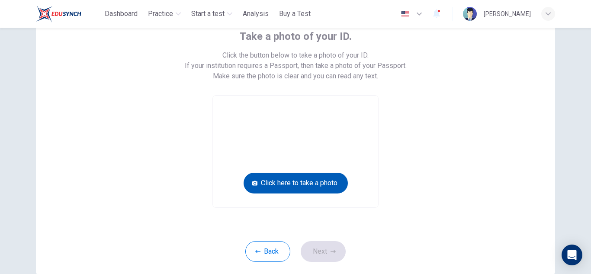
click at [332, 178] on button "Click here to take a photo" at bounding box center [295, 182] width 104 height 21
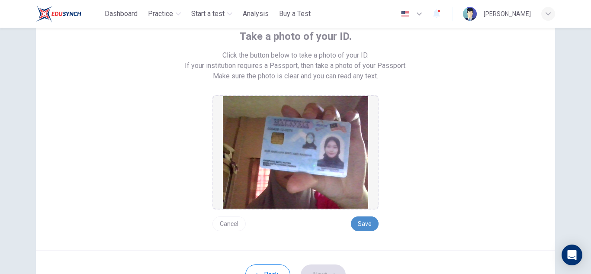
click at [364, 220] on button "Save" at bounding box center [365, 223] width 28 height 15
click at [319, 266] on button "Next" at bounding box center [322, 274] width 45 height 21
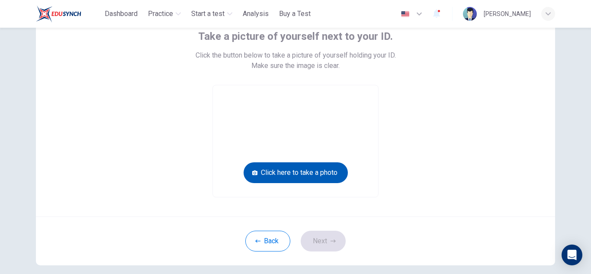
click at [316, 177] on button "Click here to take a photo" at bounding box center [295, 172] width 104 height 21
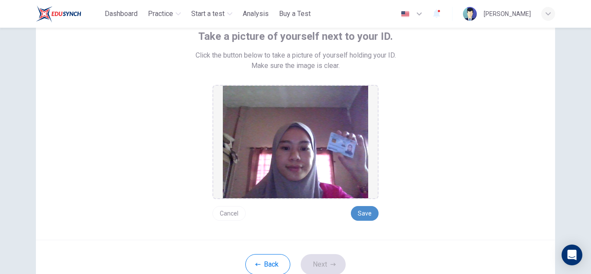
click at [359, 209] on button "Save" at bounding box center [365, 213] width 28 height 15
click at [329, 259] on button "Next" at bounding box center [322, 264] width 45 height 21
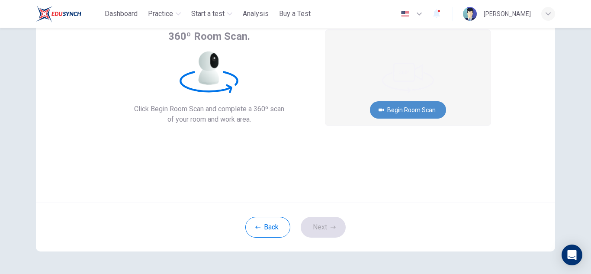
click at [428, 111] on button "Begin Room Scan" at bounding box center [408, 109] width 76 height 17
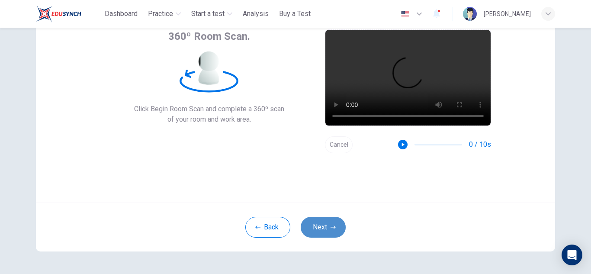
click at [316, 227] on button "Next" at bounding box center [322, 227] width 45 height 21
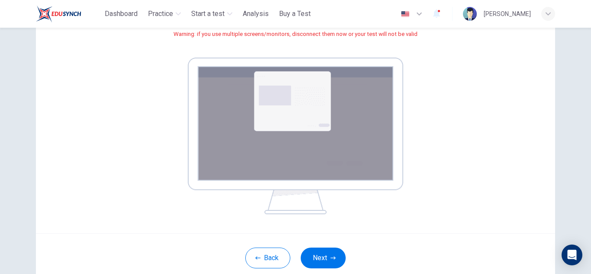
scroll to position [151, 0]
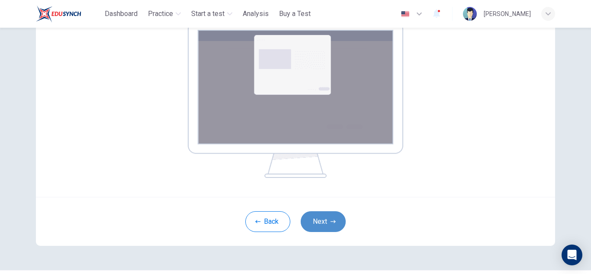
click at [317, 227] on button "Next" at bounding box center [322, 221] width 45 height 21
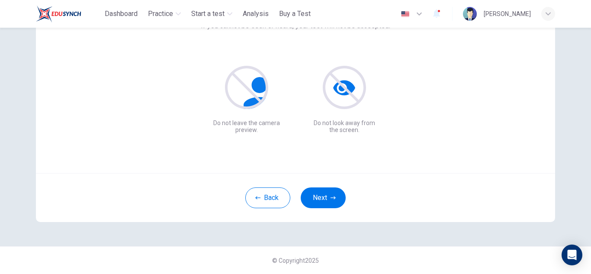
scroll to position [86, 0]
click at [325, 205] on button "Next" at bounding box center [322, 197] width 45 height 21
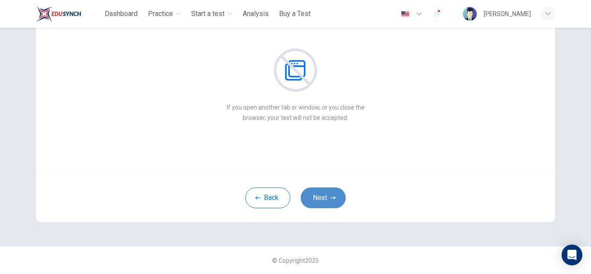
click at [325, 205] on button "Next" at bounding box center [322, 197] width 45 height 21
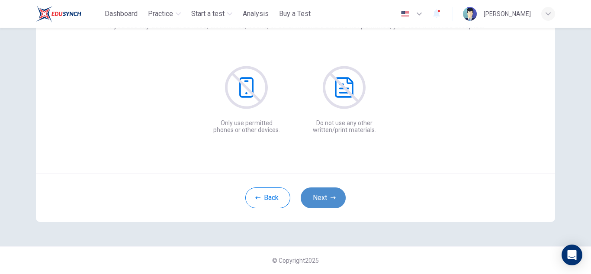
click at [325, 205] on button "Next" at bounding box center [322, 197] width 45 height 21
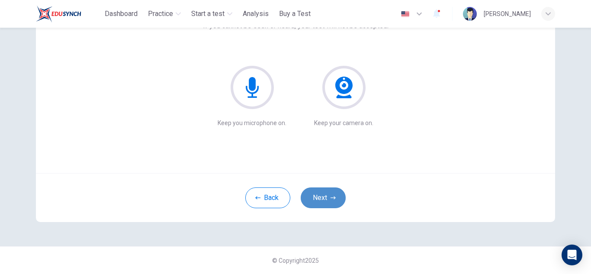
click at [325, 205] on button "Next" at bounding box center [322, 197] width 45 height 21
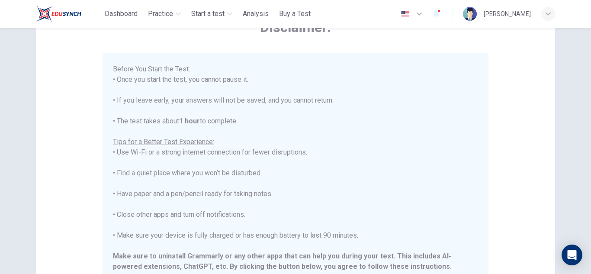
scroll to position [169, 0]
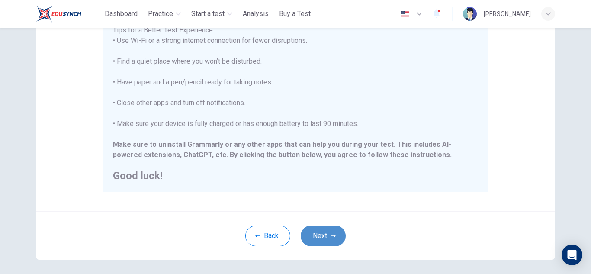
click at [318, 228] on button "Next" at bounding box center [322, 235] width 45 height 21
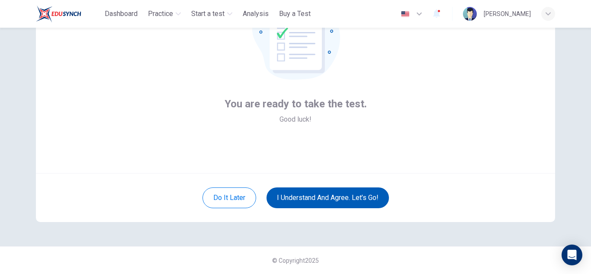
scroll to position [86, 0]
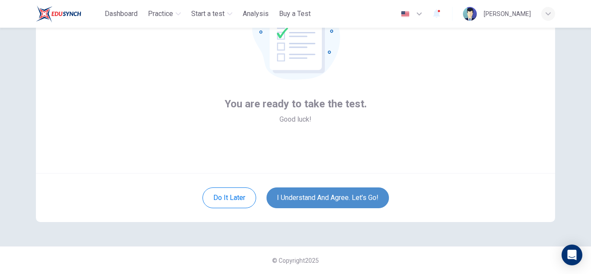
click at [341, 195] on button "I understand and agree. Let’s go!" at bounding box center [327, 197] width 122 height 21
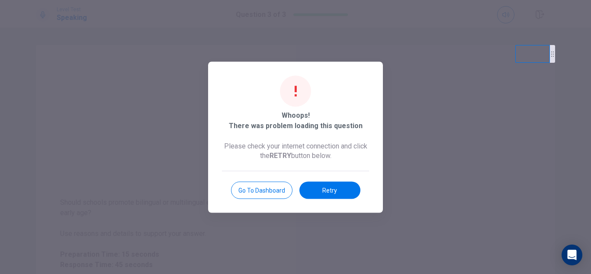
click at [458, 42] on div at bounding box center [295, 137] width 591 height 274
drag, startPoint x: 534, startPoint y: 47, endPoint x: 528, endPoint y: 47, distance: 6.1
click at [528, 47] on video at bounding box center [532, 54] width 35 height 18
click at [323, 193] on button "Retry" at bounding box center [329, 189] width 61 height 17
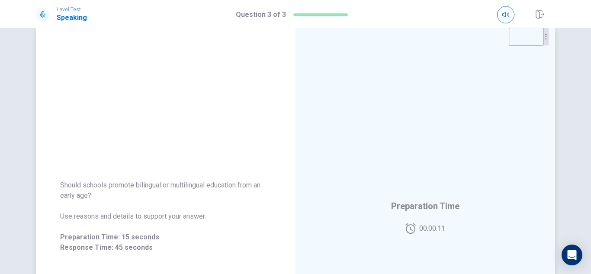
drag, startPoint x: 516, startPoint y: 29, endPoint x: 503, endPoint y: 57, distance: 31.3
click at [487, 42] on div "Should schools promote bilingual or multilingual education from an early age? U…" at bounding box center [295, 216] width 519 height 377
click at [503, 57] on div "Should schools promote bilingual or multilingual education from an early age? U…" at bounding box center [295, 216] width 519 height 377
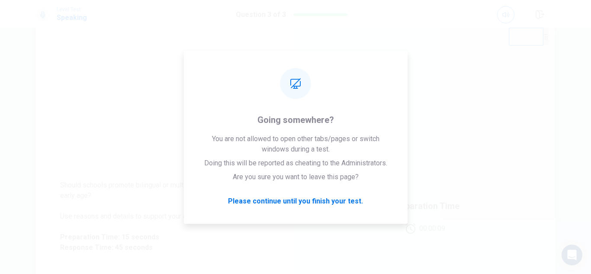
click at [327, 201] on div "Preparation Time 00:00:09" at bounding box center [424, 216] width 259 height 377
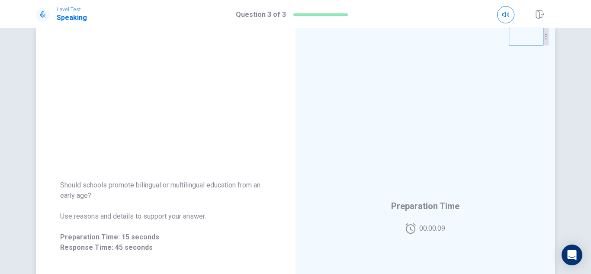
scroll to position [86, 0]
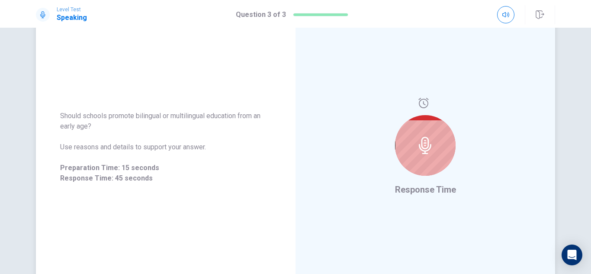
click at [431, 139] on icon at bounding box center [424, 145] width 17 height 17
drag, startPoint x: 513, startPoint y: 48, endPoint x: 197, endPoint y: 2, distance: 319.7
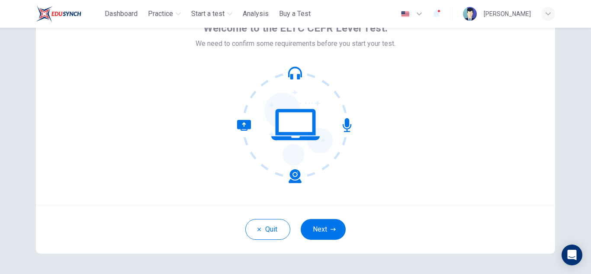
scroll to position [84, 0]
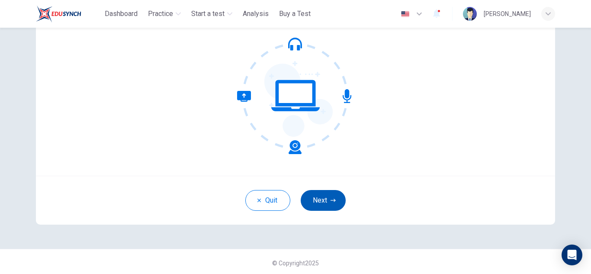
click at [328, 194] on button "Next" at bounding box center [322, 200] width 45 height 21
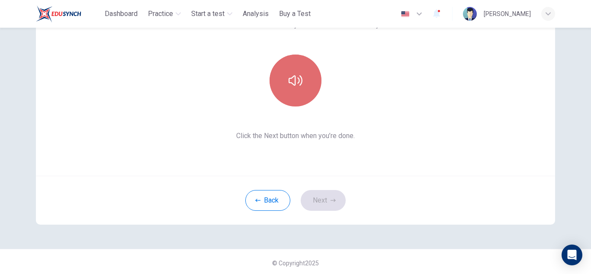
click at [295, 81] on icon "button" at bounding box center [295, 80] width 14 height 14
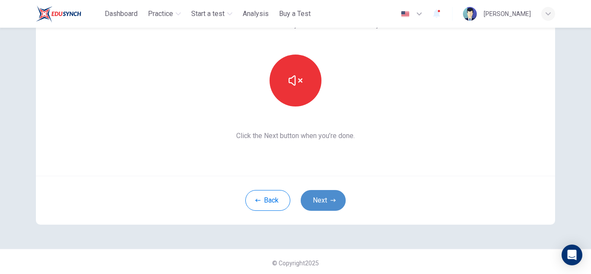
click at [310, 194] on button "Next" at bounding box center [322, 200] width 45 height 21
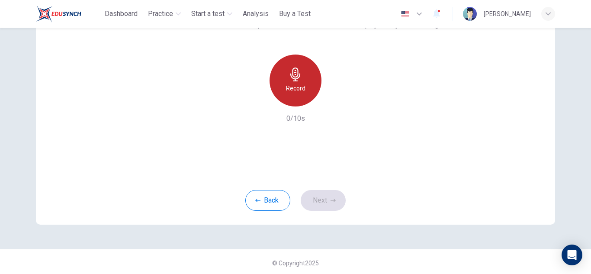
click at [284, 82] on div "Record" at bounding box center [295, 80] width 52 height 52
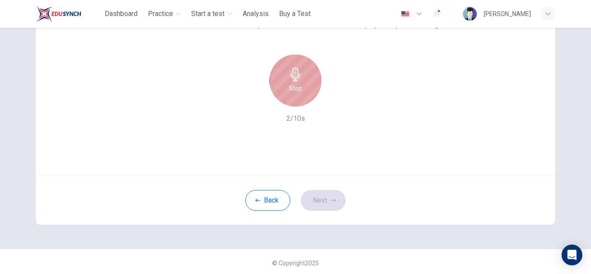
click at [284, 82] on div "Stop" at bounding box center [295, 80] width 52 height 52
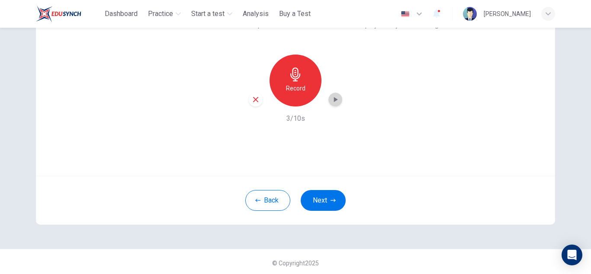
click at [331, 98] on icon "button" at bounding box center [335, 99] width 9 height 9
click at [319, 201] on button "Next" at bounding box center [322, 200] width 45 height 21
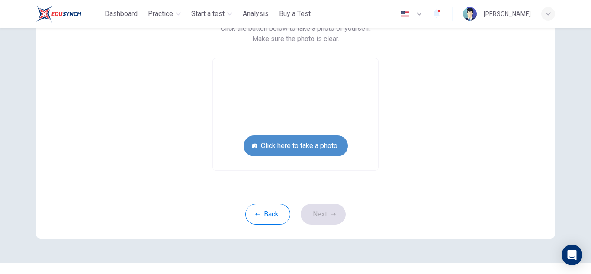
click at [311, 139] on button "Click here to take a photo" at bounding box center [295, 145] width 104 height 21
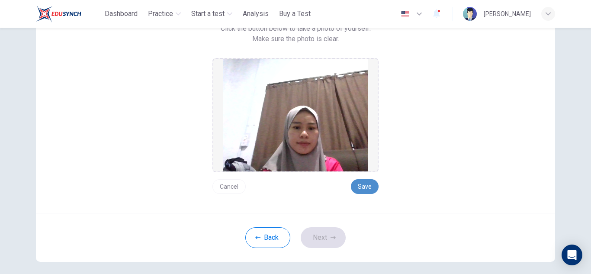
click at [361, 184] on button "Save" at bounding box center [365, 186] width 28 height 15
click at [320, 229] on button "Next" at bounding box center [322, 237] width 45 height 21
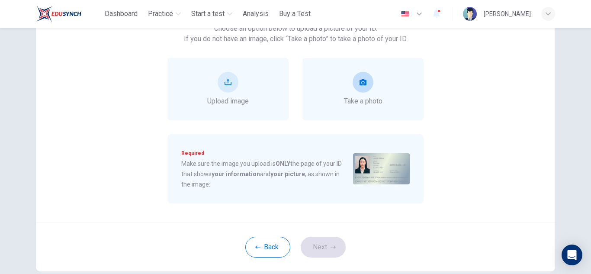
click at [359, 82] on icon "take photo" at bounding box center [362, 82] width 7 height 6
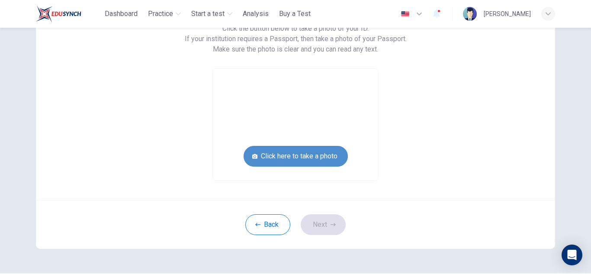
click at [322, 150] on button "Click here to take a photo" at bounding box center [295, 156] width 104 height 21
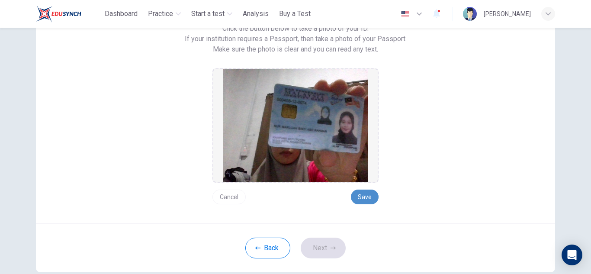
click at [373, 194] on button "Save" at bounding box center [365, 196] width 28 height 15
click at [326, 246] on button "Next" at bounding box center [322, 247] width 45 height 21
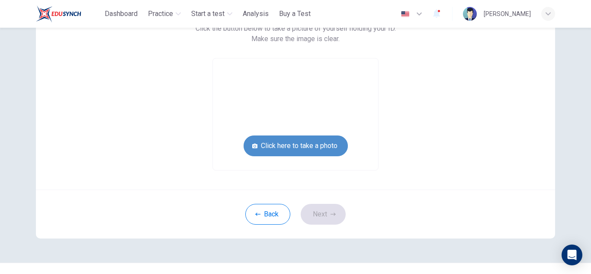
click at [332, 149] on button "Click here to take a photo" at bounding box center [295, 145] width 104 height 21
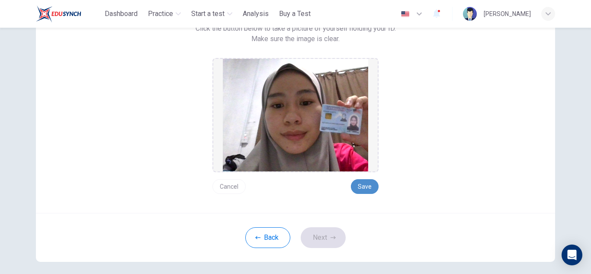
click at [367, 189] on button "Save" at bounding box center [365, 186] width 28 height 15
click at [323, 240] on button "Next" at bounding box center [322, 237] width 45 height 21
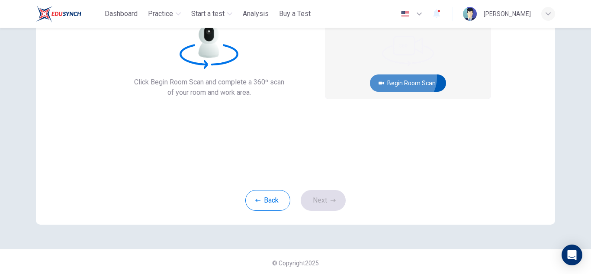
click at [404, 77] on button "Begin Room Scan" at bounding box center [408, 82] width 76 height 17
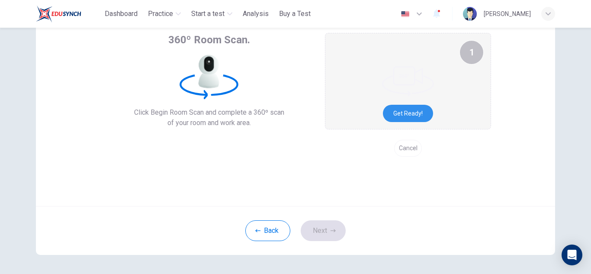
scroll to position [51, 0]
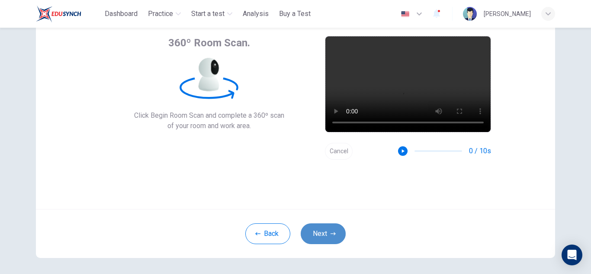
click at [322, 232] on button "Next" at bounding box center [322, 233] width 45 height 21
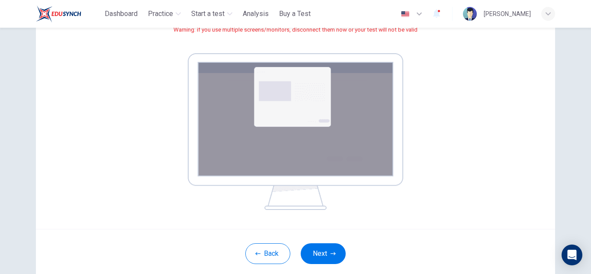
scroll to position [162, 0]
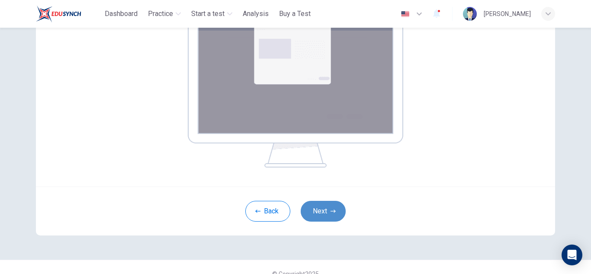
click at [335, 213] on button "Next" at bounding box center [322, 211] width 45 height 21
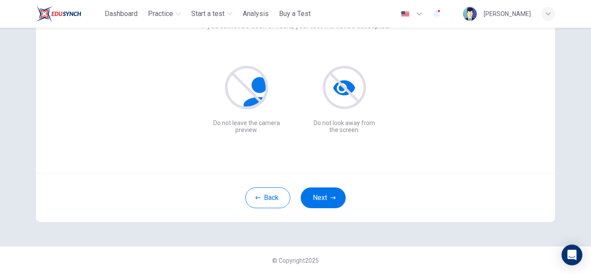
scroll to position [86, 0]
click at [327, 201] on button "Next" at bounding box center [322, 197] width 45 height 21
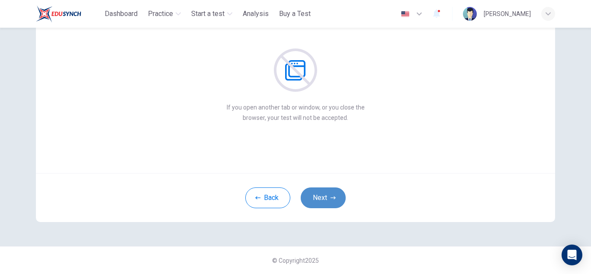
click at [327, 201] on button "Next" at bounding box center [322, 197] width 45 height 21
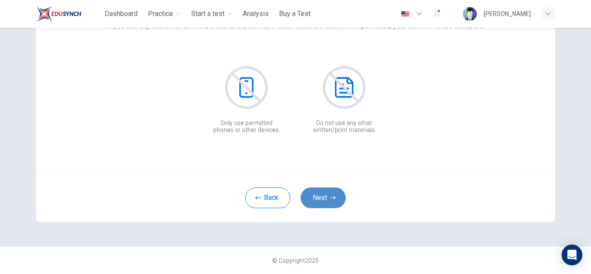
click at [327, 201] on button "Next" at bounding box center [322, 197] width 45 height 21
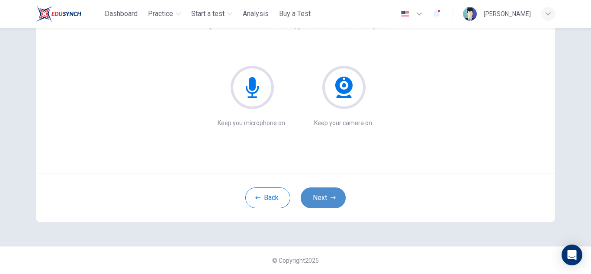
click at [327, 201] on button "Next" at bounding box center [322, 197] width 45 height 21
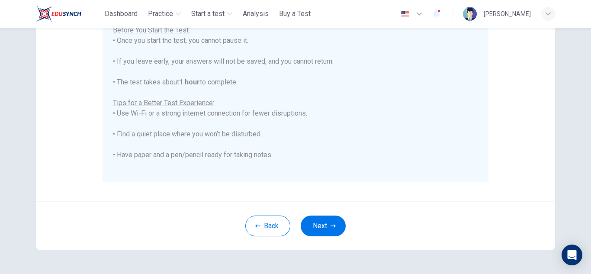
scroll to position [201, 0]
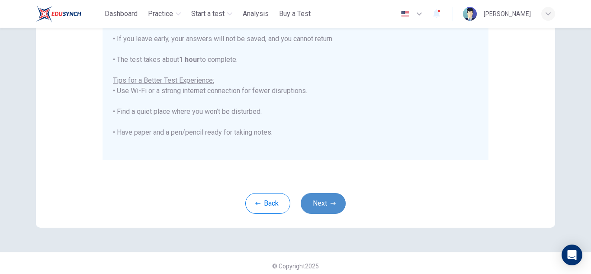
click at [336, 202] on button "Next" at bounding box center [322, 203] width 45 height 21
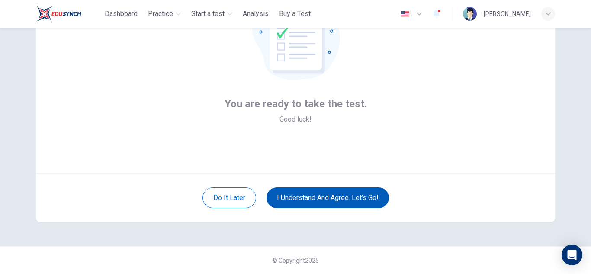
scroll to position [86, 0]
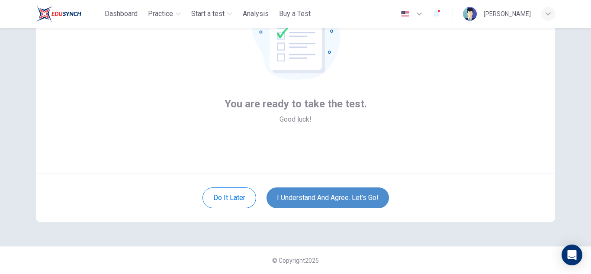
click at [336, 202] on button "I understand and agree. Let’s go!" at bounding box center [327, 197] width 122 height 21
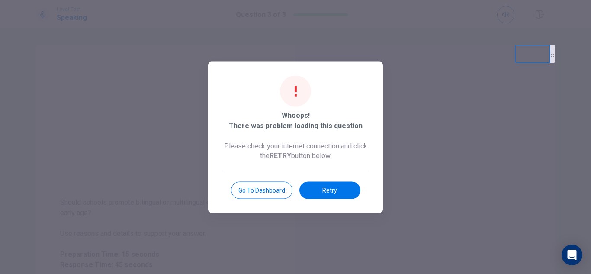
click at [530, 48] on video at bounding box center [532, 54] width 35 height 18
drag, startPoint x: 530, startPoint y: 48, endPoint x: 482, endPoint y: 48, distance: 47.1
click at [482, 48] on video at bounding box center [485, 54] width 35 height 18
click at [338, 189] on button "Retry" at bounding box center [329, 189] width 61 height 17
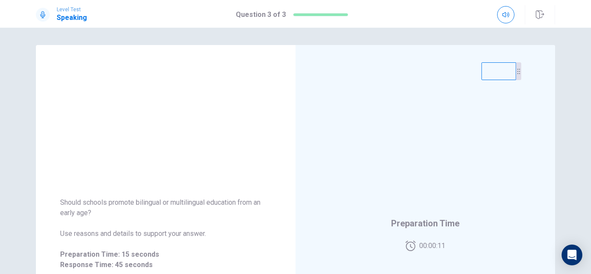
drag, startPoint x: 458, startPoint y: 46, endPoint x: 493, endPoint y: 64, distance: 39.8
click at [493, 64] on video at bounding box center [498, 71] width 35 height 18
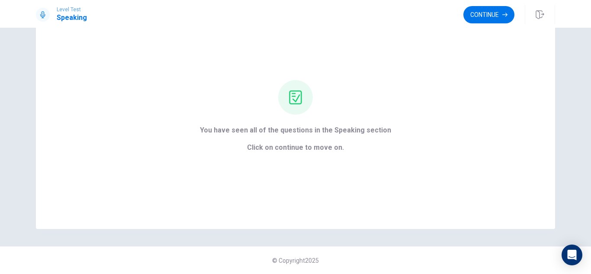
scroll to position [41, 0]
click at [338, 195] on div "You have seen all of the questions in the Speaking section Click on continue to…" at bounding box center [295, 116] width 519 height 225
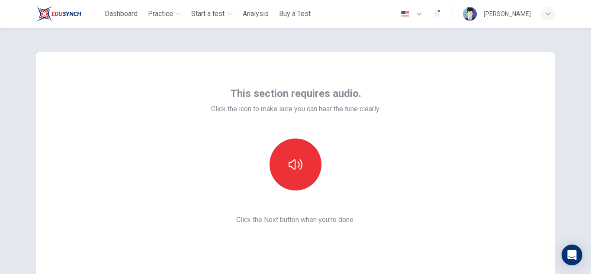
scroll to position [86, 0]
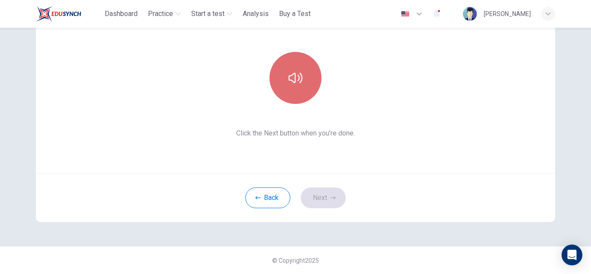
click at [313, 70] on button "button" at bounding box center [295, 78] width 52 height 52
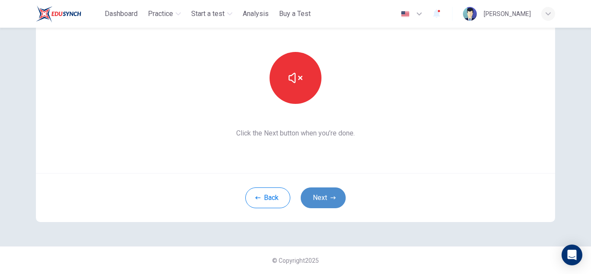
click at [330, 200] on button "Next" at bounding box center [322, 197] width 45 height 21
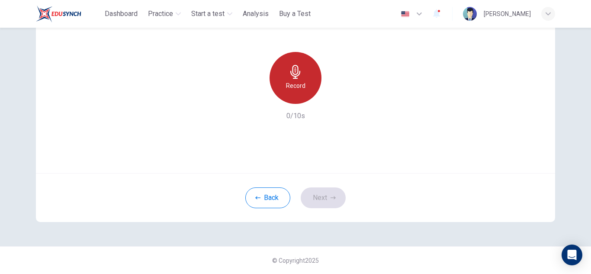
click at [291, 96] on div "Record" at bounding box center [295, 78] width 52 height 52
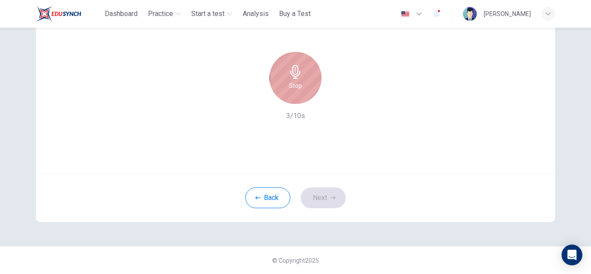
click at [291, 96] on div "Stop" at bounding box center [295, 78] width 52 height 52
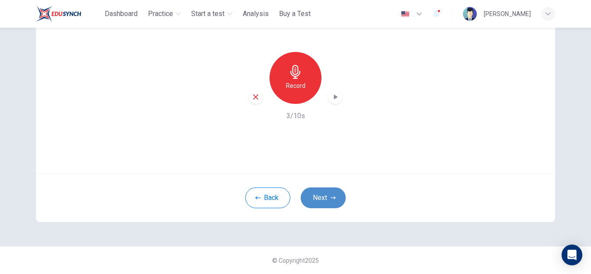
click at [326, 191] on button "Next" at bounding box center [322, 197] width 45 height 21
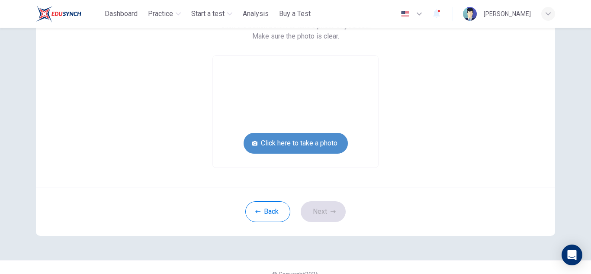
click at [310, 148] on button "Click here to take a photo" at bounding box center [295, 143] width 104 height 21
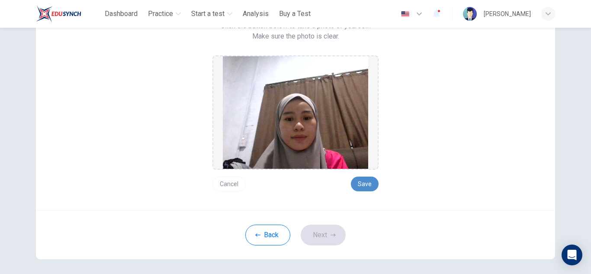
click at [359, 185] on button "Save" at bounding box center [365, 183] width 28 height 15
click at [325, 232] on button "Next" at bounding box center [322, 234] width 45 height 21
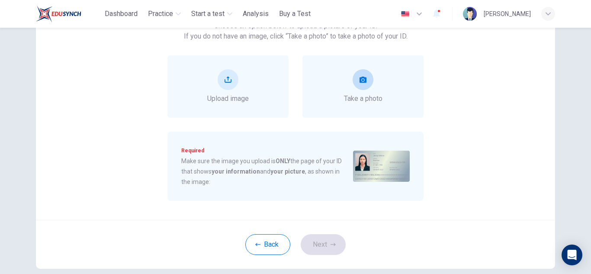
click at [372, 105] on div "Take a photo" at bounding box center [362, 86] width 121 height 62
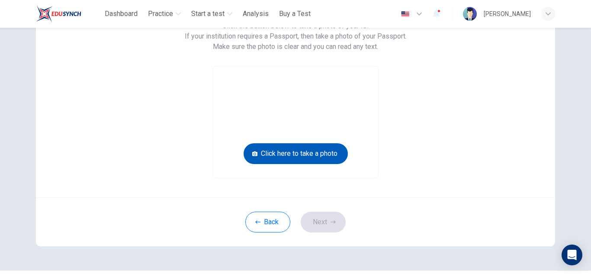
click at [326, 151] on button "Click here to take a photo" at bounding box center [295, 153] width 104 height 21
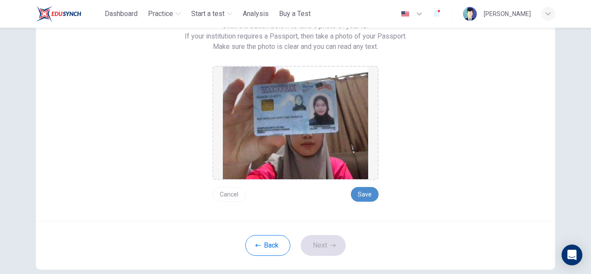
click at [352, 191] on button "Save" at bounding box center [365, 194] width 28 height 15
click at [329, 248] on button "Next" at bounding box center [322, 245] width 45 height 21
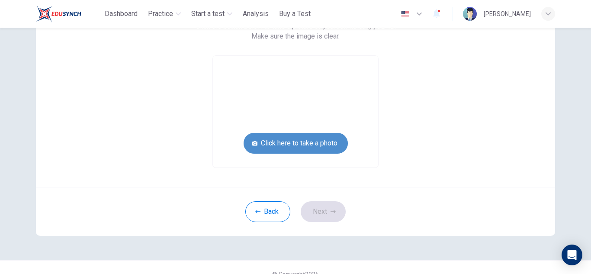
click at [335, 141] on button "Click here to take a photo" at bounding box center [295, 143] width 104 height 21
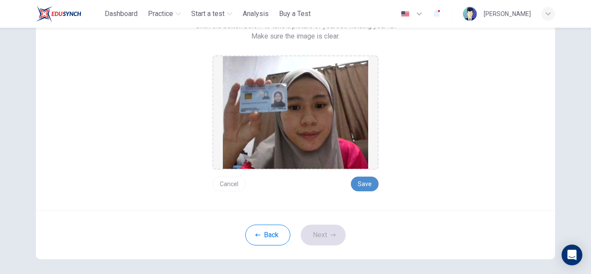
click at [362, 178] on button "Save" at bounding box center [365, 183] width 28 height 15
click at [327, 239] on button "Next" at bounding box center [322, 234] width 45 height 21
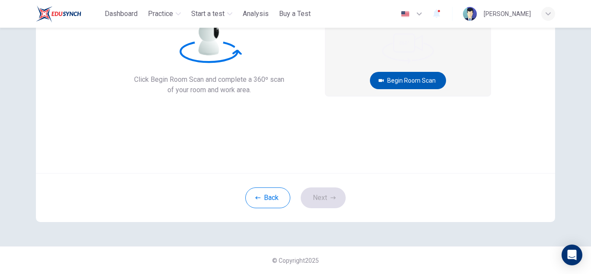
click at [405, 84] on button "Begin Room Scan" at bounding box center [408, 80] width 76 height 17
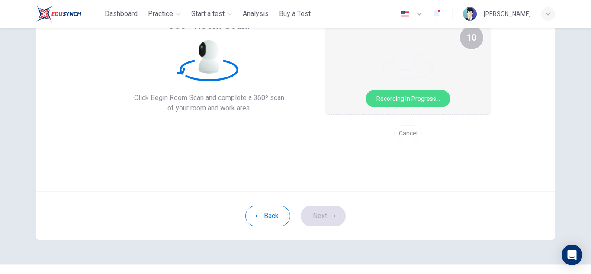
scroll to position [60, 0]
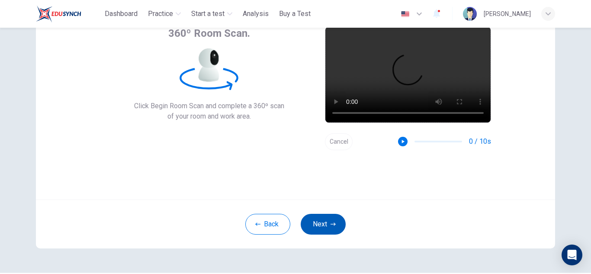
click at [329, 220] on button "Next" at bounding box center [322, 224] width 45 height 21
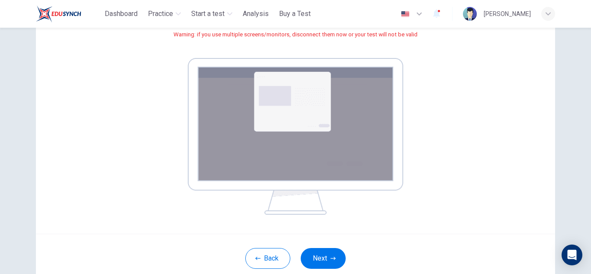
scroll to position [117, 0]
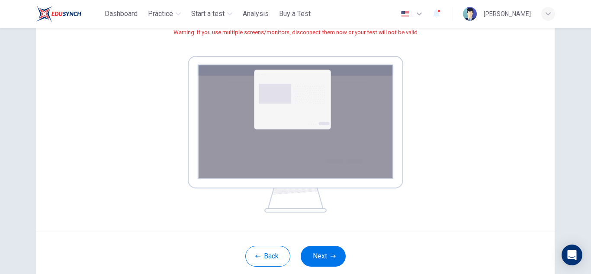
click at [326, 244] on div "Back Next" at bounding box center [295, 255] width 519 height 49
click at [325, 246] on button "Next" at bounding box center [322, 256] width 45 height 21
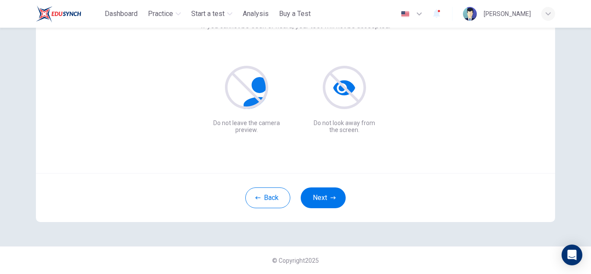
scroll to position [86, 0]
click at [338, 203] on button "Next" at bounding box center [322, 197] width 45 height 21
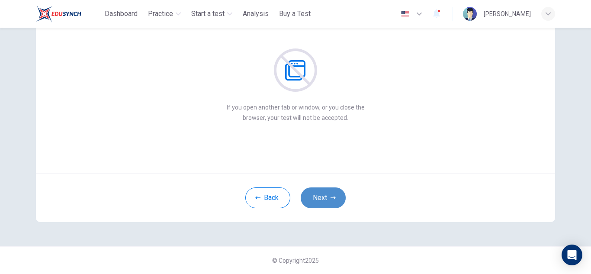
click at [338, 203] on button "Next" at bounding box center [322, 197] width 45 height 21
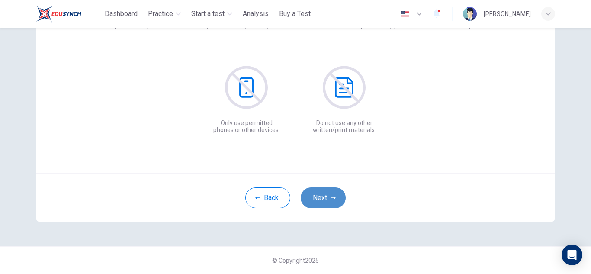
click at [338, 203] on button "Next" at bounding box center [322, 197] width 45 height 21
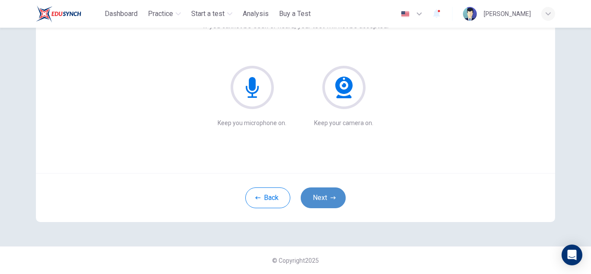
click at [338, 203] on button "Next" at bounding box center [322, 197] width 45 height 21
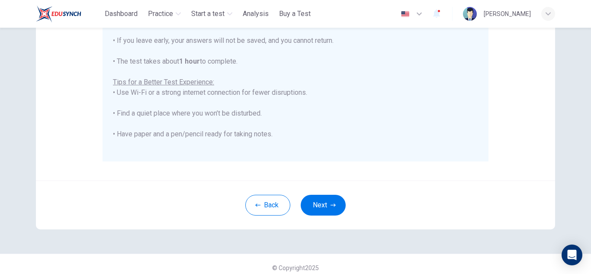
scroll to position [207, 0]
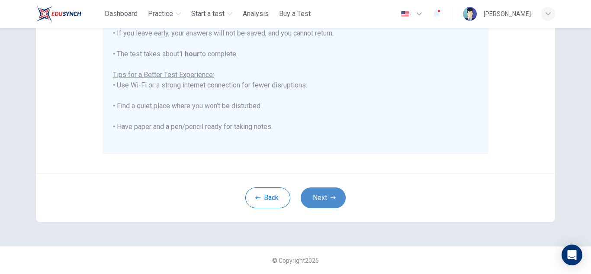
click at [323, 189] on button "Next" at bounding box center [322, 197] width 45 height 21
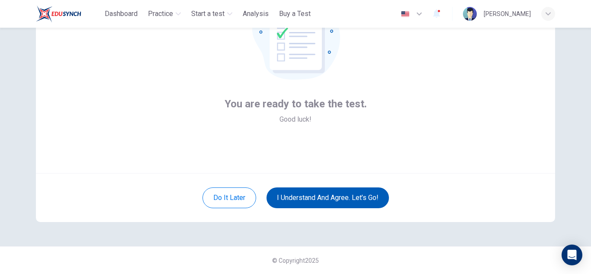
scroll to position [86, 0]
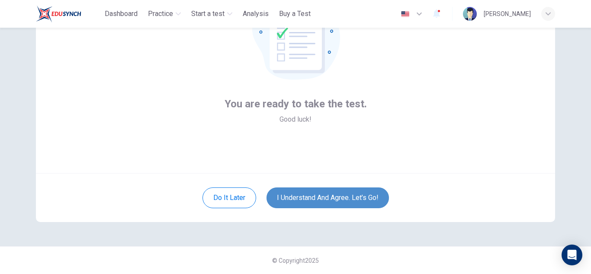
click at [334, 204] on button "I understand and agree. Let’s go!" at bounding box center [327, 197] width 122 height 21
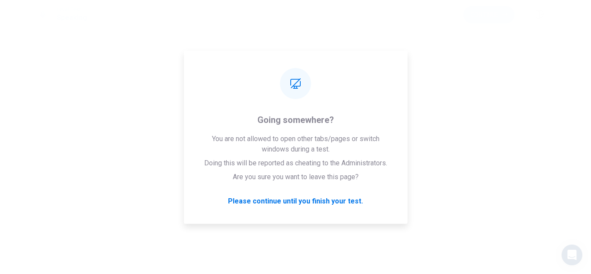
click at [322, 199] on div "Please wait... 100%" at bounding box center [295, 137] width 591 height 274
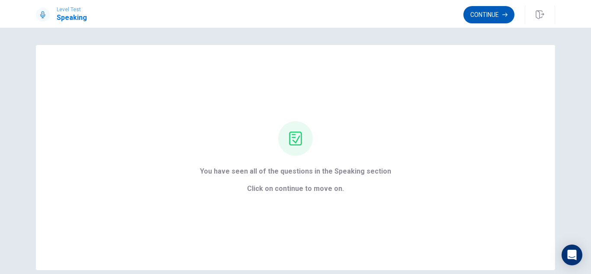
click at [509, 22] on button "Continue" at bounding box center [488, 14] width 51 height 17
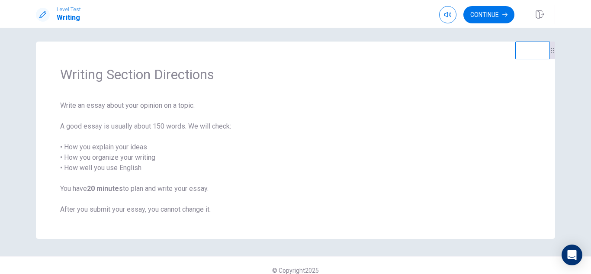
scroll to position [13, 0]
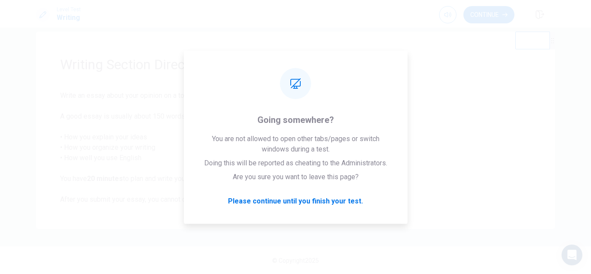
click at [381, 34] on div "Writing Section Directions Write an essay about your opinion on a topic. A good…" at bounding box center [295, 130] width 519 height 197
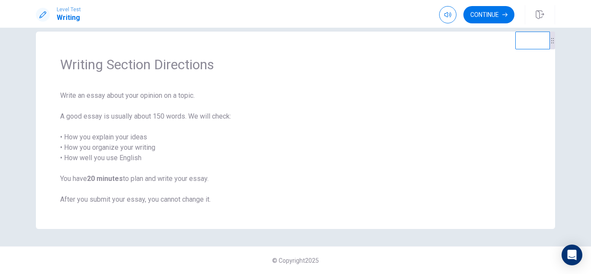
click at [522, 32] on video at bounding box center [532, 41] width 35 height 18
drag, startPoint x: 497, startPoint y: 38, endPoint x: 475, endPoint y: 38, distance: 22.0
click at [475, 38] on div "Writing Section Directions Write an essay about your opinion on a topic. A good…" at bounding box center [295, 151] width 591 height 246
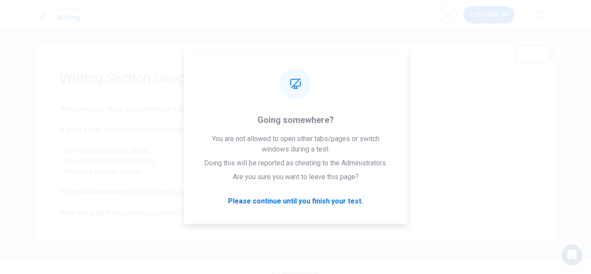
click at [320, 202] on span "Write an essay about your opinion on a topic. A good essay is usually about 150…" at bounding box center [295, 161] width 470 height 114
click at [533, 89] on div "Writing Section Directions Write an essay about your opinion on a topic. A good…" at bounding box center [295, 143] width 519 height 197
click at [533, 52] on video at bounding box center [532, 54] width 35 height 18
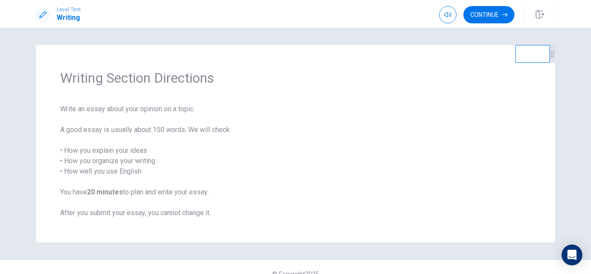
scroll to position [13, 0]
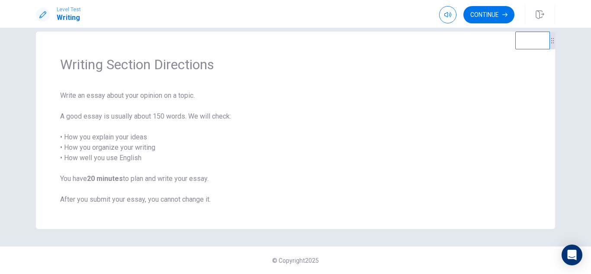
click at [521, 31] on div "Writing Section Directions Write an essay about your opinion on a topic. A good…" at bounding box center [295, 151] width 591 height 246
drag, startPoint x: 528, startPoint y: 35, endPoint x: 495, endPoint y: 42, distance: 34.3
click at [515, 42] on video at bounding box center [532, 41] width 35 height 18
click at [348, 35] on div "Writing Section Directions Write an essay about your opinion on a topic. A good…" at bounding box center [295, 130] width 519 height 197
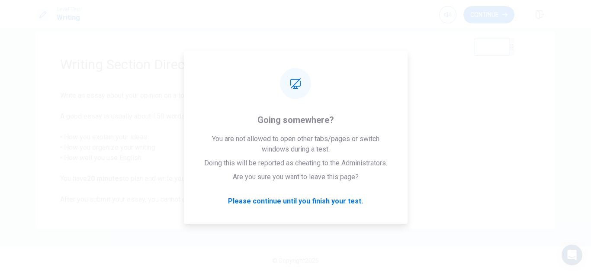
click at [418, 38] on div "Writing Section Directions Write an essay about your opinion on a topic. A good…" at bounding box center [295, 130] width 519 height 197
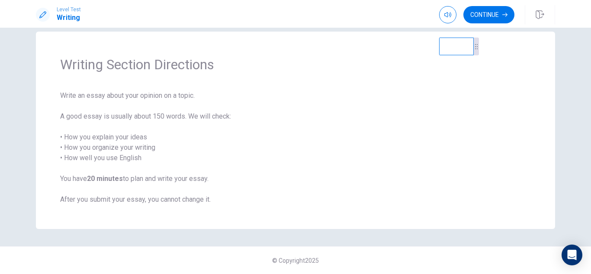
click at [462, 38] on video at bounding box center [456, 47] width 35 height 18
click at [484, 20] on button "Continue" at bounding box center [488, 14] width 51 height 17
click at [435, 39] on video at bounding box center [451, 46] width 35 height 18
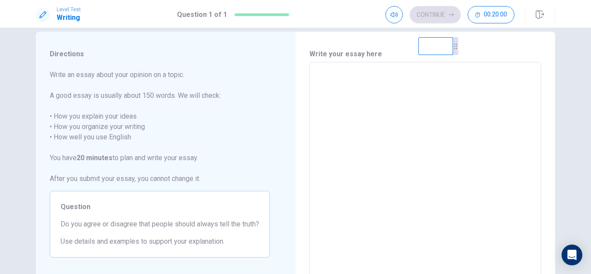
drag, startPoint x: 435, startPoint y: 39, endPoint x: 428, endPoint y: 46, distance: 10.1
click at [420, 52] on div "Directions Write an essay about your opinion on a topic. A good essay is usuall…" at bounding box center [295, 182] width 519 height 300
click at [395, 91] on textarea at bounding box center [425, 181] width 220 height 225
click at [320, 35] on div "Write your essay here * ​ Word count : 0" at bounding box center [424, 182] width 259 height 300
drag, startPoint x: 422, startPoint y: 40, endPoint x: 399, endPoint y: 51, distance: 26.1
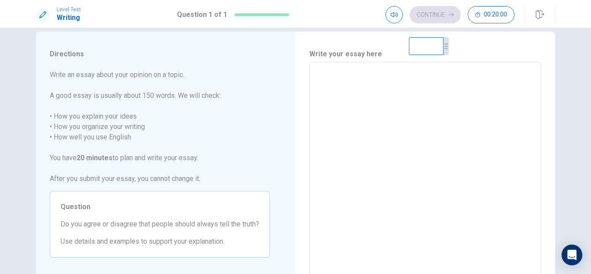
click at [412, 40] on video at bounding box center [426, 46] width 35 height 18
click at [371, 69] on textarea at bounding box center [425, 181] width 220 height 225
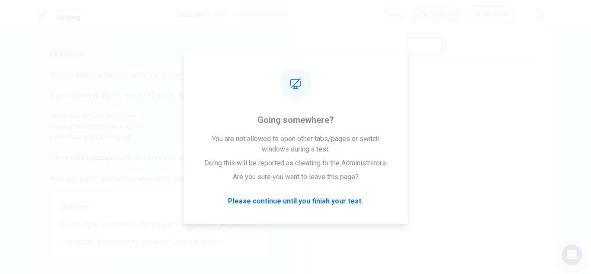
click at [311, 45] on div "Write your essay here * ​ Word count : 0" at bounding box center [424, 182] width 259 height 300
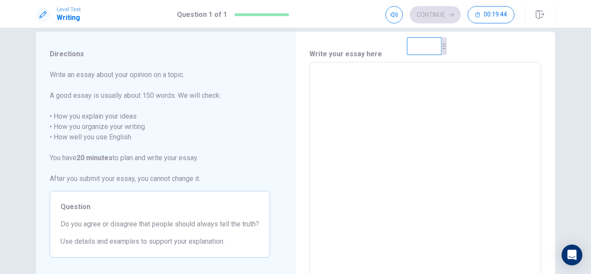
click at [412, 41] on video at bounding box center [424, 46] width 35 height 18
drag, startPoint x: 412, startPoint y: 41, endPoint x: 384, endPoint y: 36, distance: 28.9
click at [384, 36] on div "Directions Write an essay about your opinion on a topic. A good essay is usuall…" at bounding box center [295, 182] width 519 height 300
drag, startPoint x: 430, startPoint y: 39, endPoint x: 484, endPoint y: 45, distance: 54.8
click at [484, 45] on div "Directions Write an essay about your opinion on a topic. A good essay is usuall…" at bounding box center [295, 182] width 519 height 300
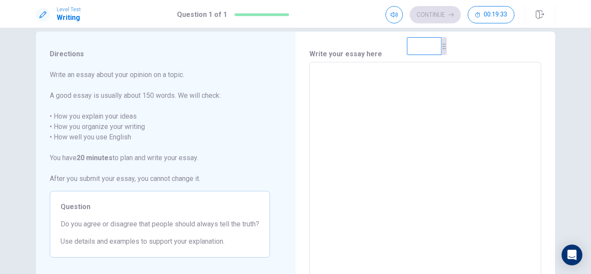
scroll to position [48, 0]
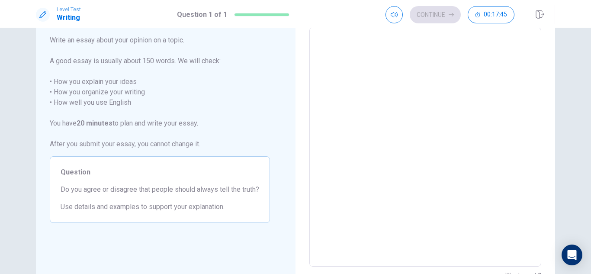
click at [395, 70] on textarea at bounding box center [425, 147] width 220 height 225
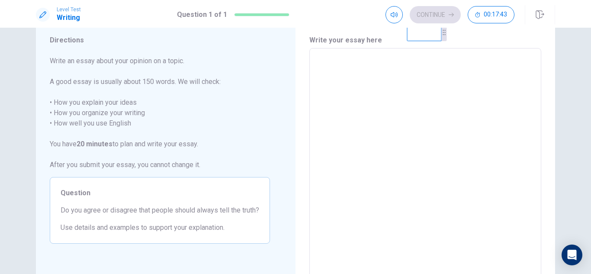
type textarea "*"
click at [395, 64] on textarea at bounding box center [425, 167] width 220 height 225
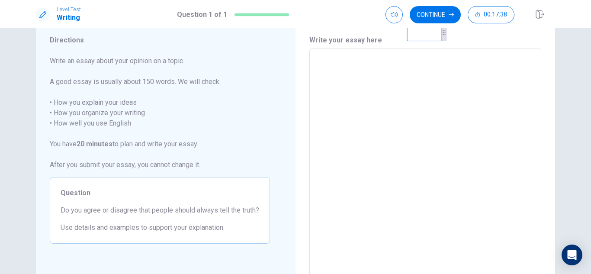
click at [395, 64] on textarea at bounding box center [425, 167] width 220 height 225
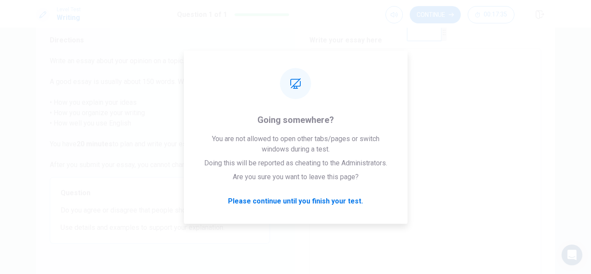
click at [395, 64] on textarea at bounding box center [425, 167] width 220 height 225
type textarea "*"
click at [395, 64] on textarea at bounding box center [425, 167] width 220 height 225
drag, startPoint x: 395, startPoint y: 64, endPoint x: 365, endPoint y: 19, distance: 54.2
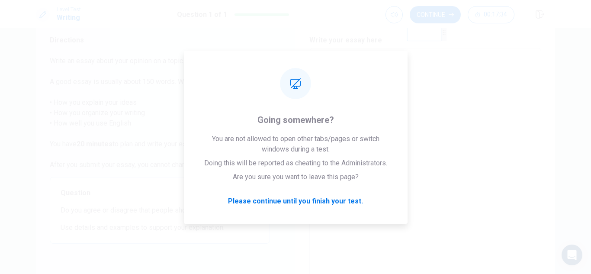
click at [374, 39] on div "Write your essay here * ​ Word count : 0" at bounding box center [425, 168] width 232 height 266
click at [346, 81] on textarea at bounding box center [425, 167] width 220 height 225
click at [460, 76] on textarea at bounding box center [425, 167] width 220 height 225
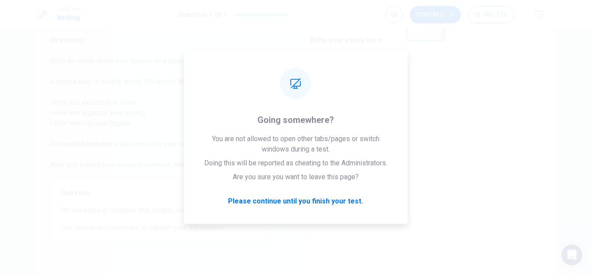
click at [460, 76] on textarea at bounding box center [425, 167] width 220 height 225
click at [292, 200] on div "Directions Write an essay about your opinion on a topic. A good essay is usuall…" at bounding box center [165, 168] width 259 height 300
click at [390, 52] on div "* ​" at bounding box center [425, 167] width 232 height 239
type textarea "*"
click at [467, 51] on div "* ​" at bounding box center [425, 167] width 232 height 239
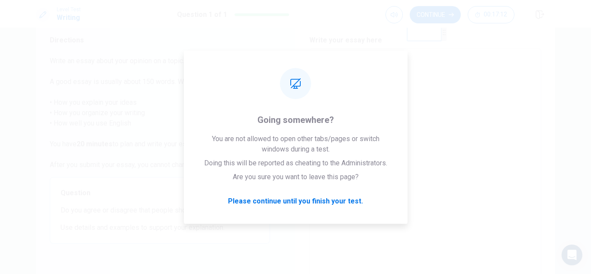
click at [467, 51] on div "* ​" at bounding box center [425, 167] width 232 height 239
click at [400, 55] on textarea at bounding box center [425, 167] width 220 height 225
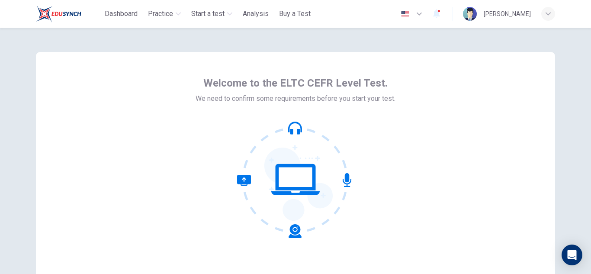
click at [493, 68] on div "Welcome to the ELTC CEFR Level Test. We need to confirm some requirements befor…" at bounding box center [295, 156] width 519 height 208
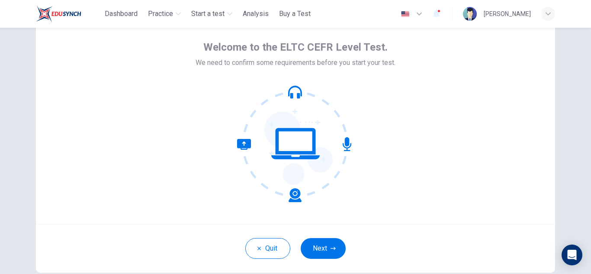
scroll to position [39, 0]
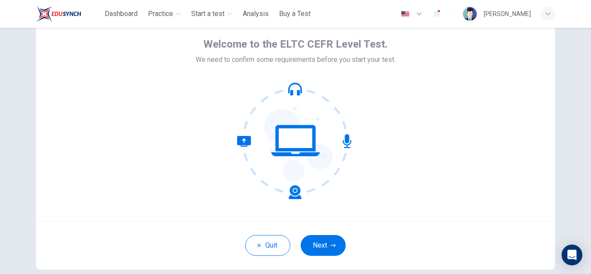
click at [552, 126] on div "Welcome to the ELTC CEFR Level Test. We need to confirm some requirements befor…" at bounding box center [295, 141] width 546 height 305
click at [327, 248] on button "Next" at bounding box center [322, 245] width 45 height 21
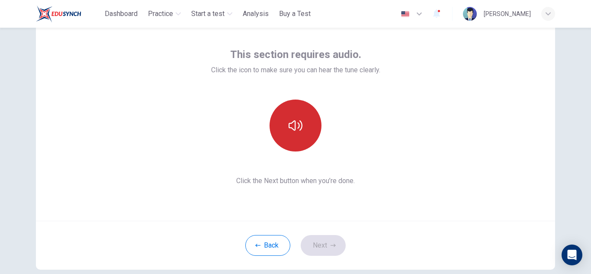
click at [300, 118] on button "button" at bounding box center [295, 125] width 52 height 52
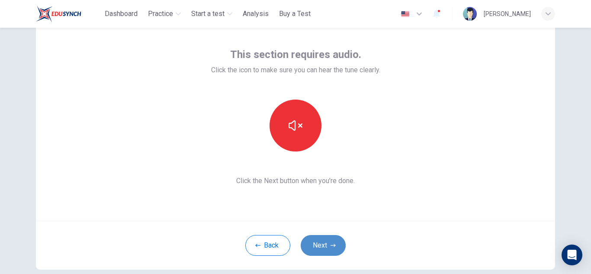
click at [319, 241] on button "Next" at bounding box center [322, 245] width 45 height 21
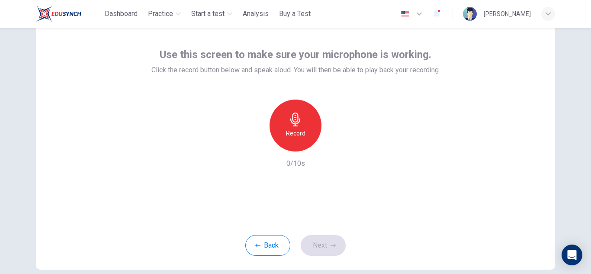
click at [309, 123] on div "Record" at bounding box center [295, 125] width 52 height 52
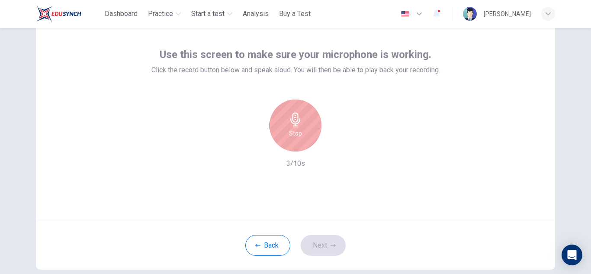
click at [309, 123] on div "Stop" at bounding box center [295, 125] width 52 height 52
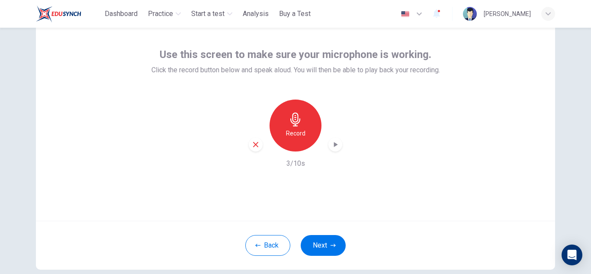
click at [331, 148] on icon "button" at bounding box center [335, 144] width 9 height 9
click at [326, 245] on button "Next" at bounding box center [322, 245] width 45 height 21
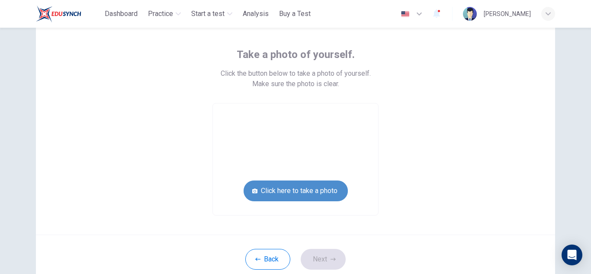
click at [319, 194] on button "Click here to take a photo" at bounding box center [295, 190] width 104 height 21
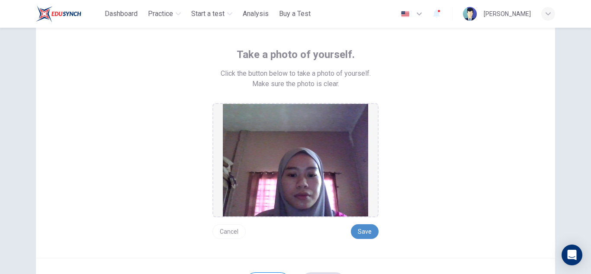
click at [363, 229] on button "Save" at bounding box center [365, 231] width 28 height 15
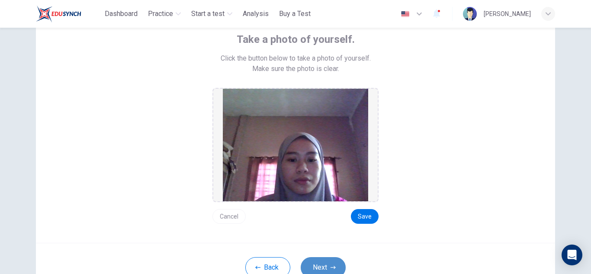
click at [325, 263] on button "Next" at bounding box center [322, 267] width 45 height 21
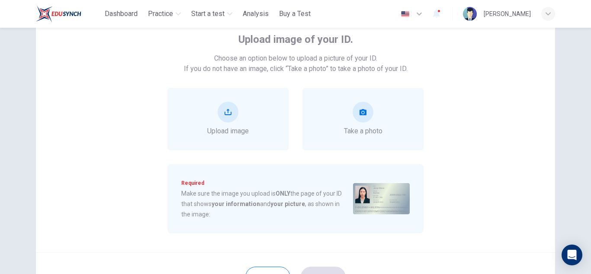
click at [572, 125] on div "Upload image of your ID. Choose an option below to upload a picture of your ID.…" at bounding box center [295, 151] width 591 height 246
click at [358, 122] on div "Take a photo" at bounding box center [363, 119] width 38 height 35
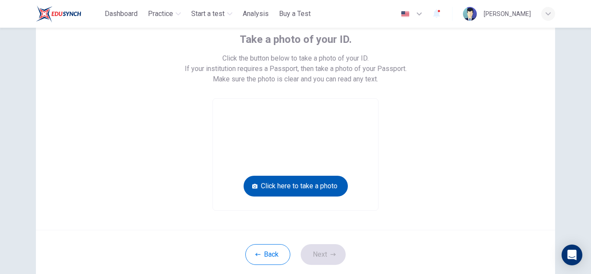
click at [322, 176] on button "Click here to take a photo" at bounding box center [295, 186] width 104 height 21
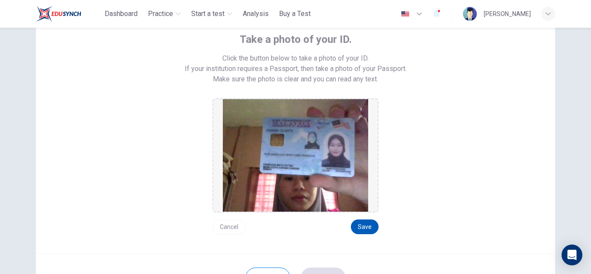
click at [367, 224] on button "Save" at bounding box center [365, 226] width 28 height 15
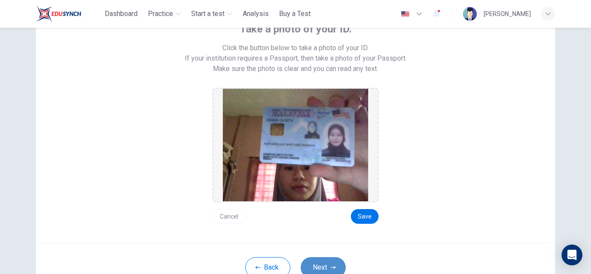
click at [329, 259] on button "Next" at bounding box center [322, 267] width 45 height 21
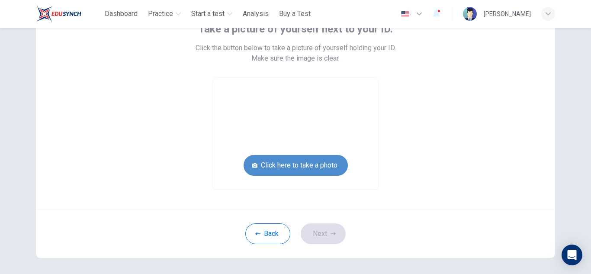
click at [323, 162] on button "Click here to take a photo" at bounding box center [295, 165] width 104 height 21
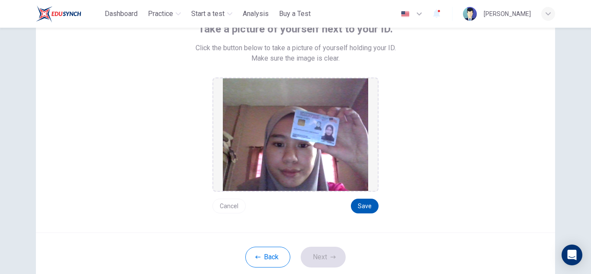
click at [370, 204] on button "Save" at bounding box center [365, 205] width 28 height 15
click at [323, 251] on button "Next" at bounding box center [322, 256] width 45 height 21
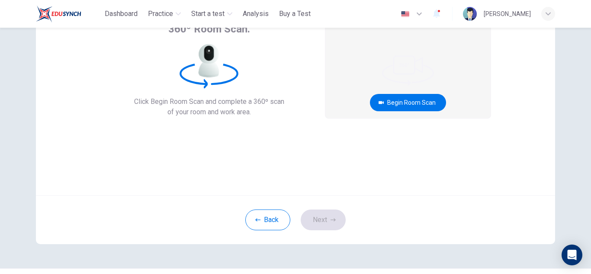
scroll to position [29, 0]
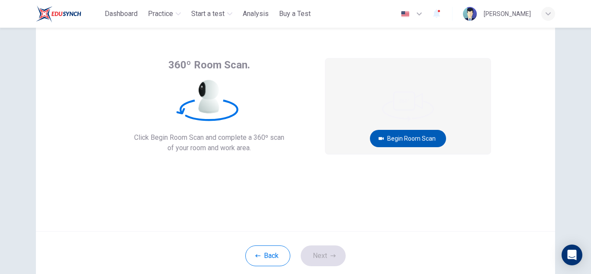
click at [420, 135] on button "Begin Room Scan" at bounding box center [408, 138] width 76 height 17
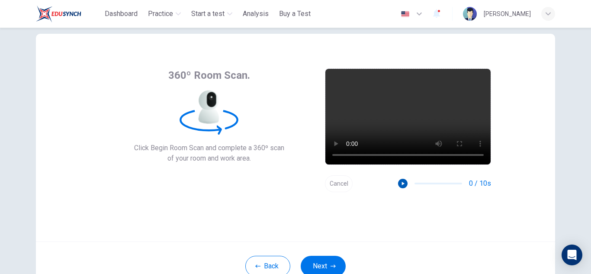
scroll to position [51, 0]
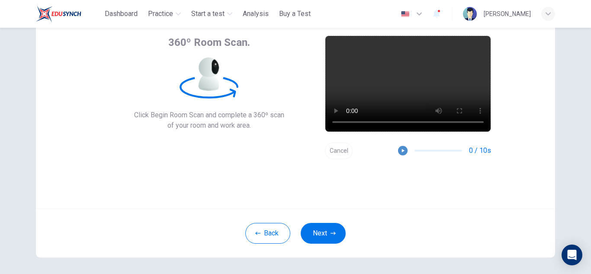
click at [401, 150] on icon "button" at bounding box center [402, 150] width 6 height 6
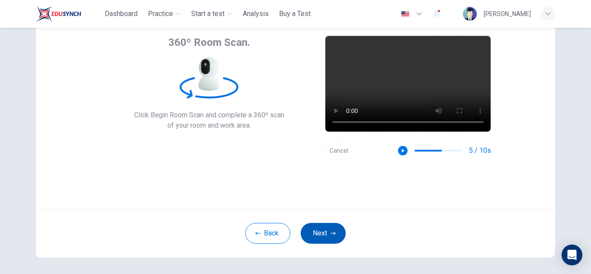
click at [330, 232] on icon "button" at bounding box center [332, 232] width 5 height 5
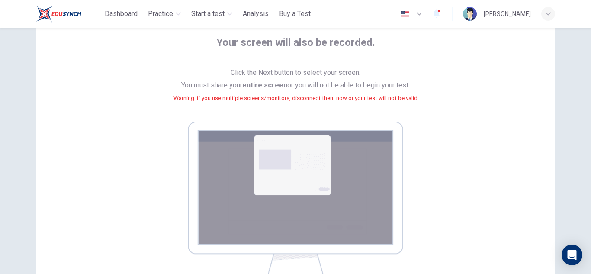
scroll to position [107, 0]
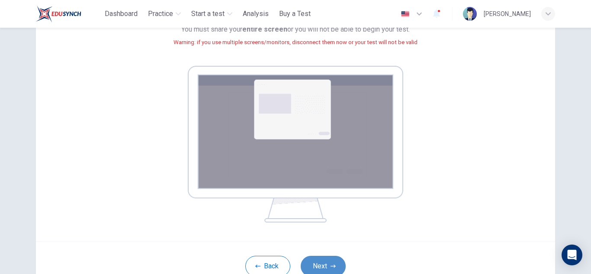
click at [325, 268] on button "Next" at bounding box center [322, 265] width 45 height 21
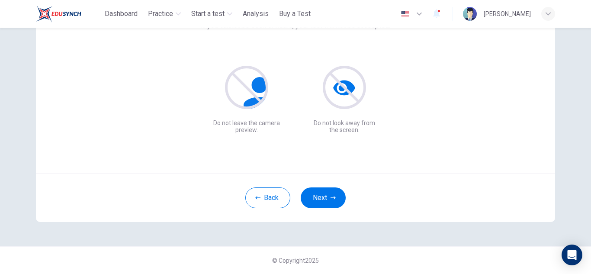
scroll to position [86, 0]
click at [325, 202] on button "Next" at bounding box center [322, 197] width 45 height 21
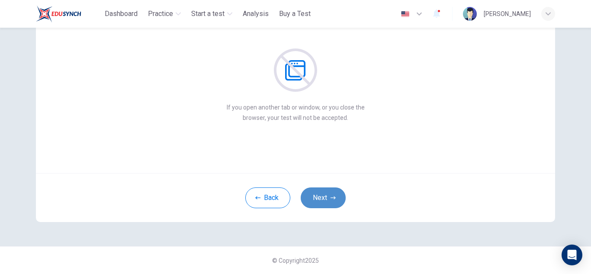
click at [325, 202] on button "Next" at bounding box center [322, 197] width 45 height 21
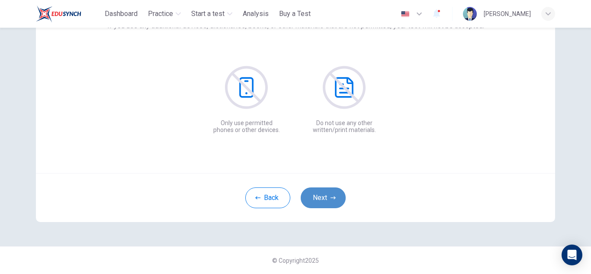
click at [325, 202] on button "Next" at bounding box center [322, 197] width 45 height 21
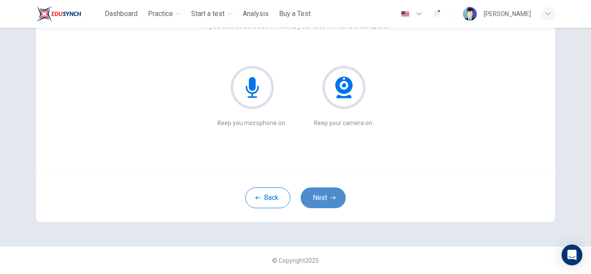
click at [325, 202] on button "Next" at bounding box center [322, 197] width 45 height 21
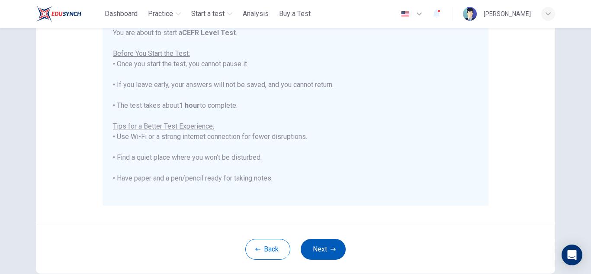
scroll to position [207, 0]
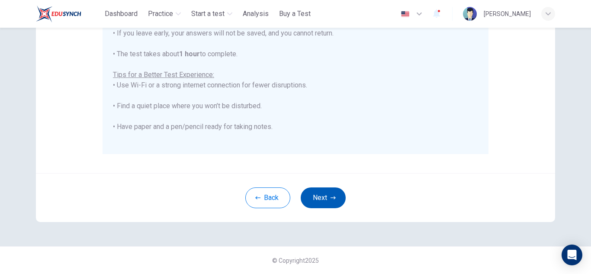
click at [325, 196] on button "Next" at bounding box center [322, 197] width 45 height 21
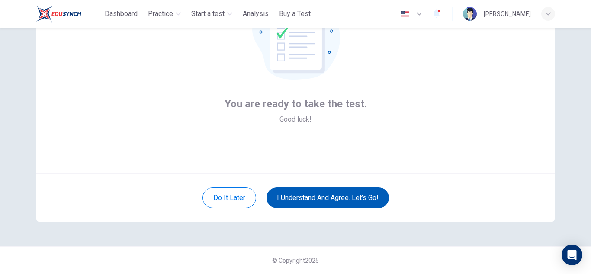
scroll to position [86, 0]
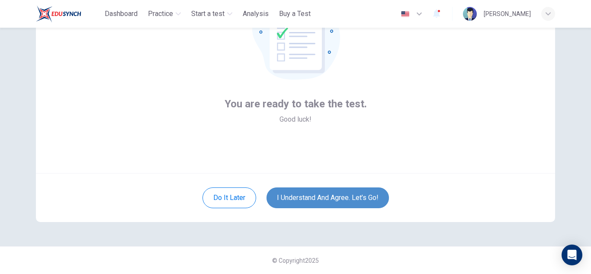
click at [325, 196] on button "I understand and agree. Let’s go!" at bounding box center [327, 197] width 122 height 21
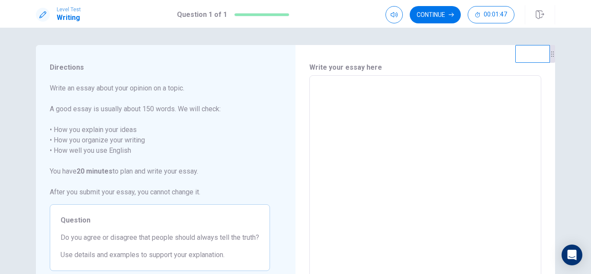
click at [397, 97] on textarea at bounding box center [425, 195] width 220 height 225
type textarea "*"
type textarea "*****"
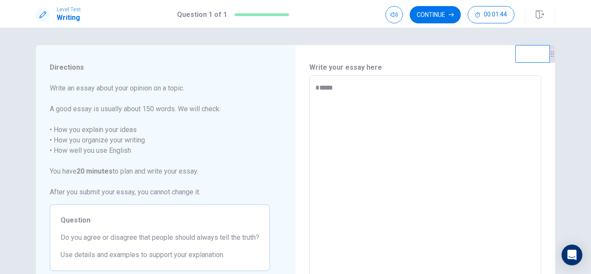
type textarea "*"
type textarea "*********"
type textarea "*"
type textarea "**********"
type textarea "*"
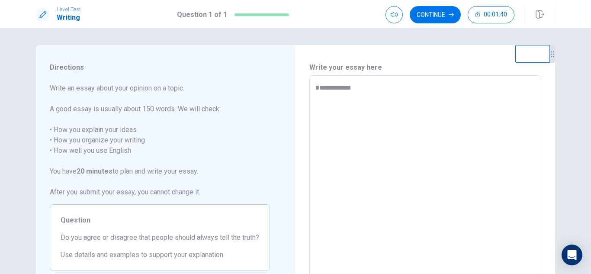
type textarea "**********"
type textarea "*"
type textarea "**********"
type textarea "*"
type textarea "**********"
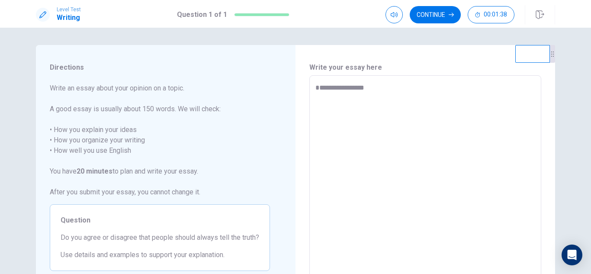
type textarea "*"
type textarea "**********"
type textarea "*"
type textarea "**********"
type textarea "*"
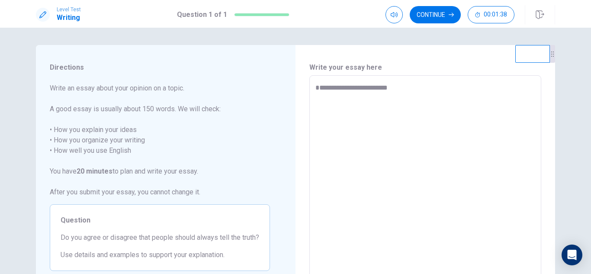
type textarea "**********"
type textarea "*"
type textarea "**********"
type textarea "*"
type textarea "**********"
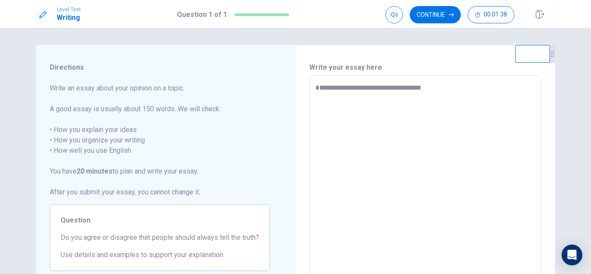
type textarea "*"
type textarea "**********"
type textarea "*"
type textarea "**********"
type textarea "*"
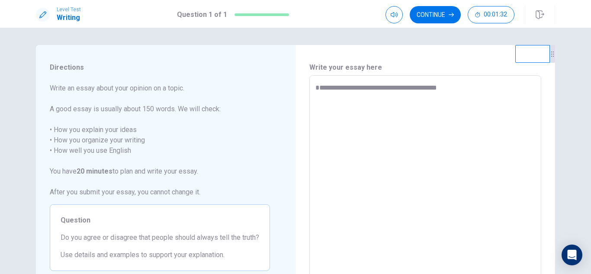
type textarea "**********"
type textarea "*"
type textarea "**********"
type textarea "*"
type textarea "**********"
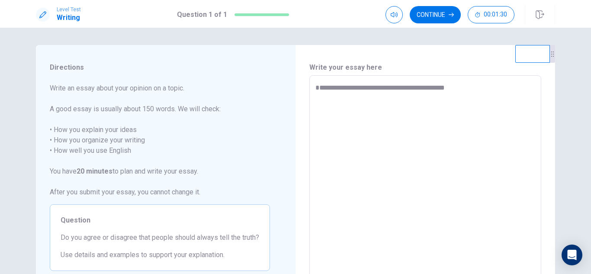
type textarea "*"
type textarea "**********"
type textarea "*"
type textarea "**********"
type textarea "*"
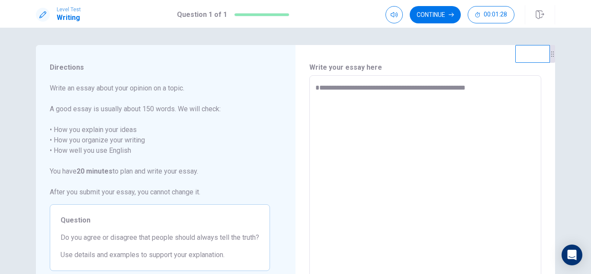
type textarea "**********"
type textarea "*"
type textarea "**********"
type textarea "*"
type textarea "**********"
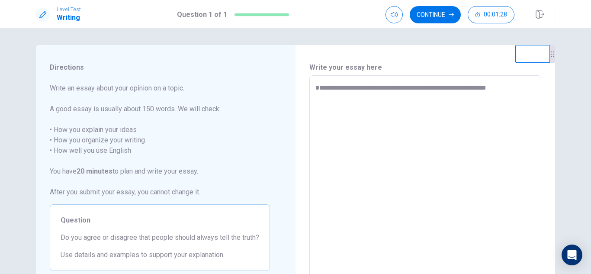
type textarea "*"
type textarea "**********"
type textarea "*"
type textarea "**********"
type textarea "*"
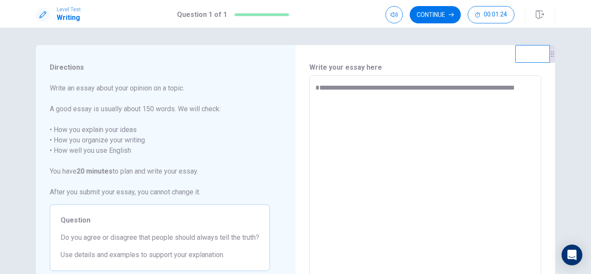
type textarea "**********"
type textarea "*"
type textarea "**********"
type textarea "*"
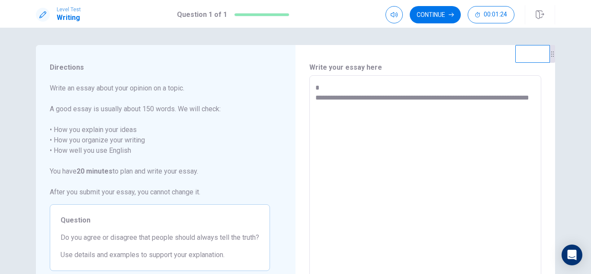
type textarea "**********"
type textarea "*"
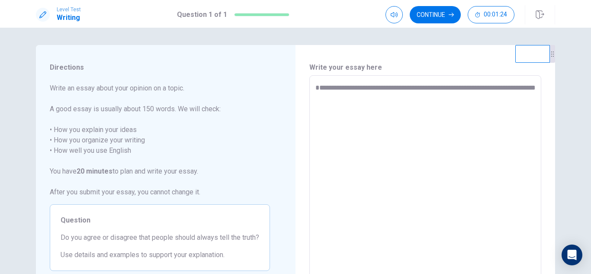
type textarea "**********"
type textarea "*"
type textarea "**********"
type textarea "*"
type textarea "**********"
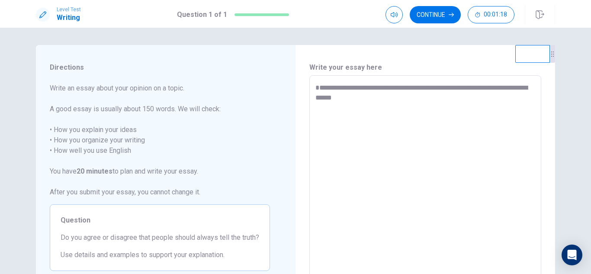
type textarea "*"
type textarea "**********"
type textarea "*"
type textarea "**********"
type textarea "*"
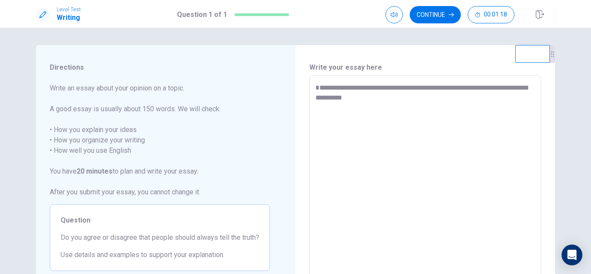
type textarea "**********"
type textarea "*"
type textarea "**********"
type textarea "*"
type textarea "**********"
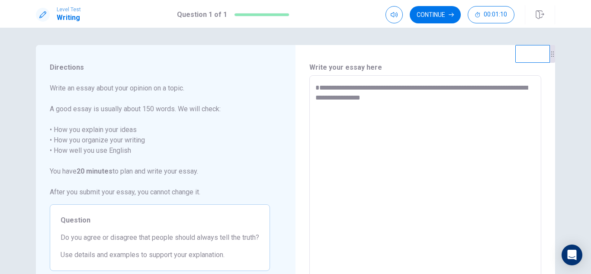
type textarea "*"
type textarea "**********"
type textarea "*"
type textarea "**********"
type textarea "*"
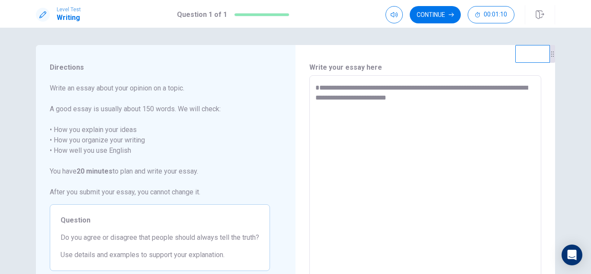
type textarea "**********"
type textarea "*"
type textarea "**********"
type textarea "*"
type textarea "**********"
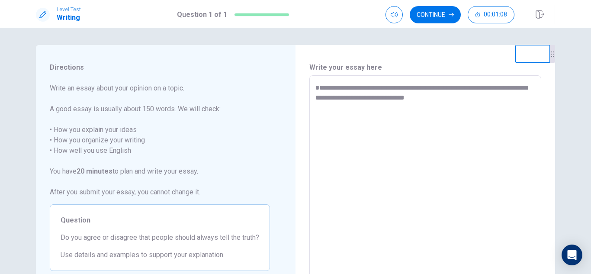
type textarea "*"
type textarea "**********"
type textarea "*"
type textarea "**********"
type textarea "*"
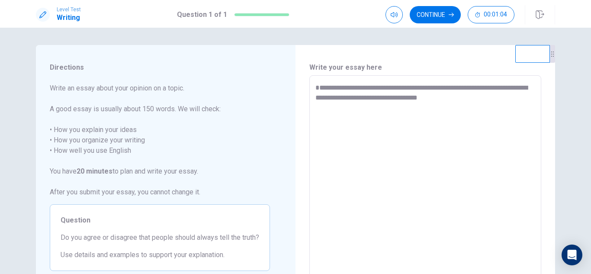
type textarea "**********"
type textarea "*"
type textarea "**********"
type textarea "*"
type textarea "**********"
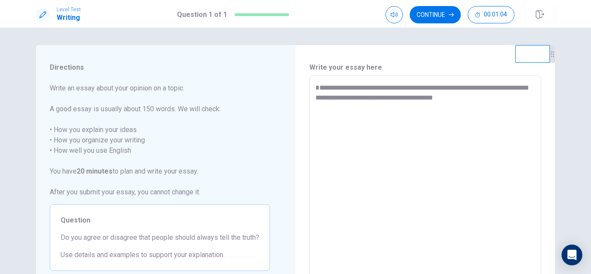
type textarea "*"
type textarea "**********"
type textarea "*"
type textarea "**********"
type textarea "*"
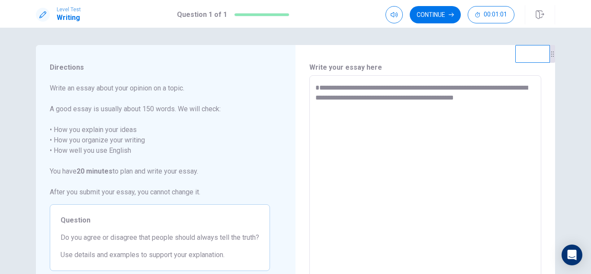
type textarea "**********"
type textarea "*"
type textarea "**********"
type textarea "*"
type textarea "**********"
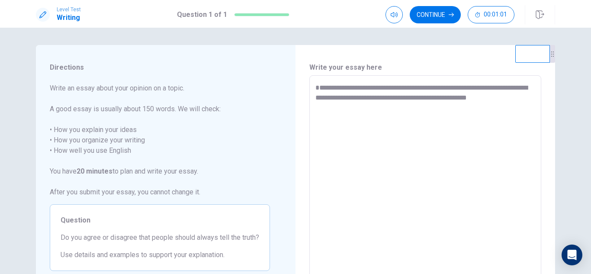
type textarea "*"
type textarea "**********"
type textarea "*"
type textarea "**********"
type textarea "*"
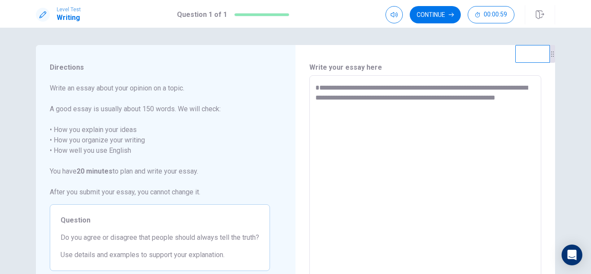
type textarea "**********"
type textarea "*"
type textarea "**********"
type textarea "*"
type textarea "**********"
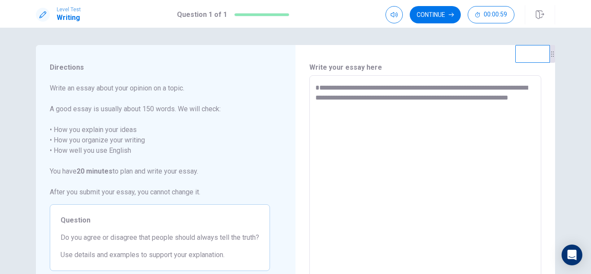
type textarea "*"
type textarea "**********"
type textarea "*"
type textarea "**********"
type textarea "*"
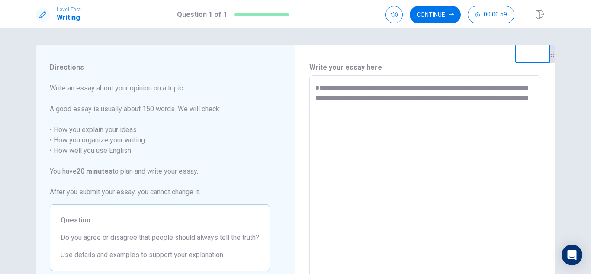
type textarea "**********"
type textarea "*"
type textarea "**********"
type textarea "*"
type textarea "**********"
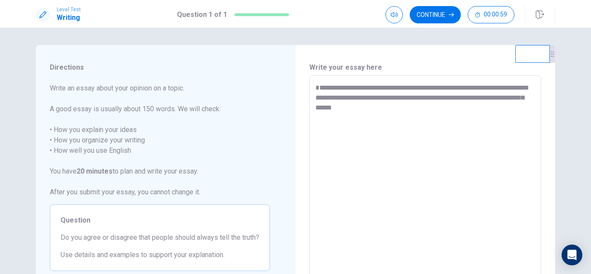
type textarea "*"
type textarea "**********"
type textarea "*"
type textarea "**********"
type textarea "*"
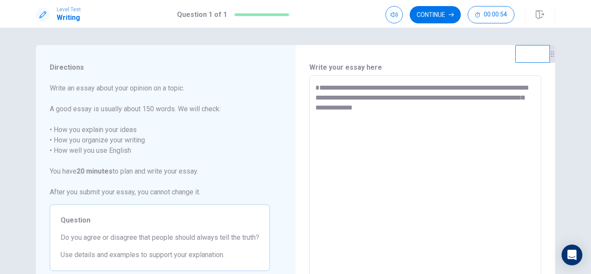
type textarea "**********"
type textarea "*"
type textarea "**********"
type textarea "*"
type textarea "**********"
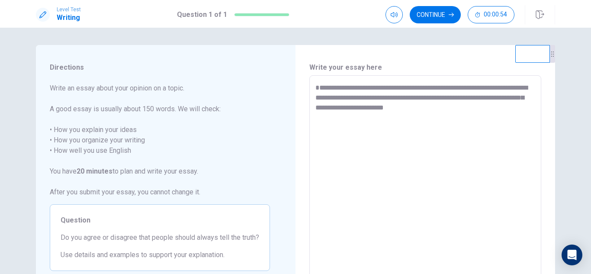
type textarea "*"
type textarea "**********"
type textarea "*"
type textarea "**********"
type textarea "*"
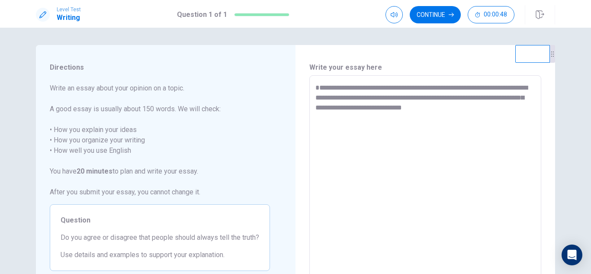
type textarea "**********"
type textarea "*"
type textarea "**********"
type textarea "*"
type textarea "**********"
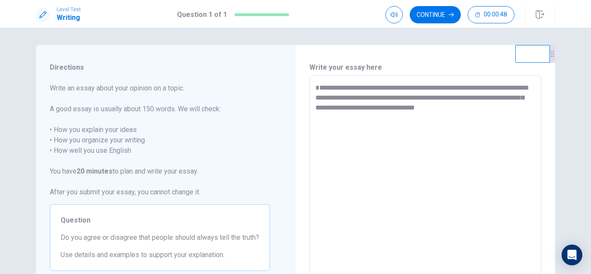
type textarea "*"
type textarea "**********"
type textarea "*"
type textarea "**********"
type textarea "*"
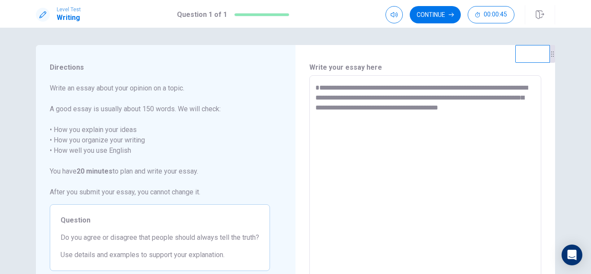
type textarea "**********"
type textarea "*"
type textarea "**********"
type textarea "*"
type textarea "**********"
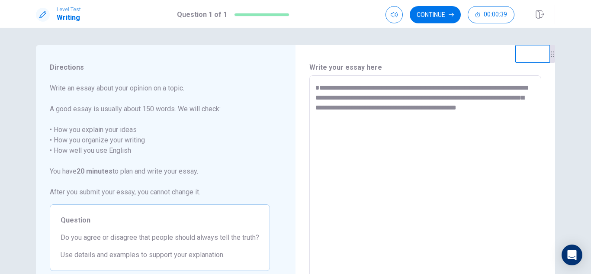
type textarea "*"
type textarea "**********"
type textarea "*"
type textarea "**********"
type textarea "*"
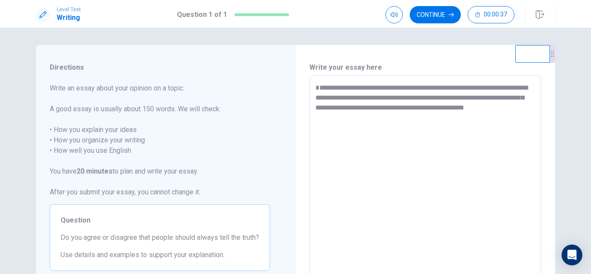
type textarea "**********"
type textarea "*"
type textarea "**********"
type textarea "*"
type textarea "**********"
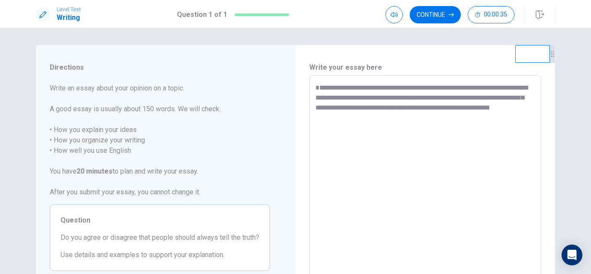
type textarea "*"
type textarea "**********"
type textarea "*"
type textarea "**********"
type textarea "*"
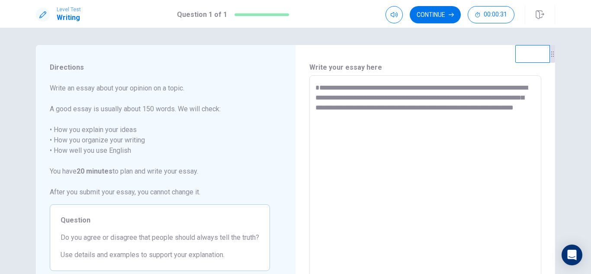
type textarea "**********"
type textarea "*"
type textarea "**********"
type textarea "*"
type textarea "**********"
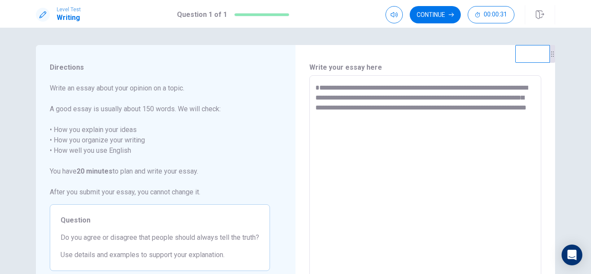
type textarea "*"
type textarea "**********"
type textarea "*"
type textarea "**********"
type textarea "*"
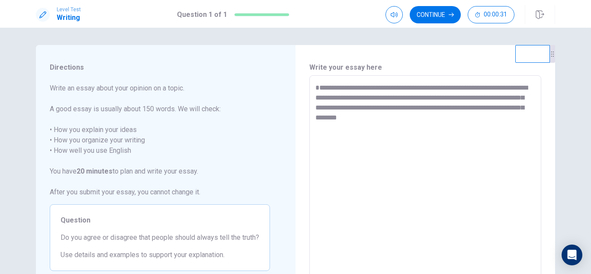
type textarea "**********"
type textarea "*"
type textarea "**********"
type textarea "*"
type textarea "**********"
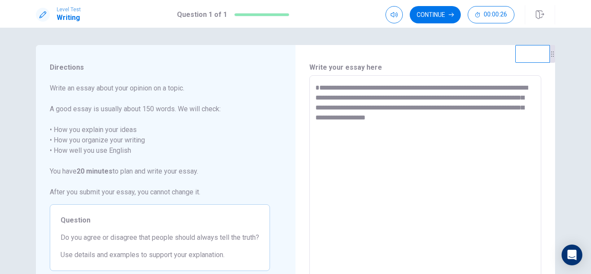
type textarea "*"
type textarea "**********"
type textarea "*"
type textarea "**********"
type textarea "*"
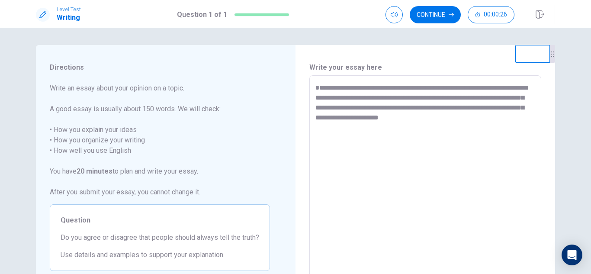
type textarea "**********"
type textarea "*"
type textarea "**********"
type textarea "*"
type textarea "**********"
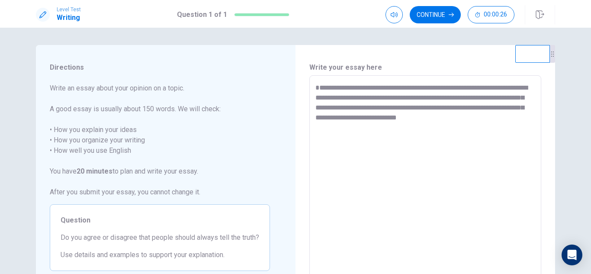
type textarea "*"
type textarea "**********"
type textarea "*"
type textarea "**********"
type textarea "*"
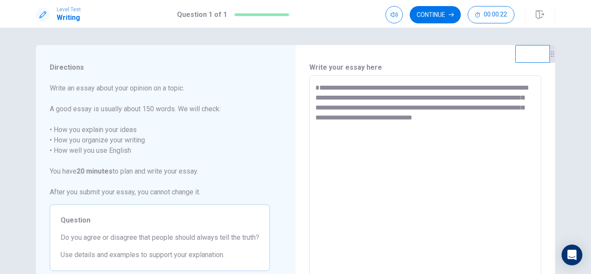
type textarea "**********"
type textarea "*"
type textarea "**********"
type textarea "*"
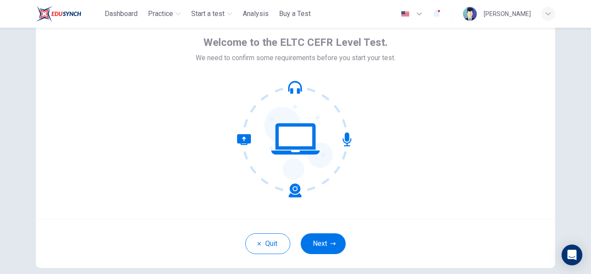
scroll to position [80, 0]
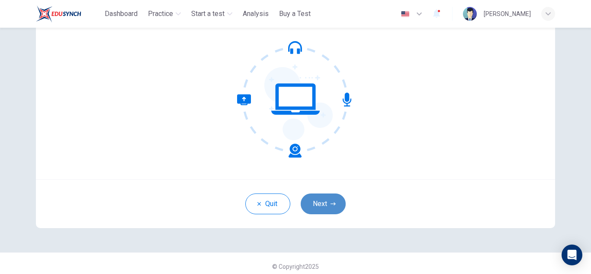
click at [332, 205] on icon "button" at bounding box center [332, 203] width 5 height 5
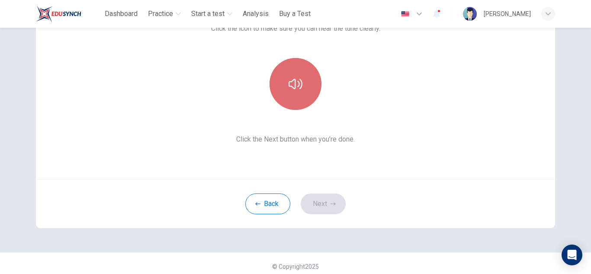
click at [297, 72] on button "button" at bounding box center [295, 84] width 52 height 52
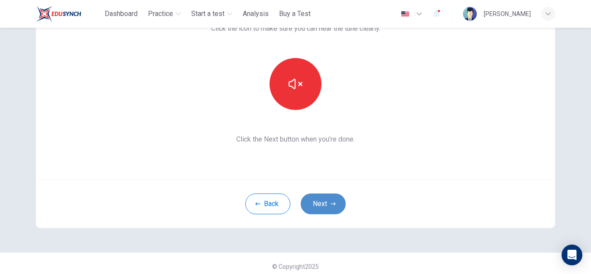
click at [330, 203] on icon "button" at bounding box center [332, 203] width 5 height 5
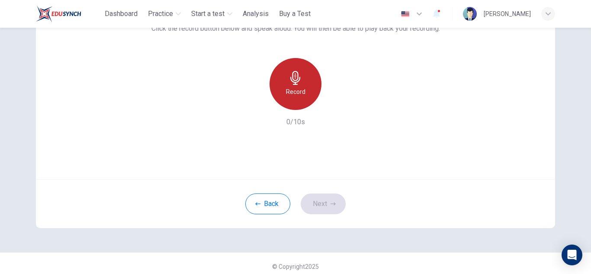
click at [298, 81] on icon "button" at bounding box center [295, 78] width 14 height 14
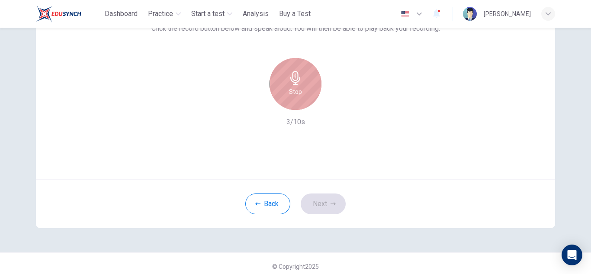
click at [298, 81] on icon "button" at bounding box center [295, 78] width 14 height 14
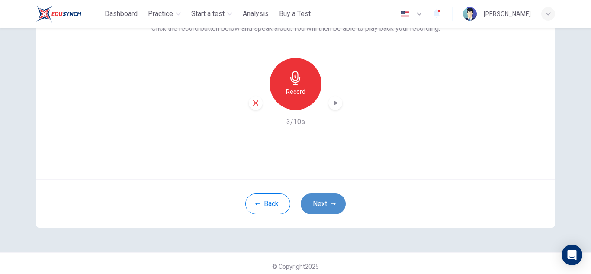
click at [330, 202] on icon "button" at bounding box center [332, 203] width 5 height 5
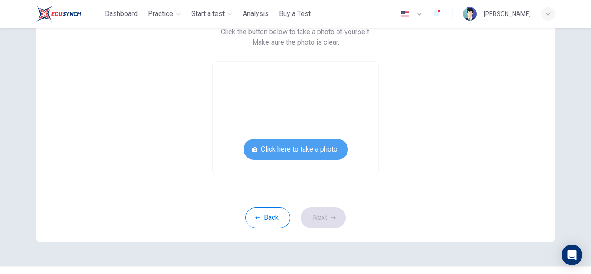
click at [329, 153] on button "Click here to take a photo" at bounding box center [295, 149] width 104 height 21
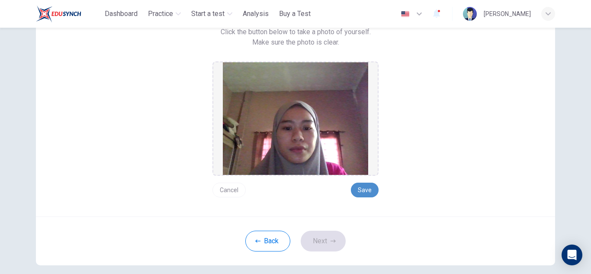
click at [360, 183] on button "Save" at bounding box center [365, 189] width 28 height 15
click at [325, 235] on button "Next" at bounding box center [322, 240] width 45 height 21
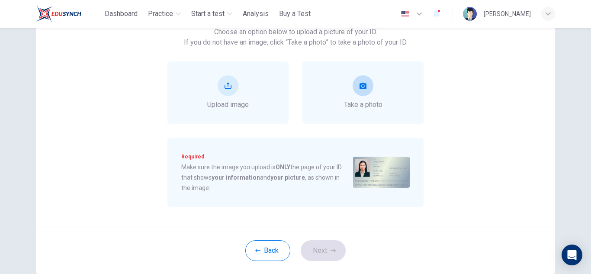
click at [376, 106] on span "Take a photo" at bounding box center [363, 104] width 38 height 10
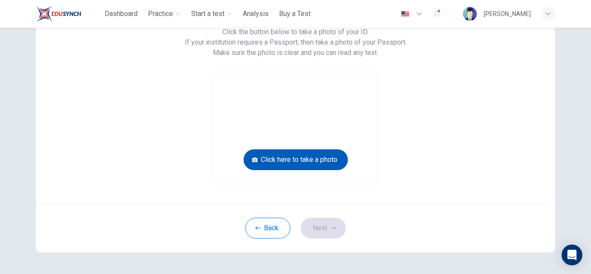
click at [318, 160] on button "Click here to take a photo" at bounding box center [295, 159] width 104 height 21
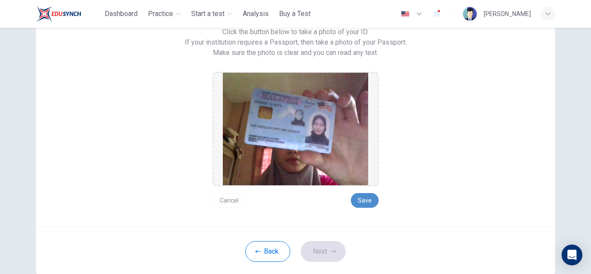
click at [370, 201] on button "Save" at bounding box center [365, 200] width 28 height 15
click at [326, 249] on button "Next" at bounding box center [322, 251] width 45 height 21
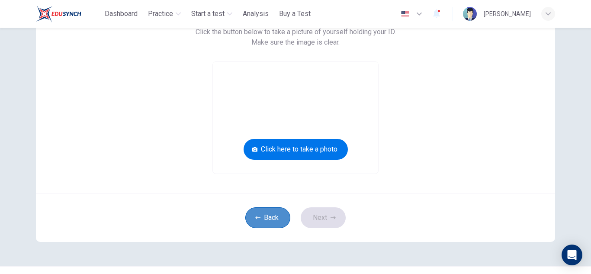
click at [273, 215] on button "Back" at bounding box center [267, 217] width 45 height 21
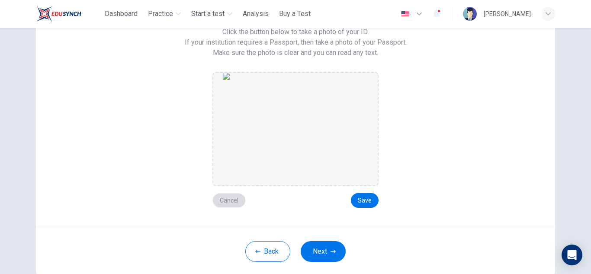
click at [229, 205] on button "Cancel" at bounding box center [228, 200] width 33 height 15
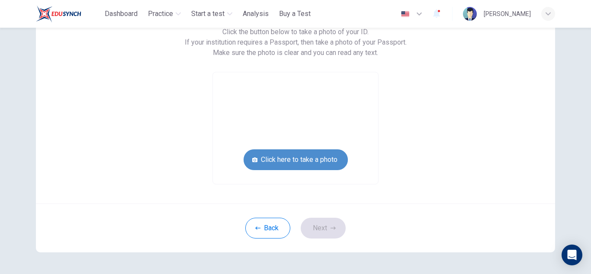
click at [325, 157] on button "Click here to take a photo" at bounding box center [295, 159] width 104 height 21
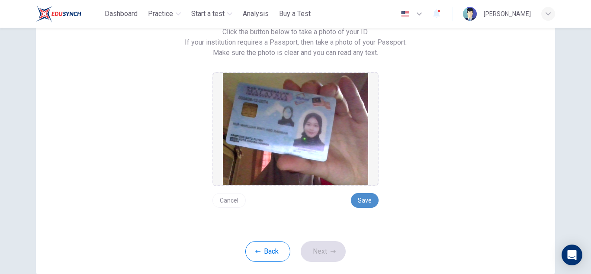
click at [365, 199] on button "Save" at bounding box center [365, 200] width 28 height 15
click at [326, 244] on button "Next" at bounding box center [322, 251] width 45 height 21
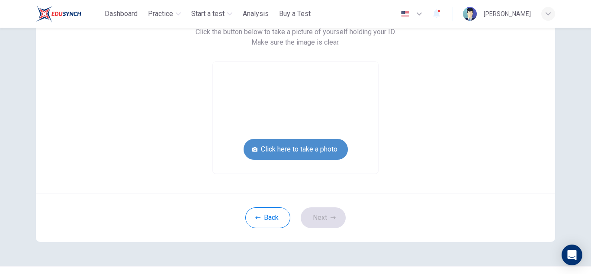
click at [319, 139] on button "Click here to take a photo" at bounding box center [295, 149] width 104 height 21
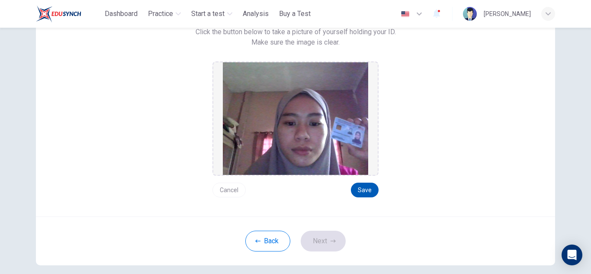
click at [360, 191] on button "Save" at bounding box center [365, 189] width 28 height 15
click at [326, 234] on button "Next" at bounding box center [322, 240] width 45 height 21
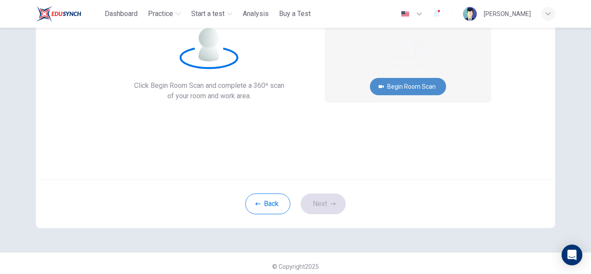
click at [421, 86] on button "Begin Room Scan" at bounding box center [408, 86] width 76 height 17
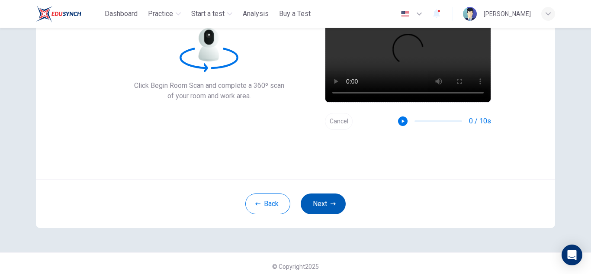
click at [332, 200] on button "Next" at bounding box center [322, 203] width 45 height 21
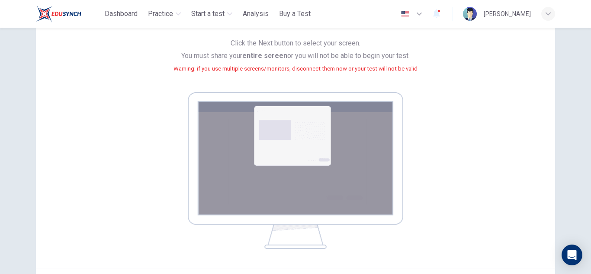
scroll to position [134, 0]
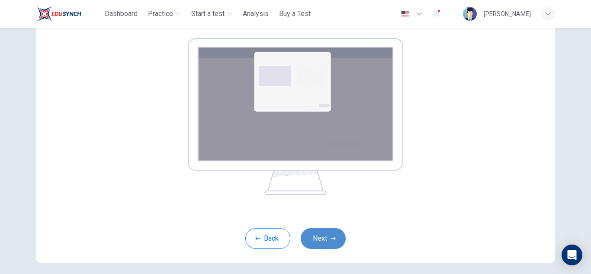
click at [331, 228] on button "Next" at bounding box center [322, 238] width 45 height 21
click at [364, 209] on div "Your screen will also be recorded. Click the Next button to select your screen.…" at bounding box center [295, 65] width 519 height 296
click at [326, 234] on button "Next" at bounding box center [322, 238] width 45 height 21
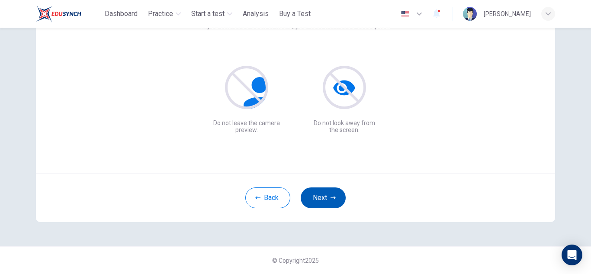
scroll to position [86, 0]
click at [319, 192] on button "Next" at bounding box center [322, 197] width 45 height 21
click at [317, 196] on button "Next" at bounding box center [322, 197] width 45 height 21
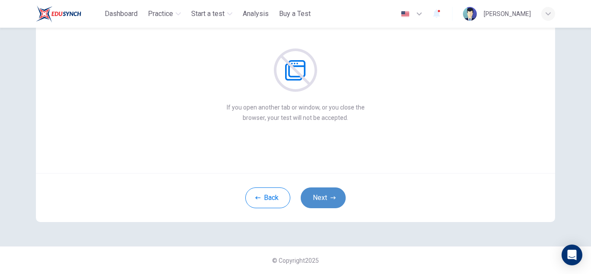
click at [317, 196] on button "Next" at bounding box center [322, 197] width 45 height 21
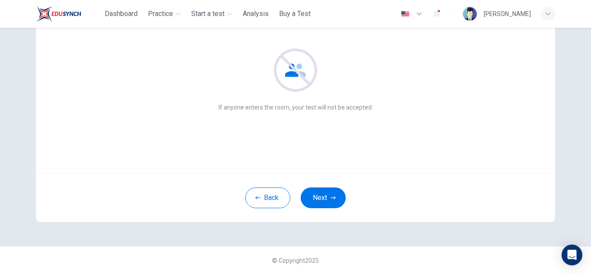
scroll to position [70, 0]
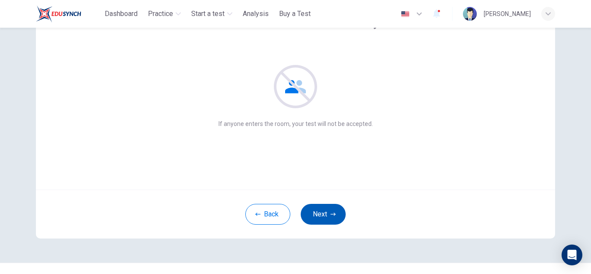
click at [327, 221] on button "Next" at bounding box center [322, 214] width 45 height 21
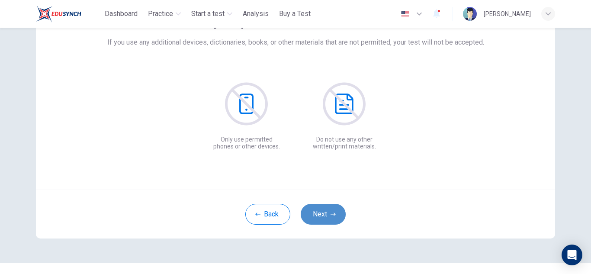
click at [322, 221] on button "Next" at bounding box center [322, 214] width 45 height 21
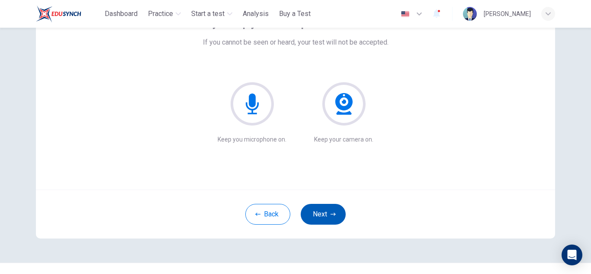
click at [322, 221] on button "Next" at bounding box center [322, 214] width 45 height 21
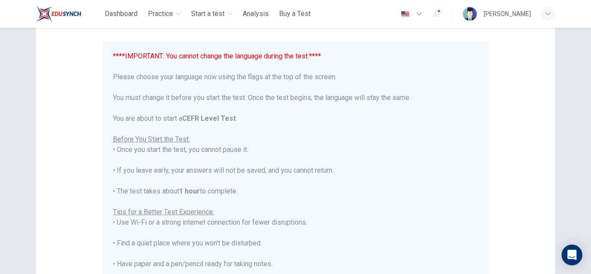
scroll to position [164, 0]
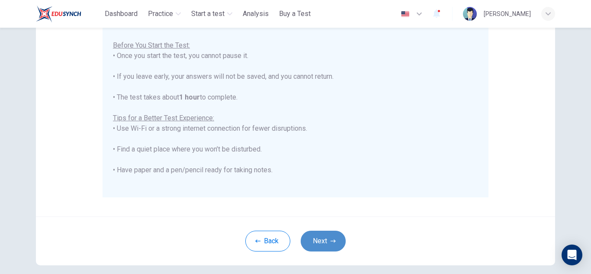
click at [322, 235] on button "Next" at bounding box center [322, 240] width 45 height 21
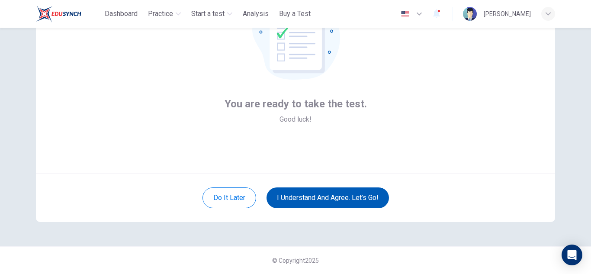
scroll to position [86, 0]
click at [350, 192] on button "I understand and agree. Let’s go!" at bounding box center [327, 197] width 122 height 21
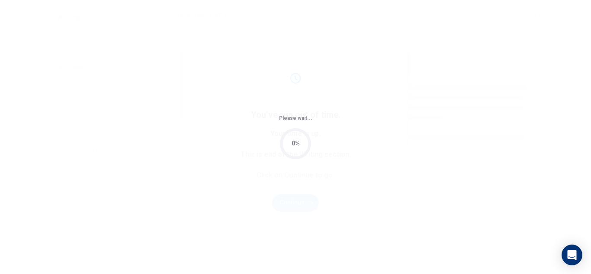
click at [292, 205] on div "Please wait... 0%" at bounding box center [295, 137] width 591 height 274
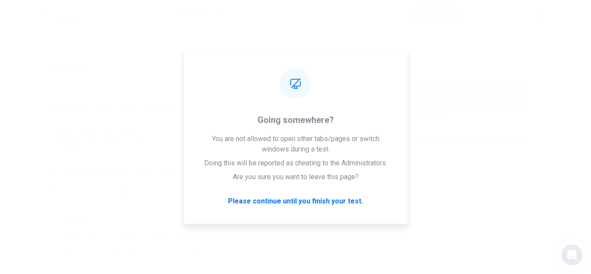
click at [310, 201] on div "Please wait... 100%" at bounding box center [295, 137] width 591 height 274
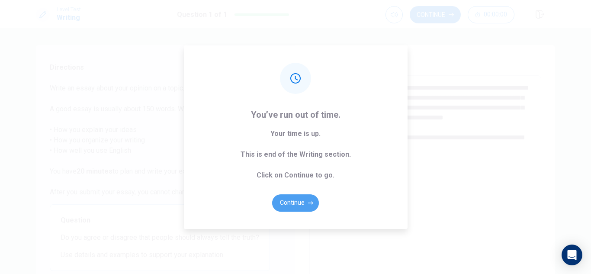
click at [310, 201] on button "Continue" at bounding box center [295, 202] width 47 height 17
type textarea "*"
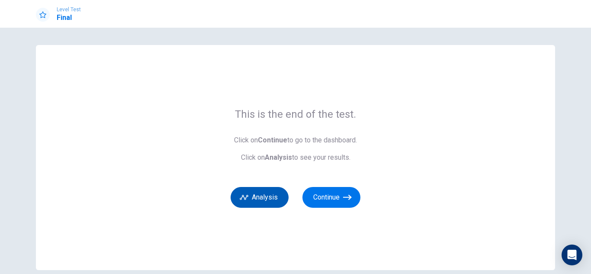
click at [272, 201] on button "Analysis" at bounding box center [259, 197] width 58 height 21
